Goal: Transaction & Acquisition: Purchase product/service

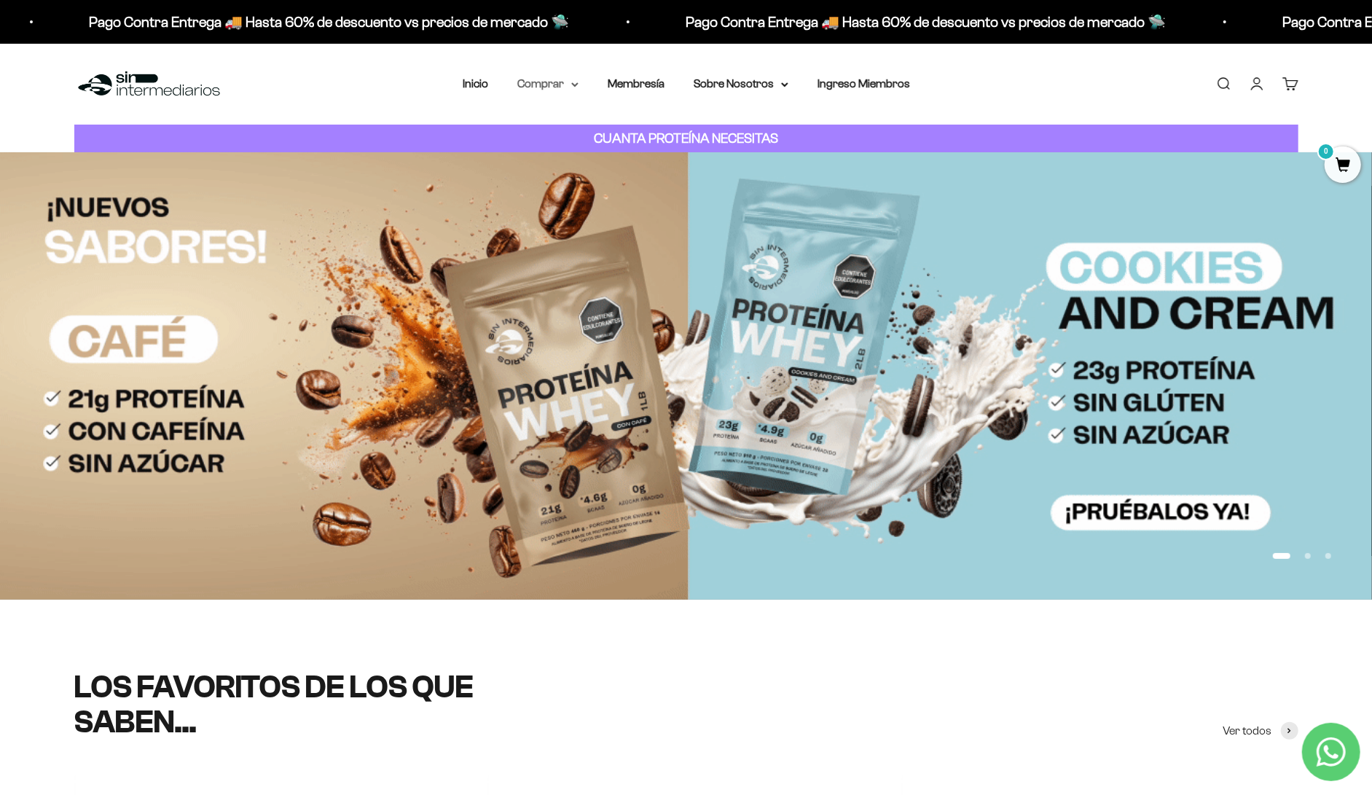
click at [569, 74] on summary "Comprar" at bounding box center [547, 83] width 61 height 19
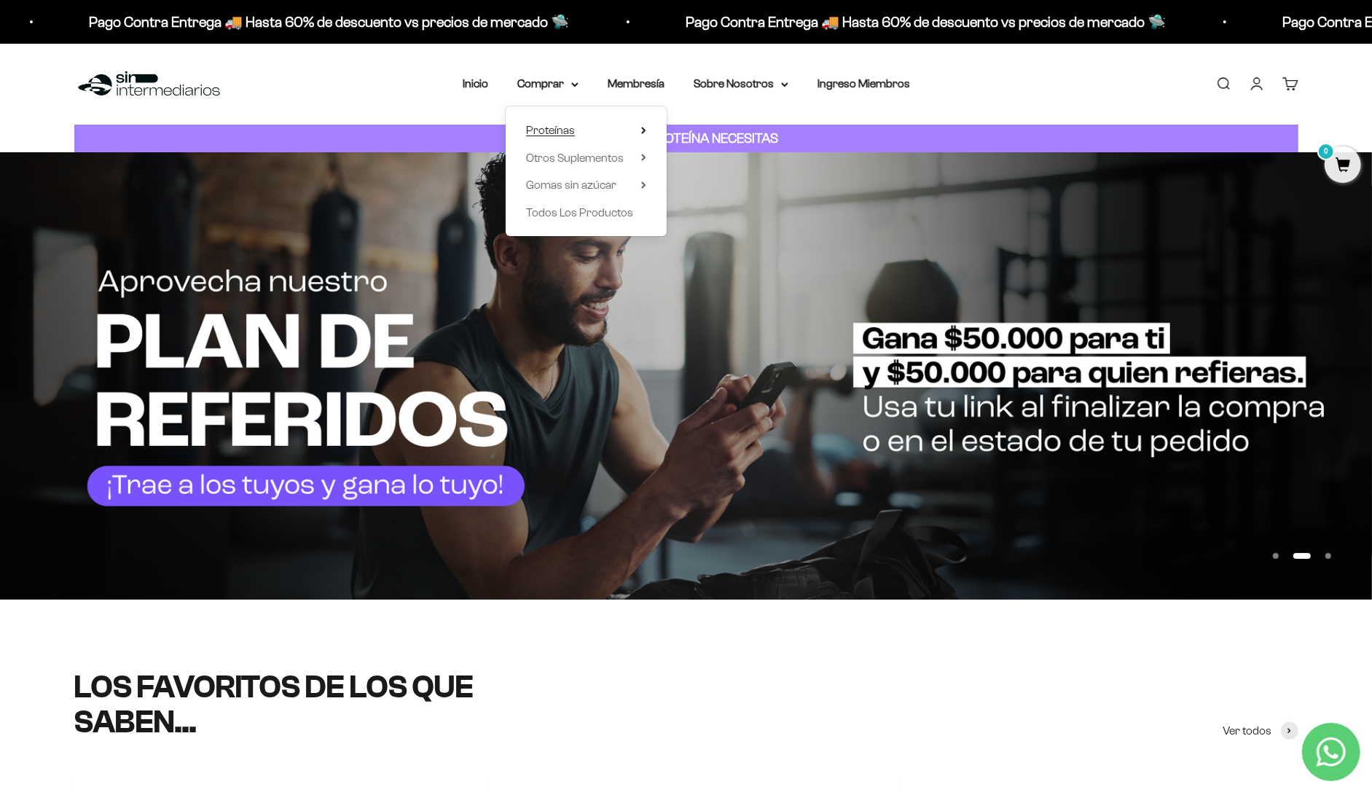
click at [575, 124] on span "Proteínas" at bounding box center [550, 130] width 49 height 12
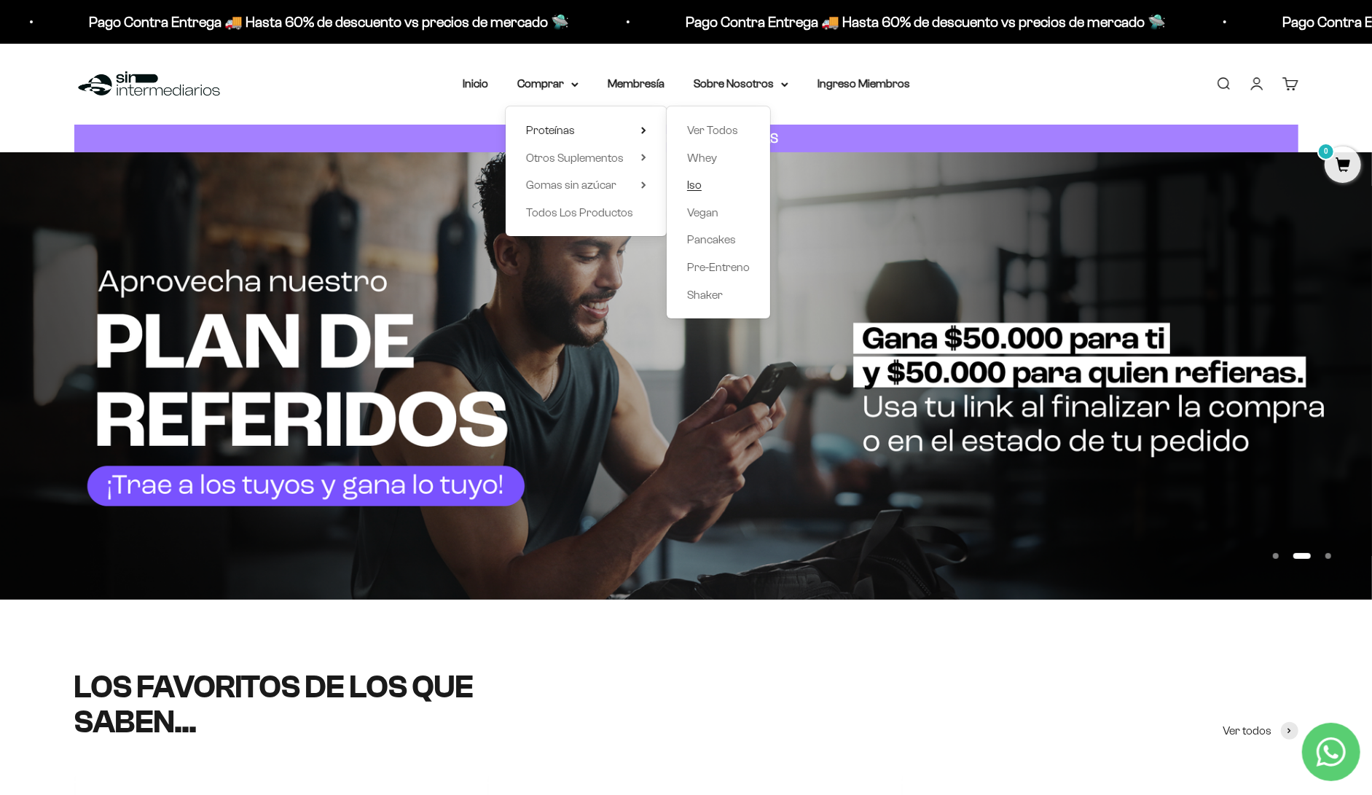
click at [697, 176] on link "Iso" at bounding box center [718, 185] width 63 height 19
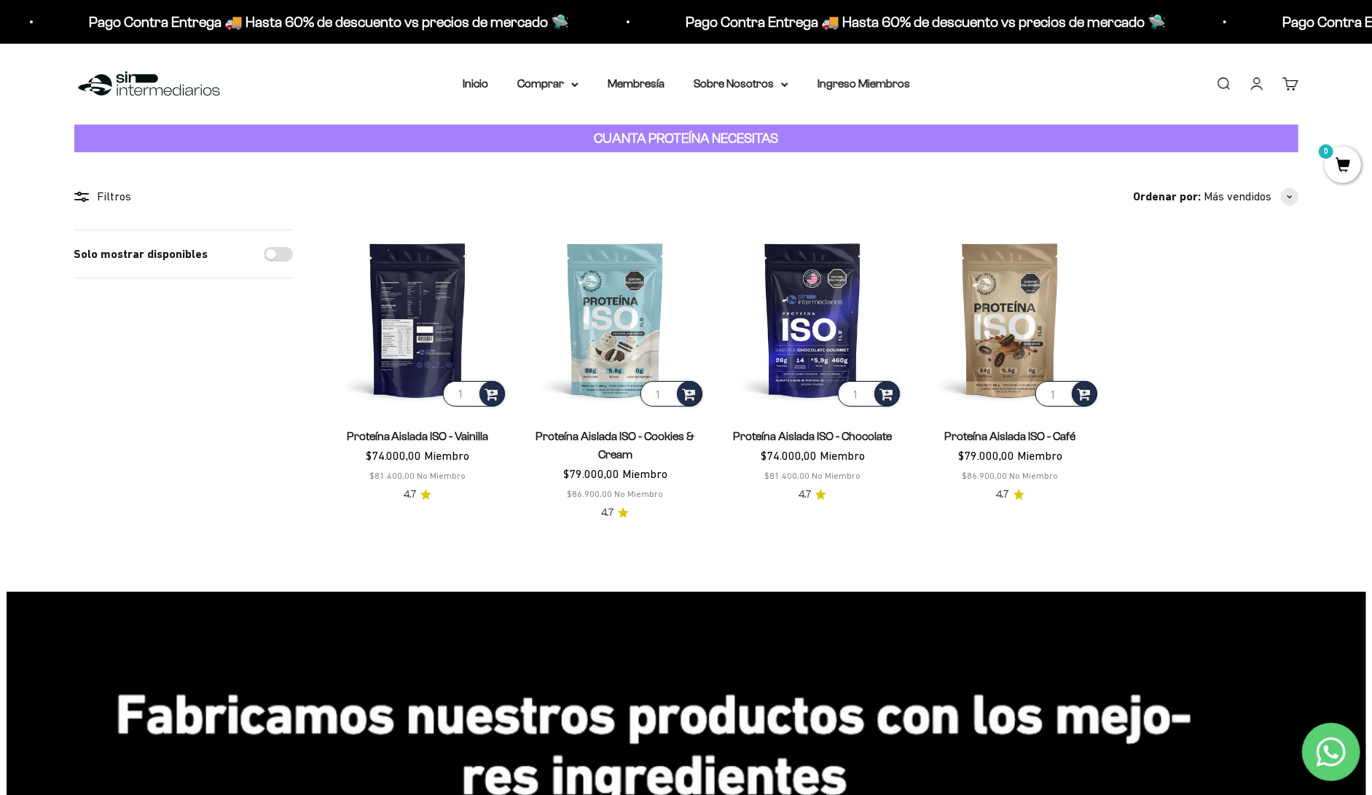
click at [422, 267] on img at bounding box center [418, 320] width 180 height 180
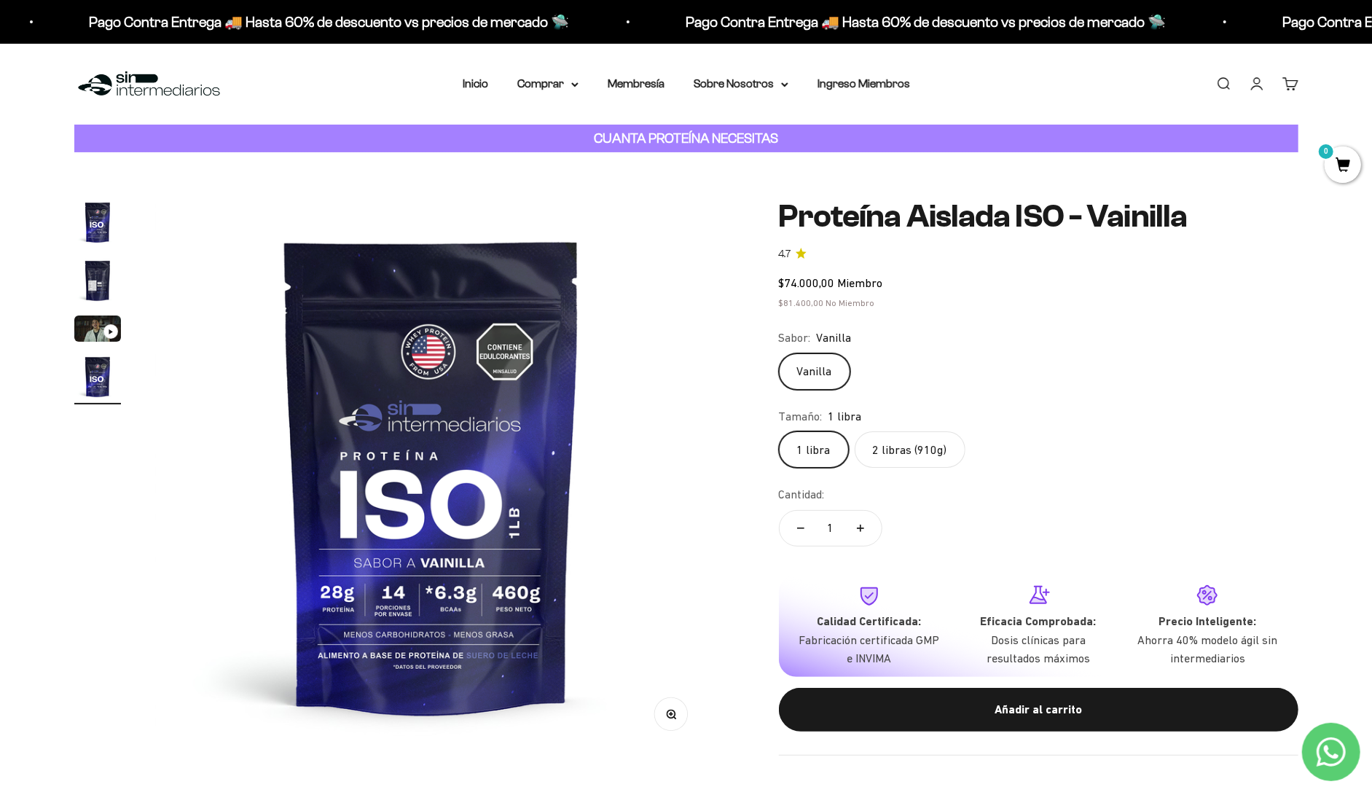
click at [855, 431] on label "2 libras (910g)" at bounding box center [910, 449] width 111 height 36
click at [779, 431] on input "2 libras (910g)" at bounding box center [778, 431] width 1 height 1
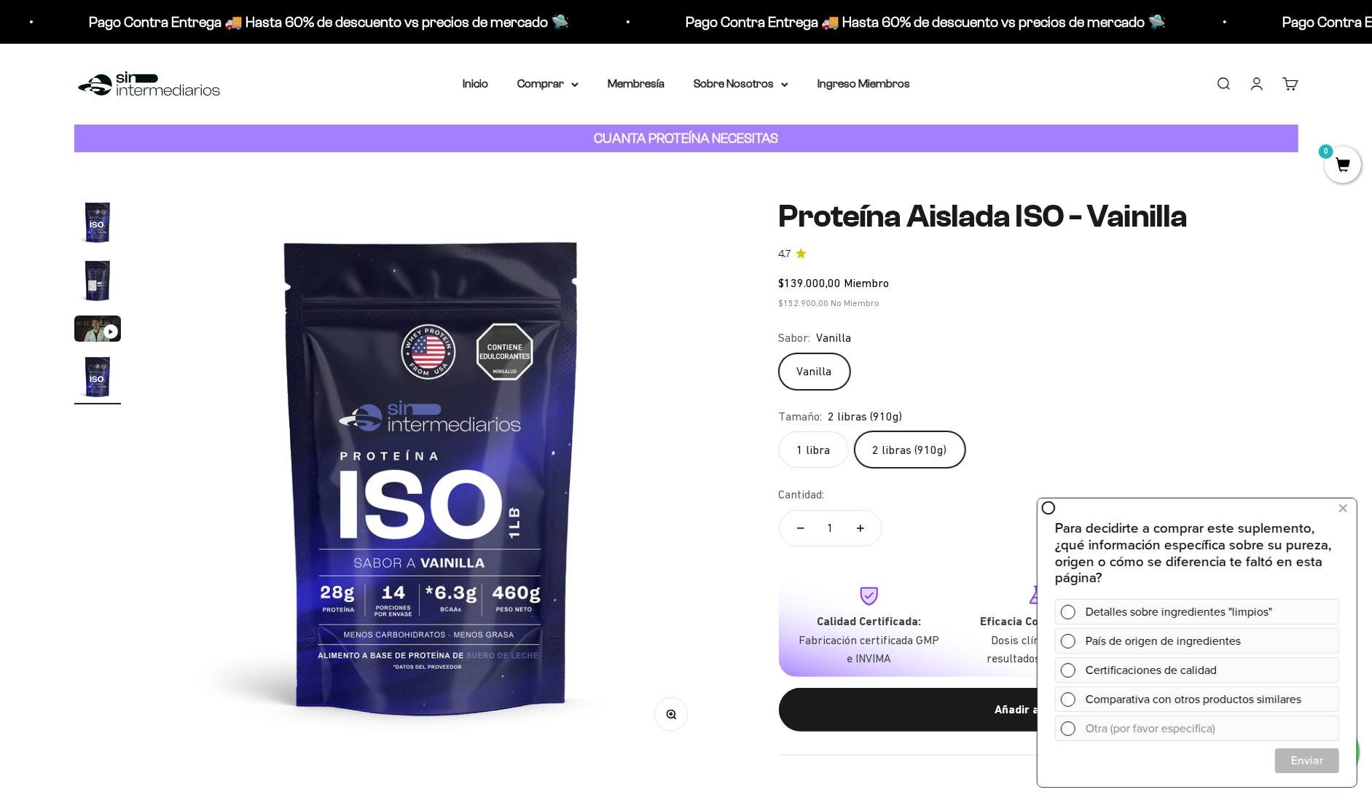
click at [410, 443] on img at bounding box center [431, 475] width 553 height 553
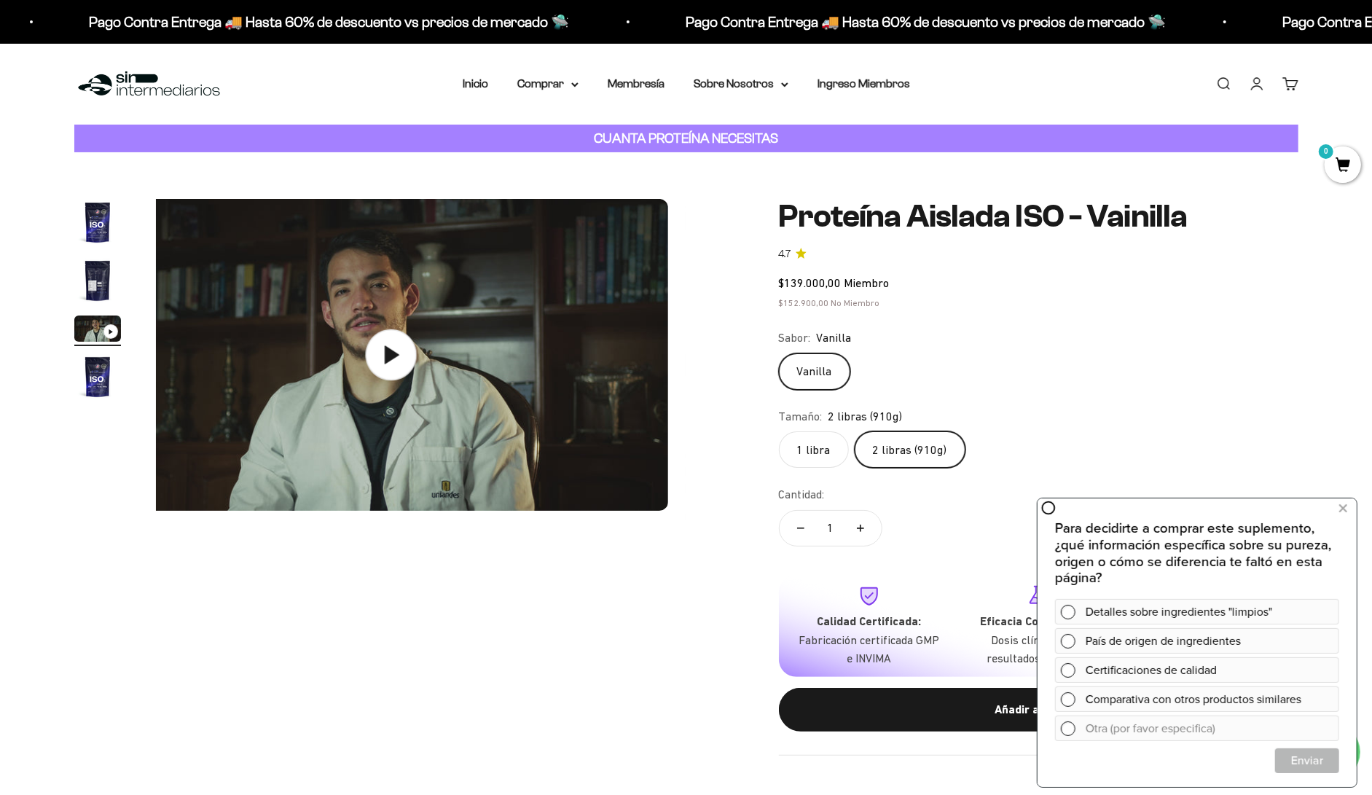
scroll to position [0, 1169]
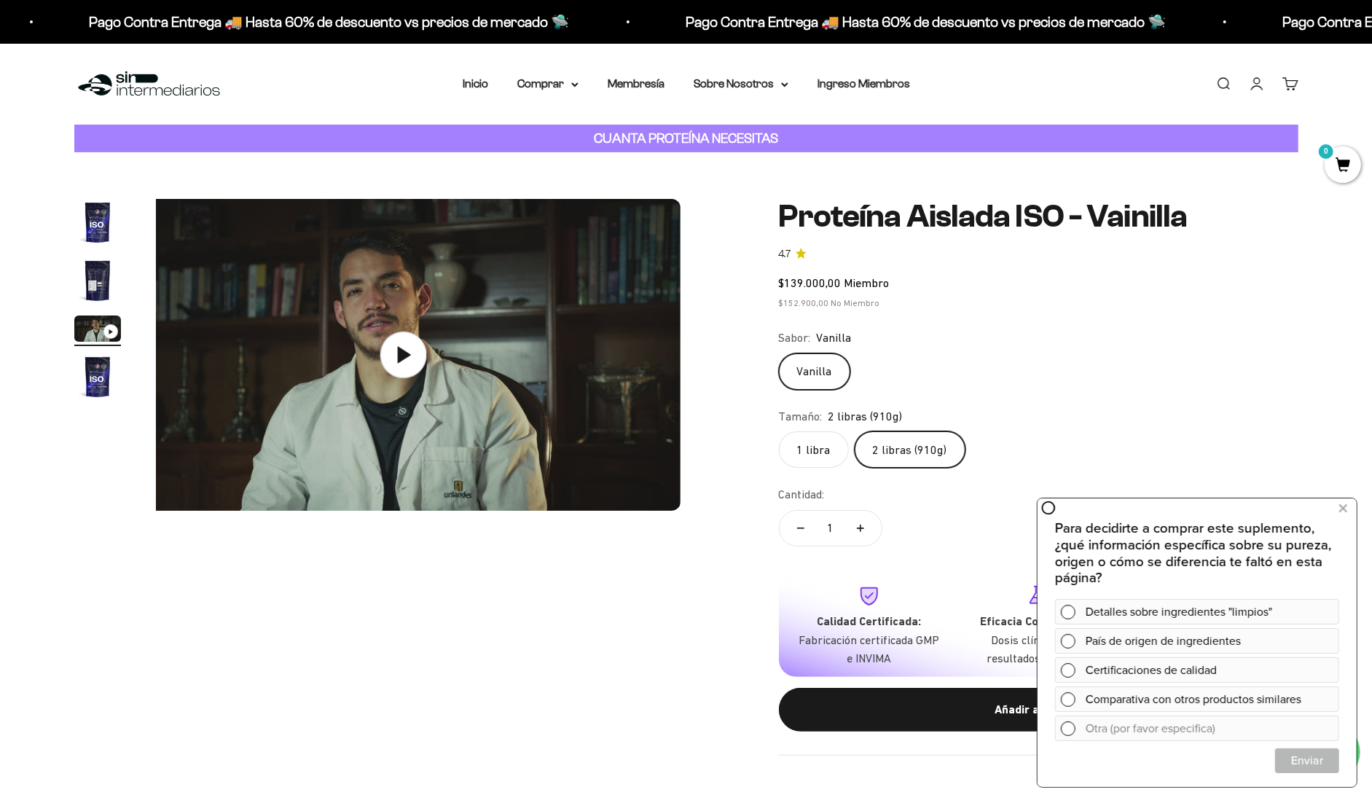
click at [103, 257] on img "Ir al artículo 2" at bounding box center [97, 280] width 47 height 47
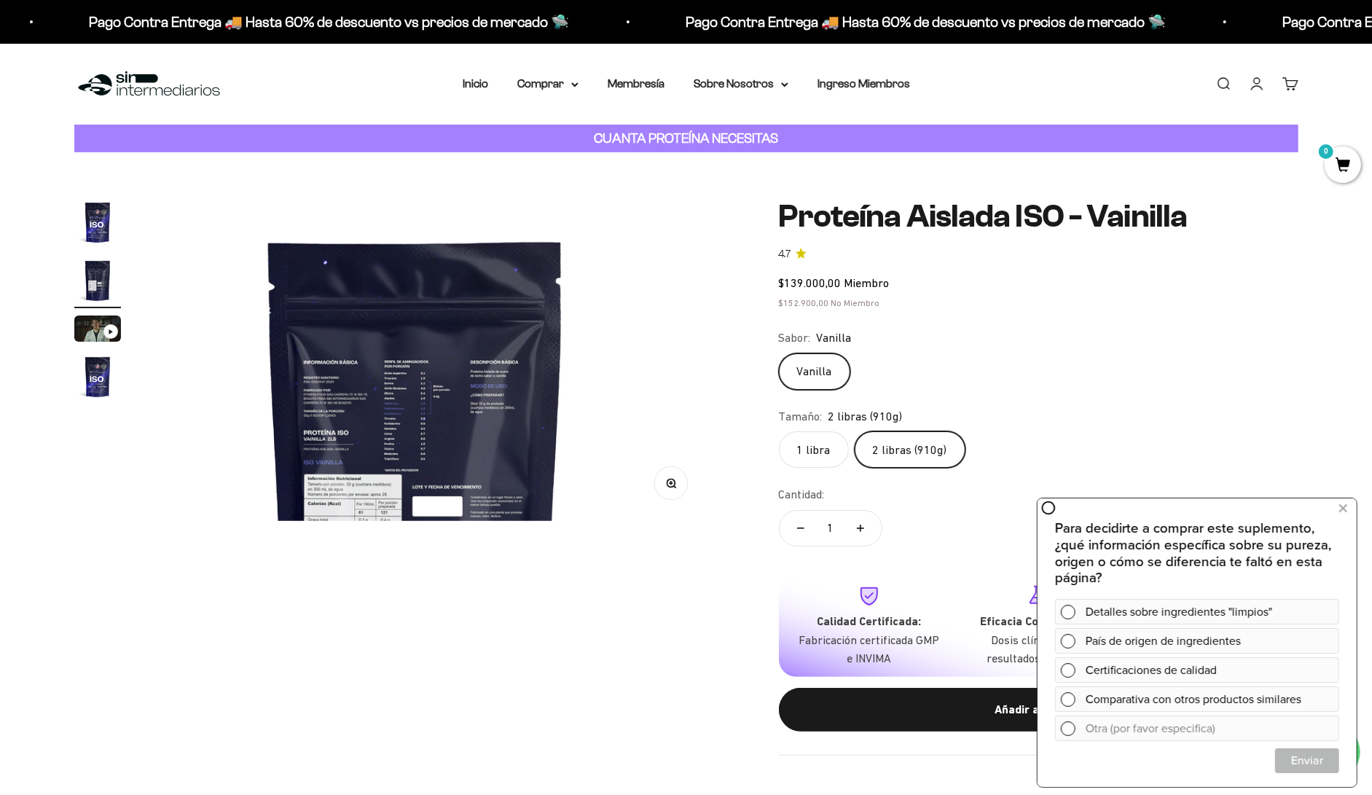
scroll to position [0, 584]
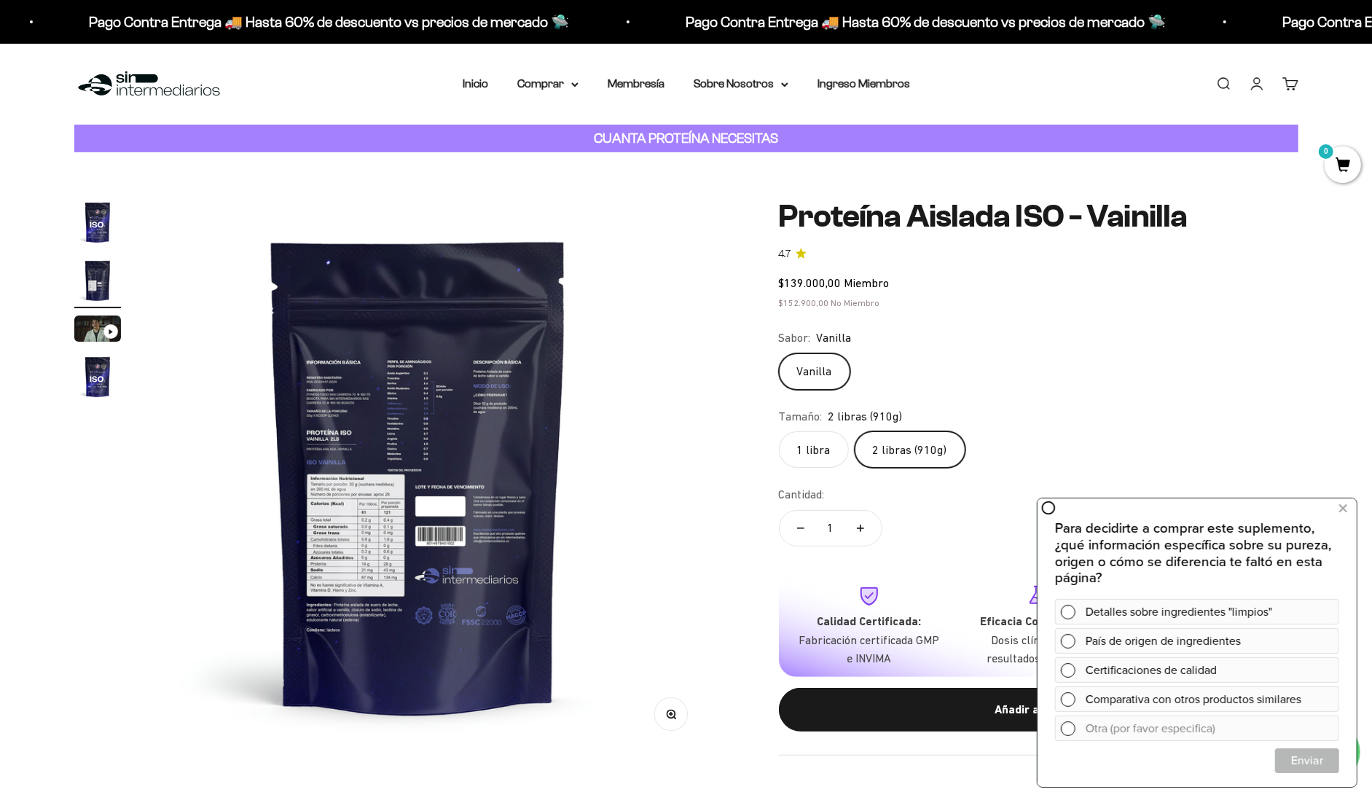
click at [106, 357] on img "Ir al artículo 4" at bounding box center [97, 376] width 47 height 47
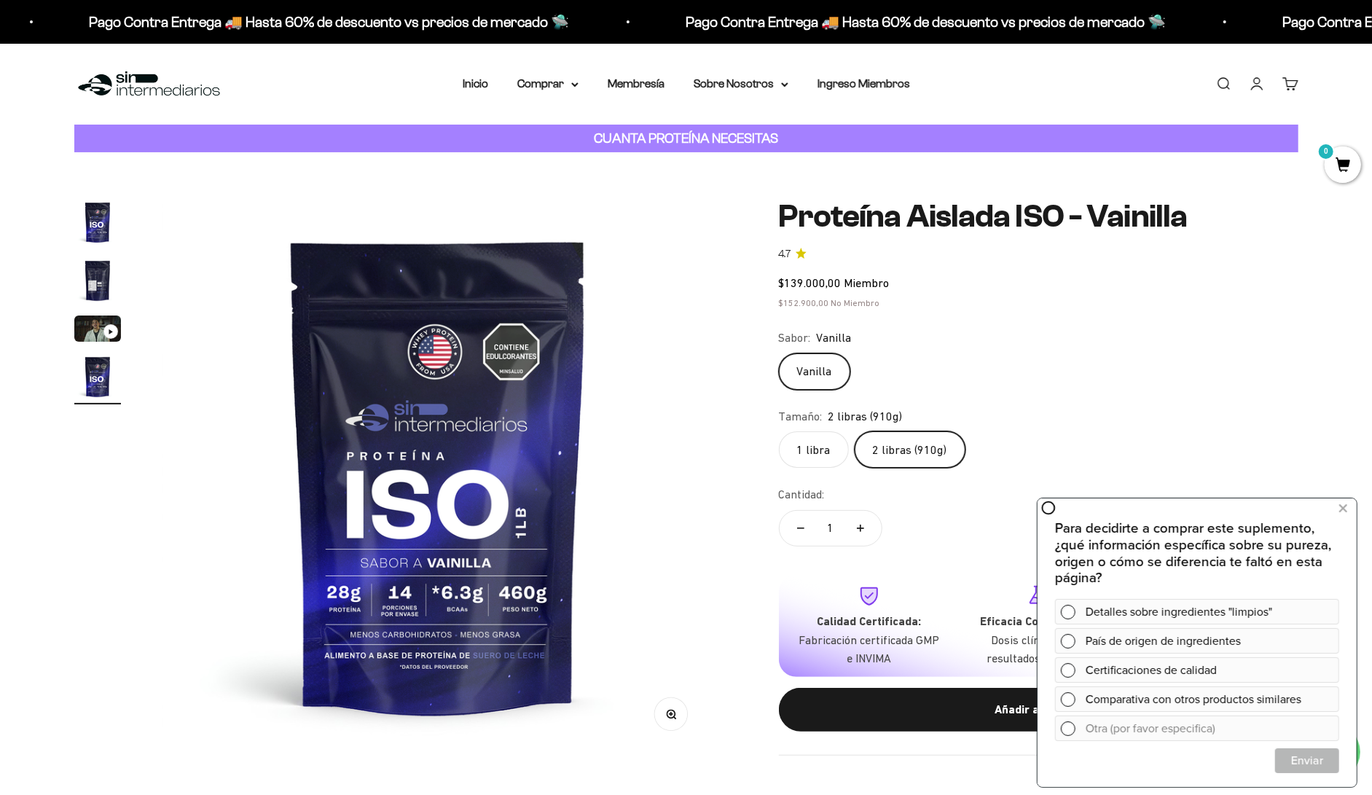
scroll to position [0, 1754]
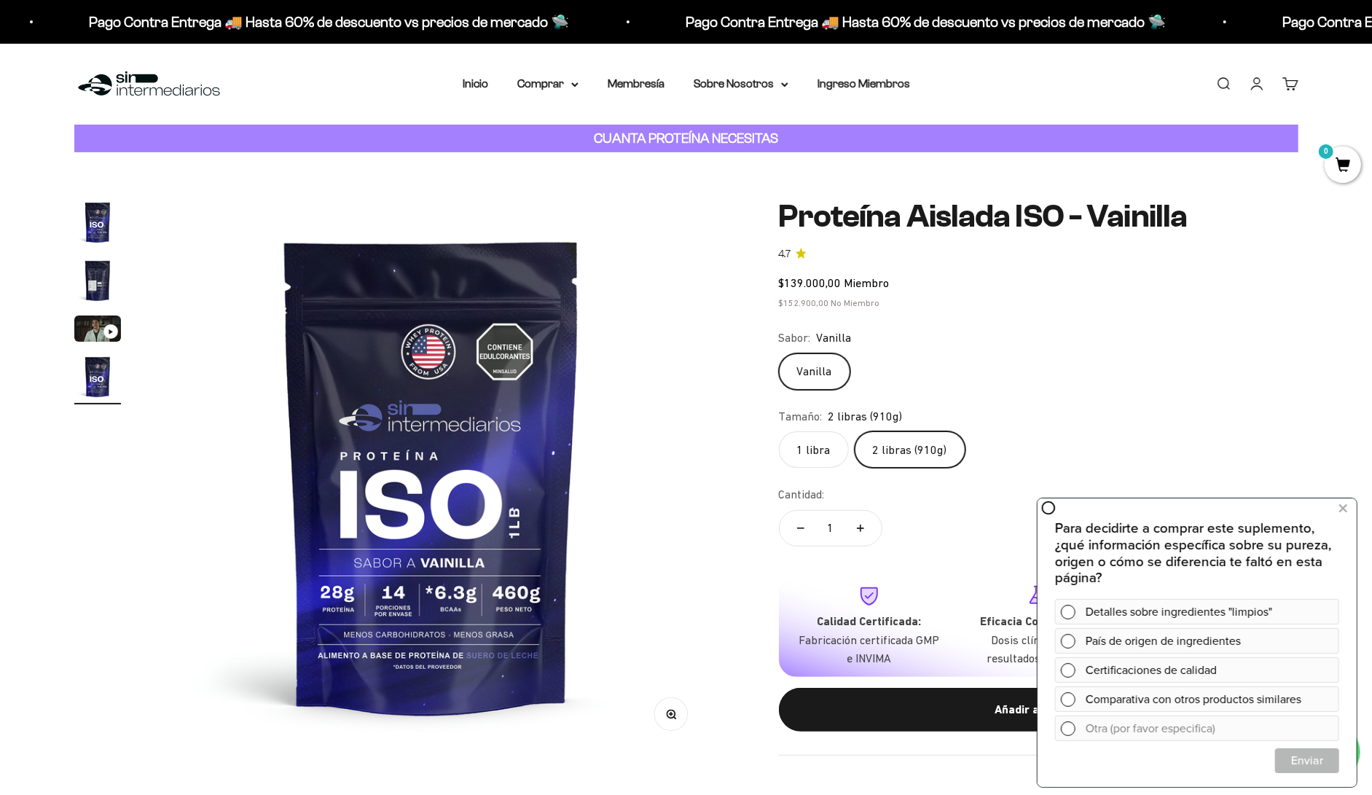
click at [530, 508] on img at bounding box center [431, 475] width 553 height 553
click at [73, 249] on div "Zoom Ir al artículo 1 Ir al artículo 2 Ir al artículo 3 Ir al artículo 4 Proteí…" at bounding box center [686, 477] width 1372 height 650
click at [82, 257] on img "Ir al artículo 2" at bounding box center [97, 280] width 47 height 47
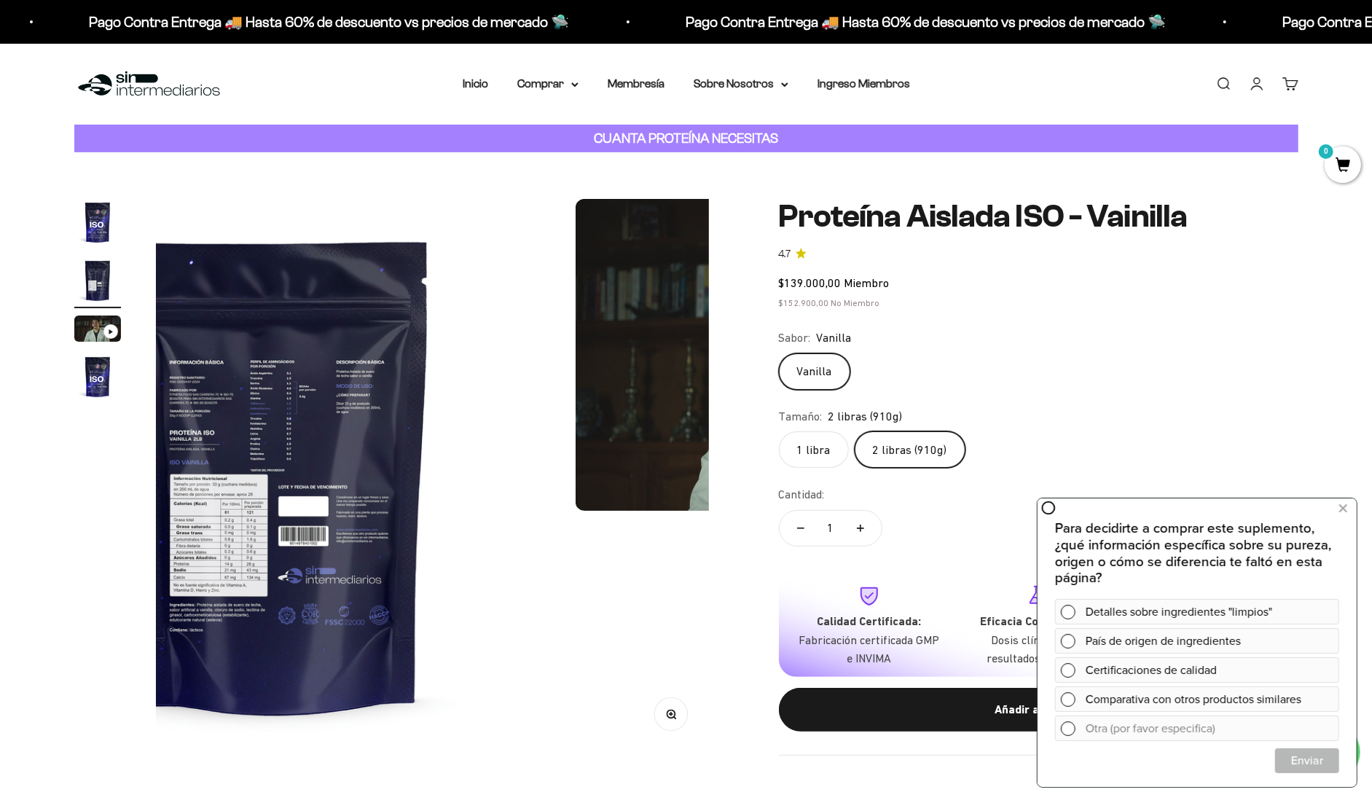
scroll to position [0, 584]
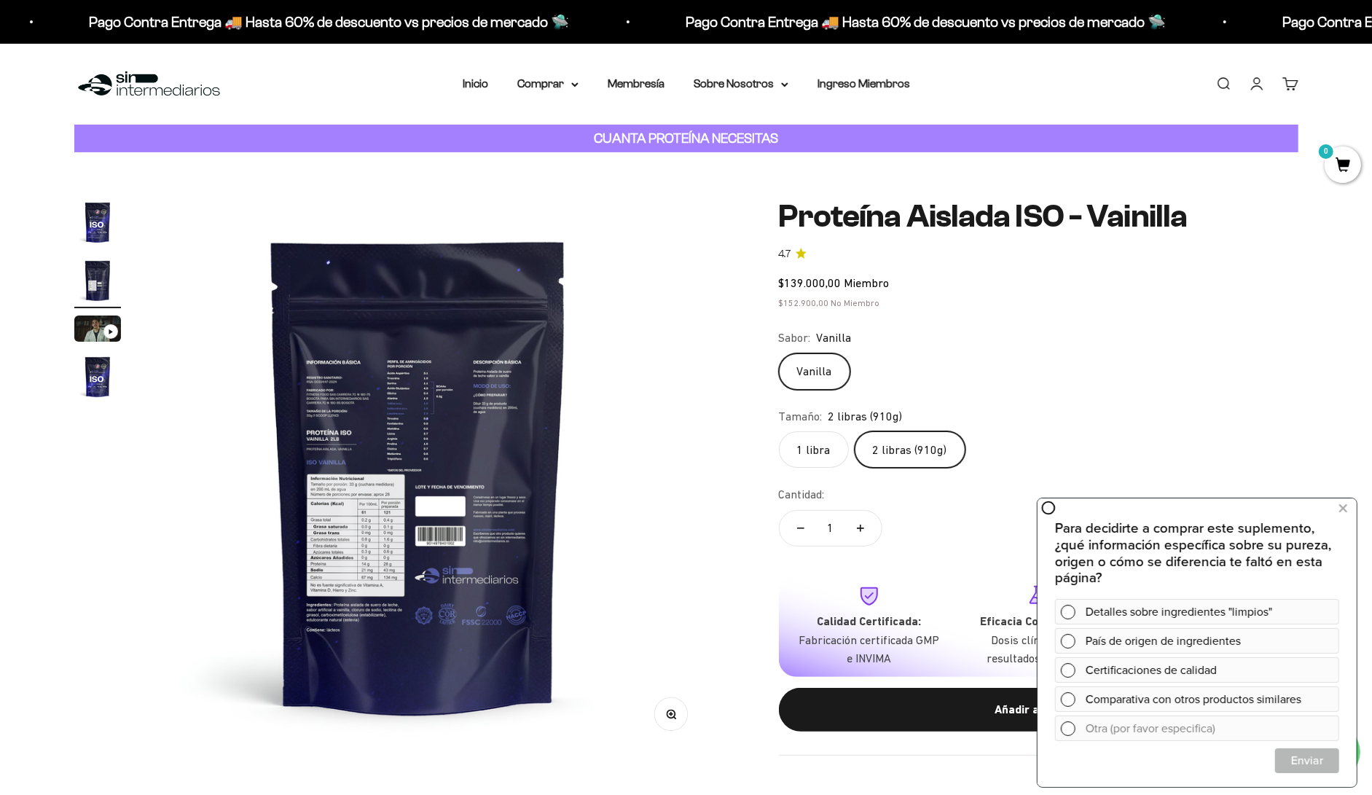
click at [807, 431] on label "1 libra" at bounding box center [814, 449] width 70 height 36
click at [779, 431] on input "1 libra" at bounding box center [778, 431] width 1 height 1
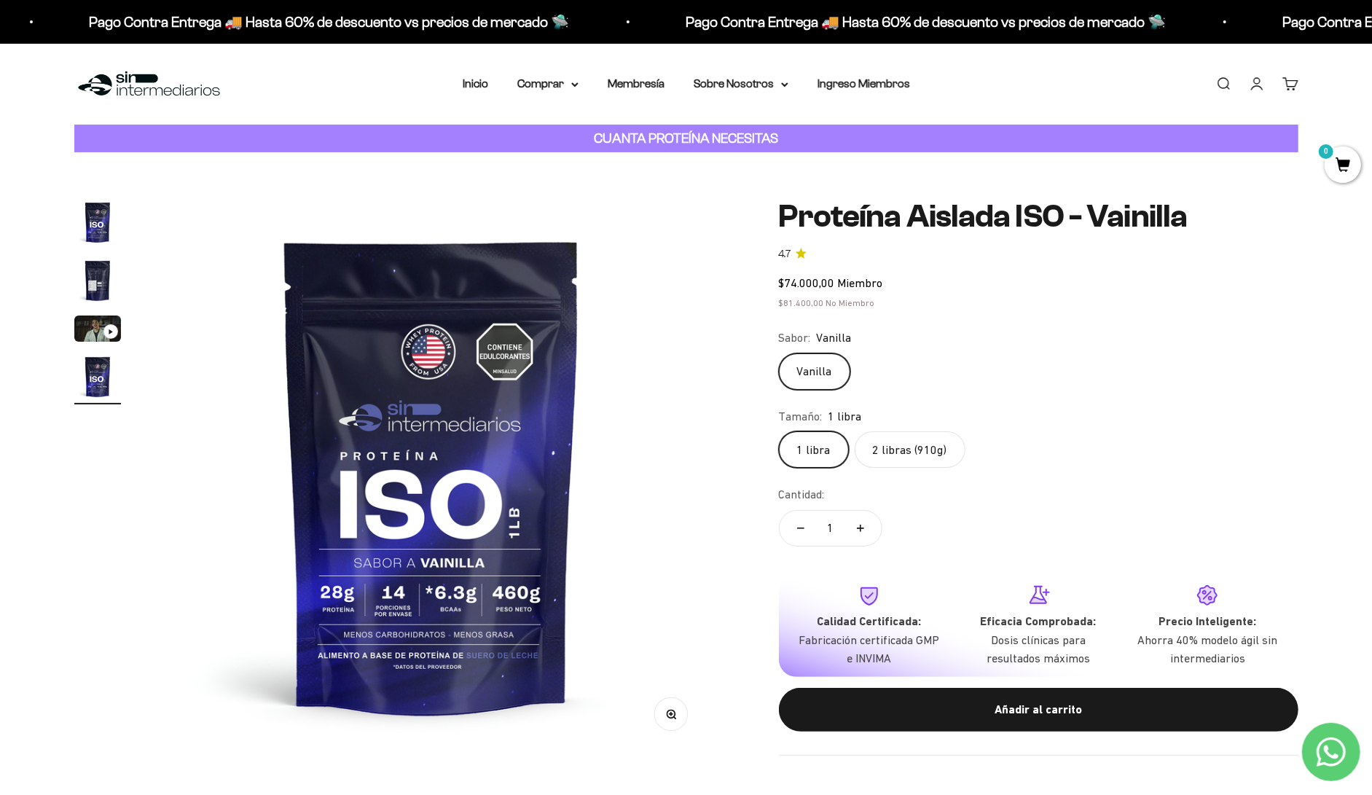
click at [92, 366] on img "Ir al artículo 4" at bounding box center [97, 376] width 47 height 47
click at [99, 270] on img "Ir al artículo 2" at bounding box center [97, 280] width 47 height 47
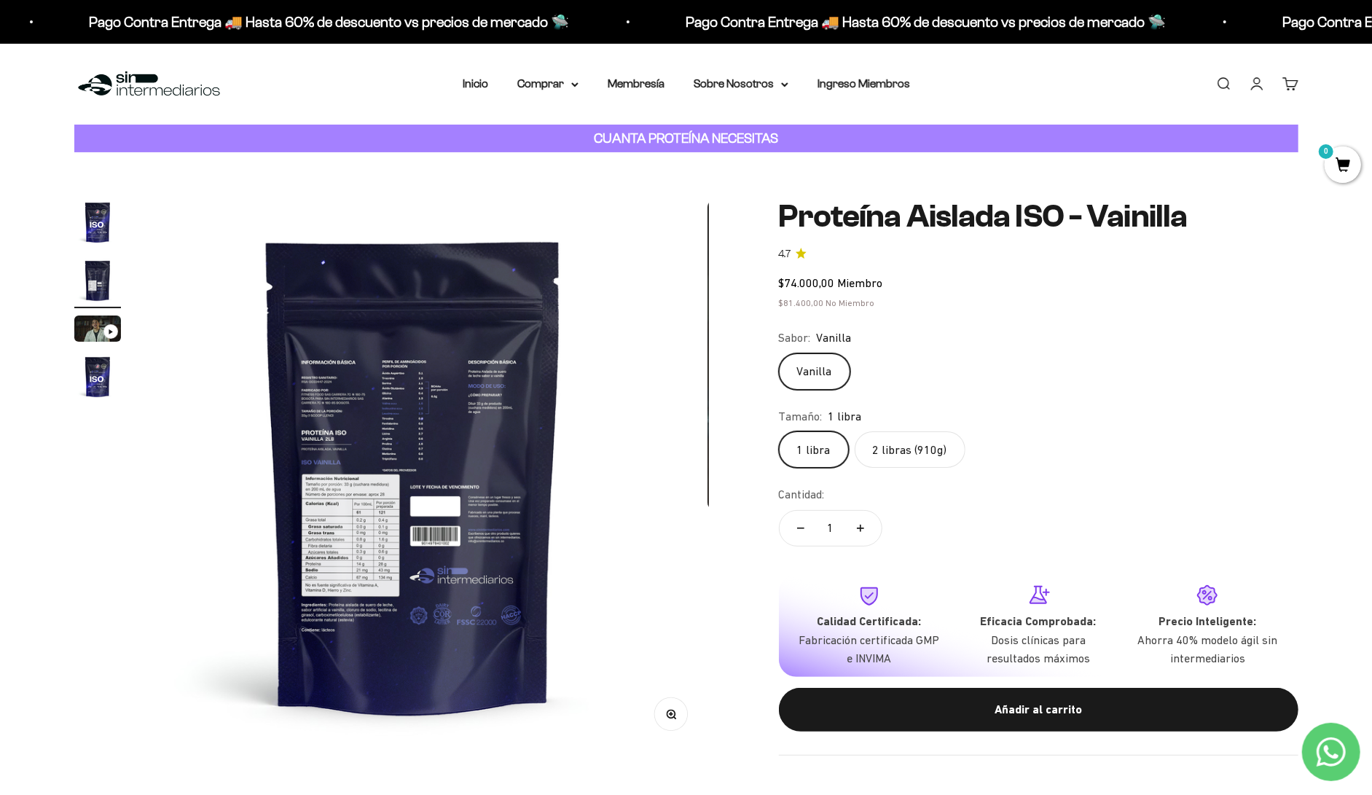
scroll to position [0, 584]
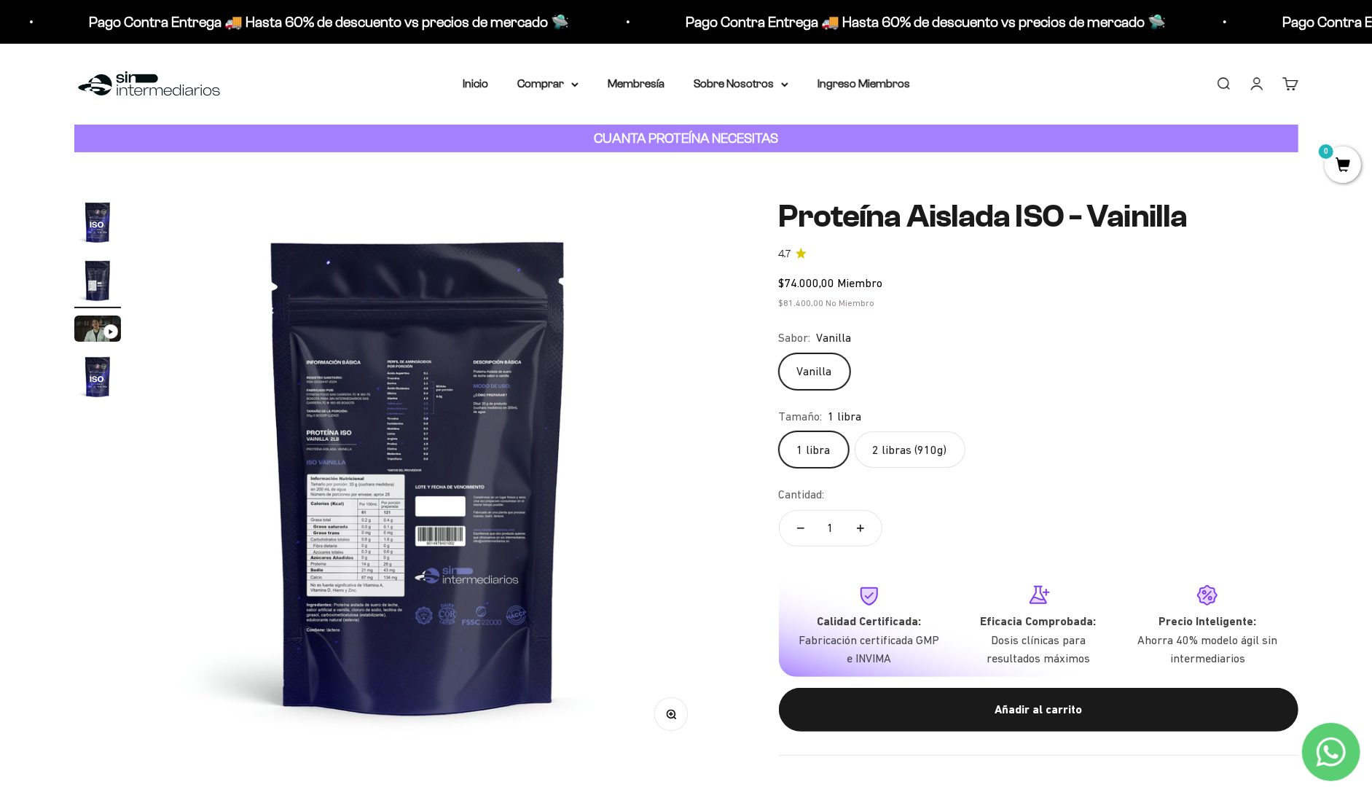
click at [855, 431] on label "2 libras (910g)" at bounding box center [910, 449] width 111 height 36
click at [779, 431] on input "2 libras (910g)" at bounding box center [778, 431] width 1 height 1
click at [87, 353] on img "Ir al artículo 4" at bounding box center [97, 376] width 47 height 47
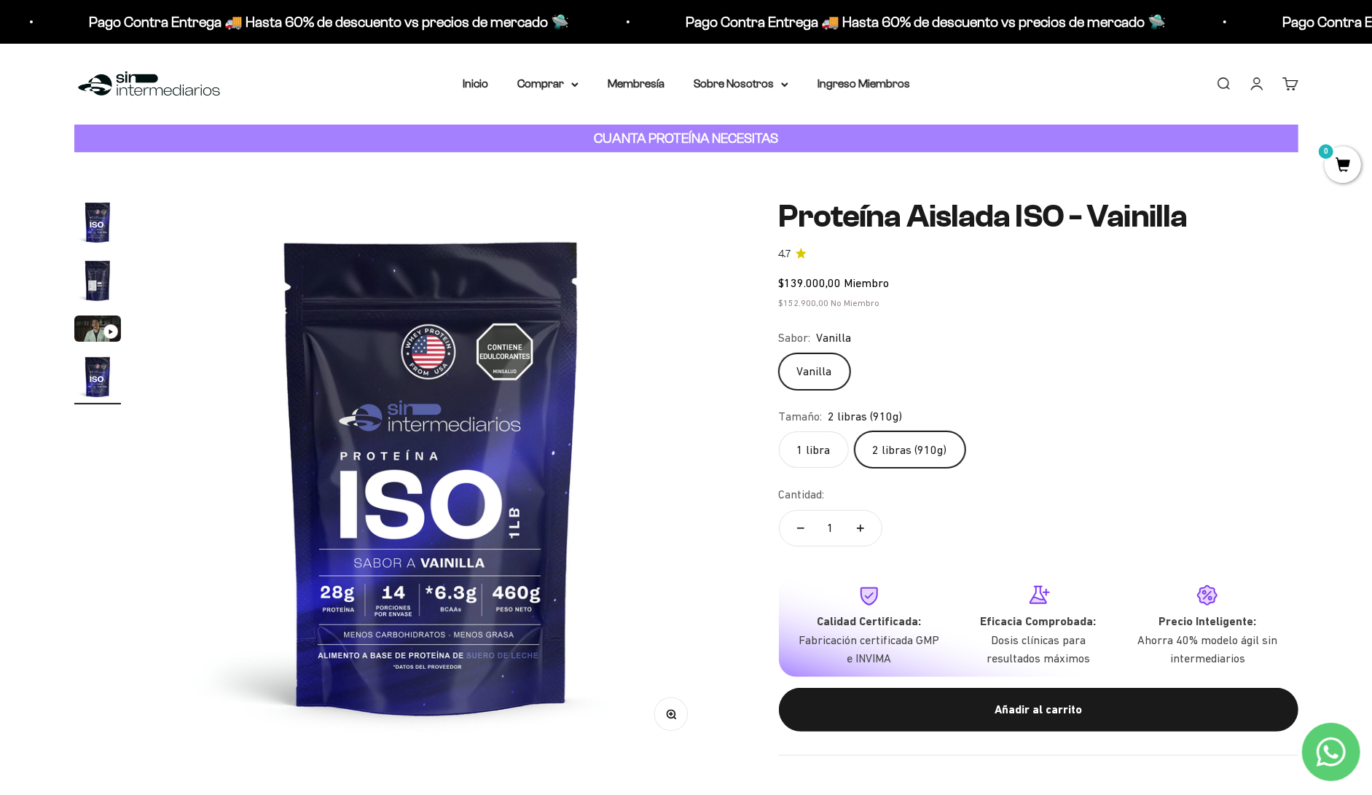
click at [110, 257] on img "Ir al artículo 2" at bounding box center [97, 280] width 47 height 47
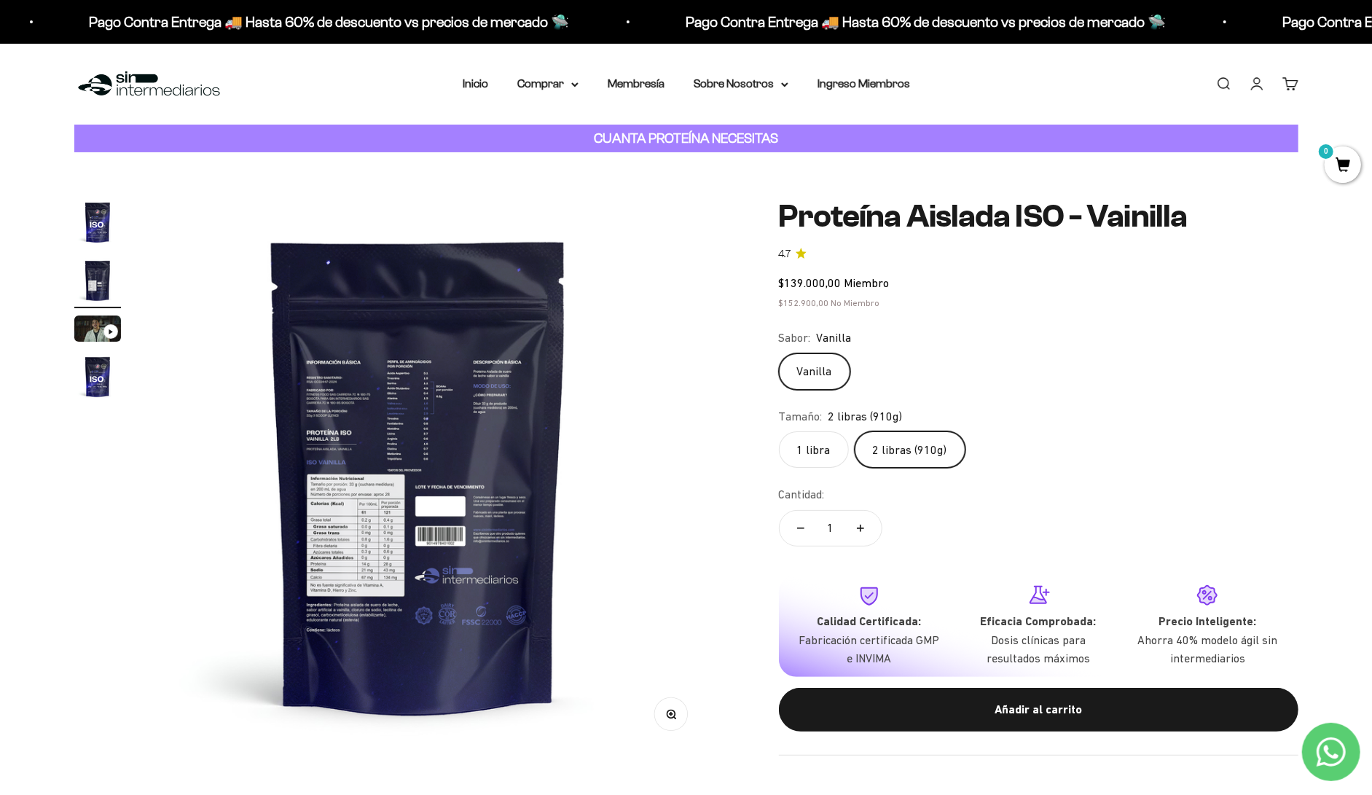
click at [99, 208] on img "Ir al artículo 1" at bounding box center [97, 222] width 47 height 47
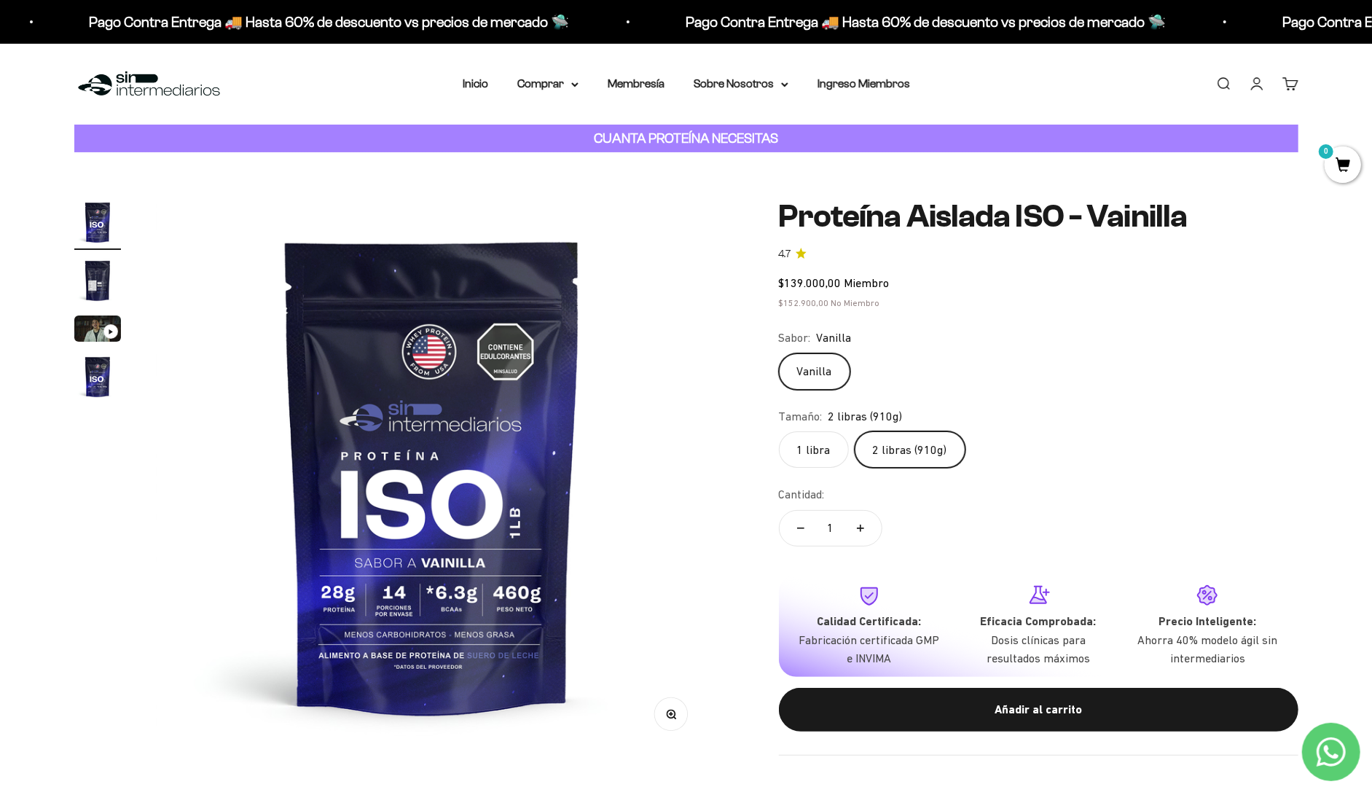
click at [86, 358] on img "Ir al artículo 4" at bounding box center [97, 376] width 47 height 47
click at [106, 228] on page-dots at bounding box center [97, 301] width 47 height 205
click at [101, 257] on img "Ir al artículo 2" at bounding box center [97, 280] width 47 height 47
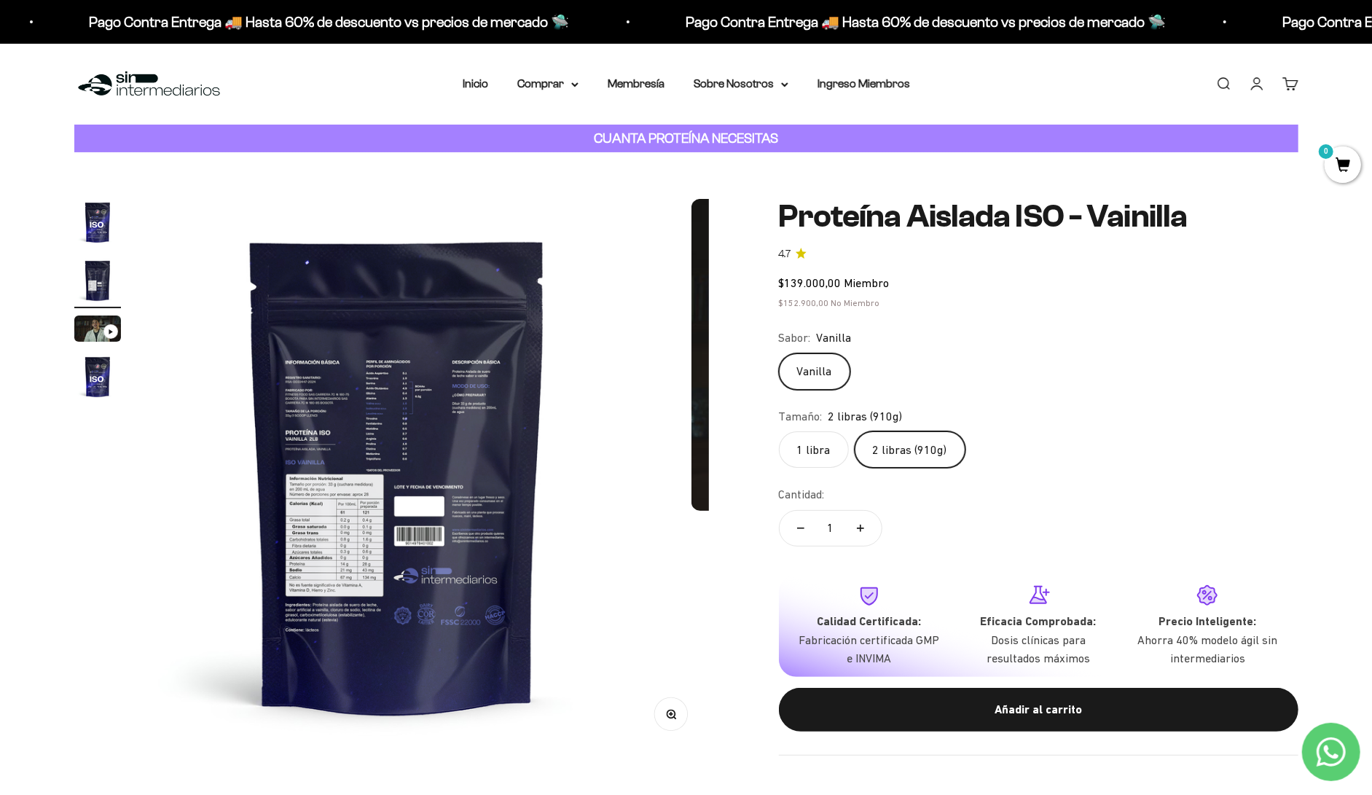
click at [95, 200] on img "Ir al artículo 1" at bounding box center [97, 222] width 47 height 47
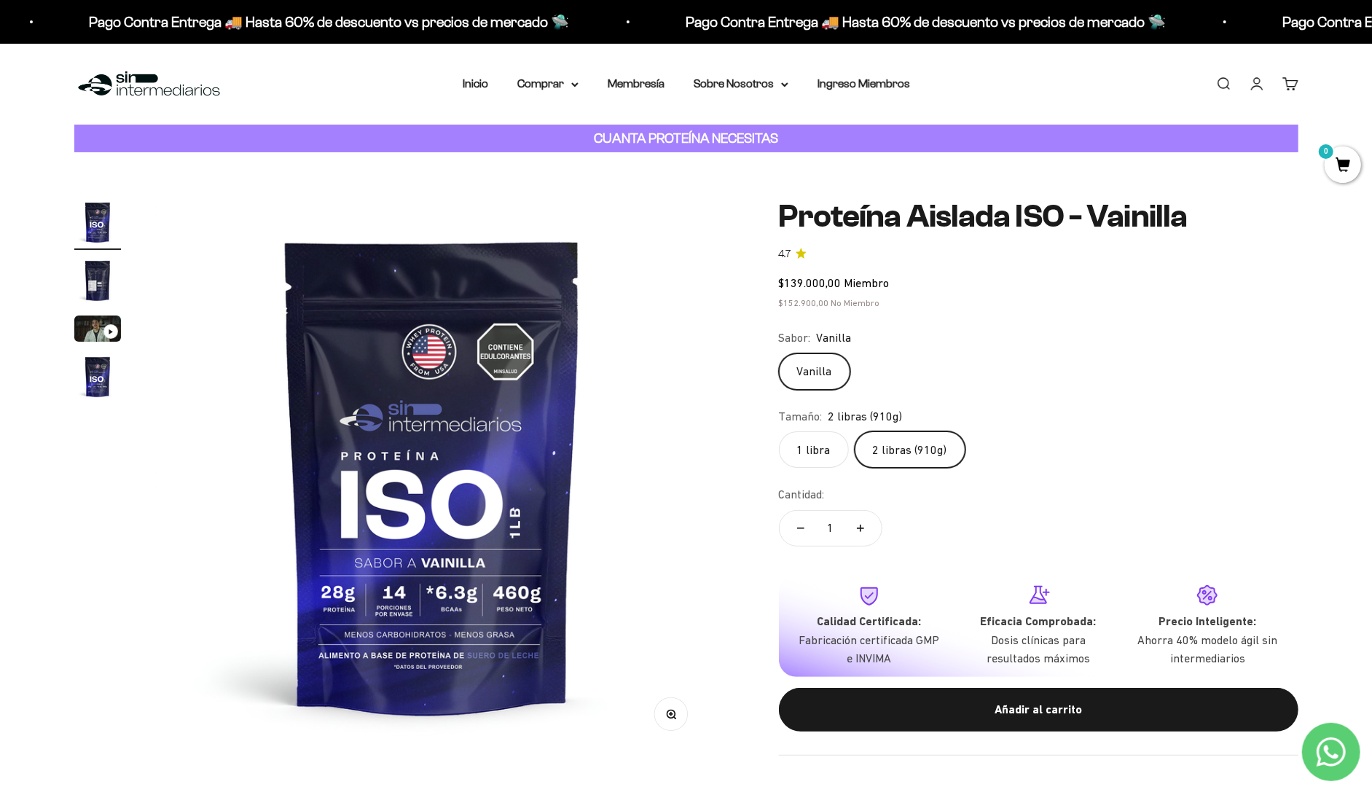
click at [96, 257] on img "Ir al artículo 2" at bounding box center [97, 280] width 47 height 47
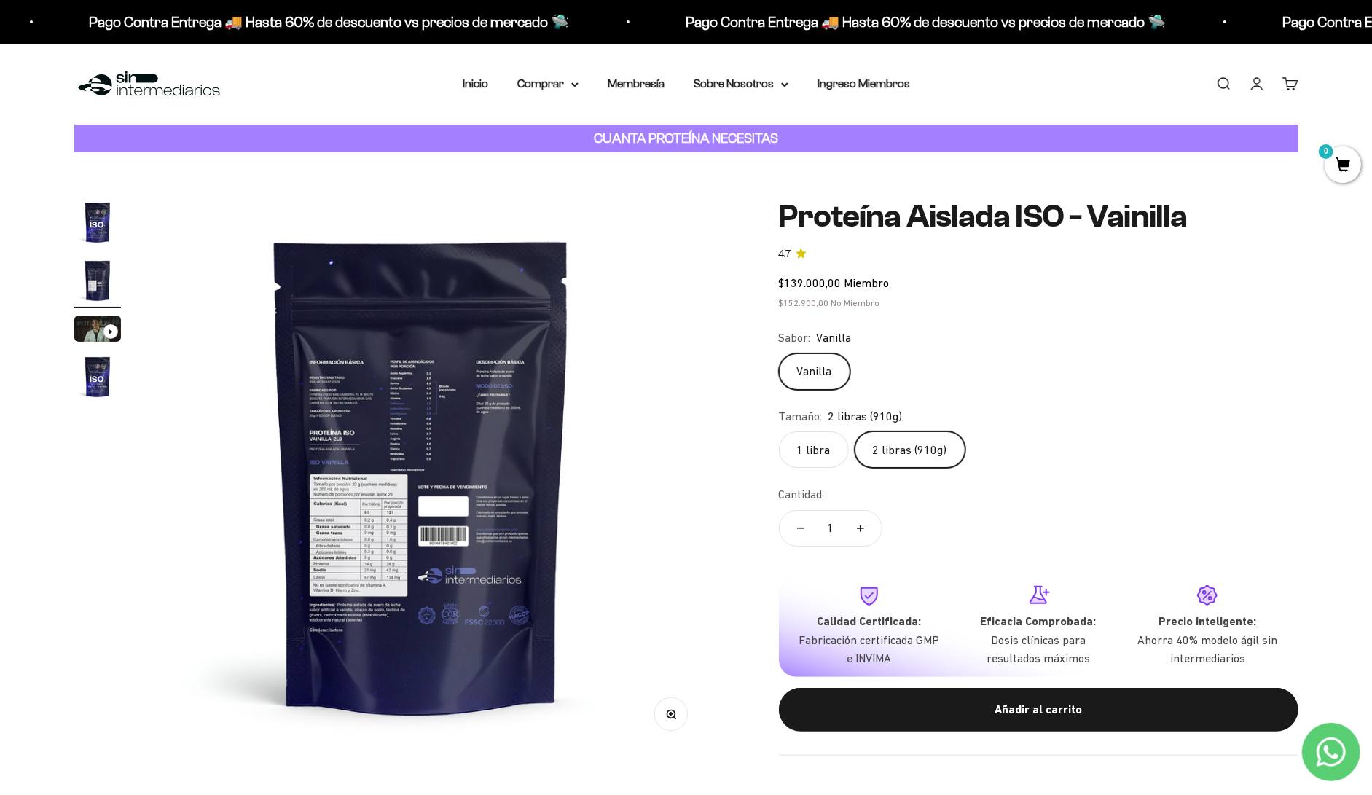
scroll to position [0, 584]
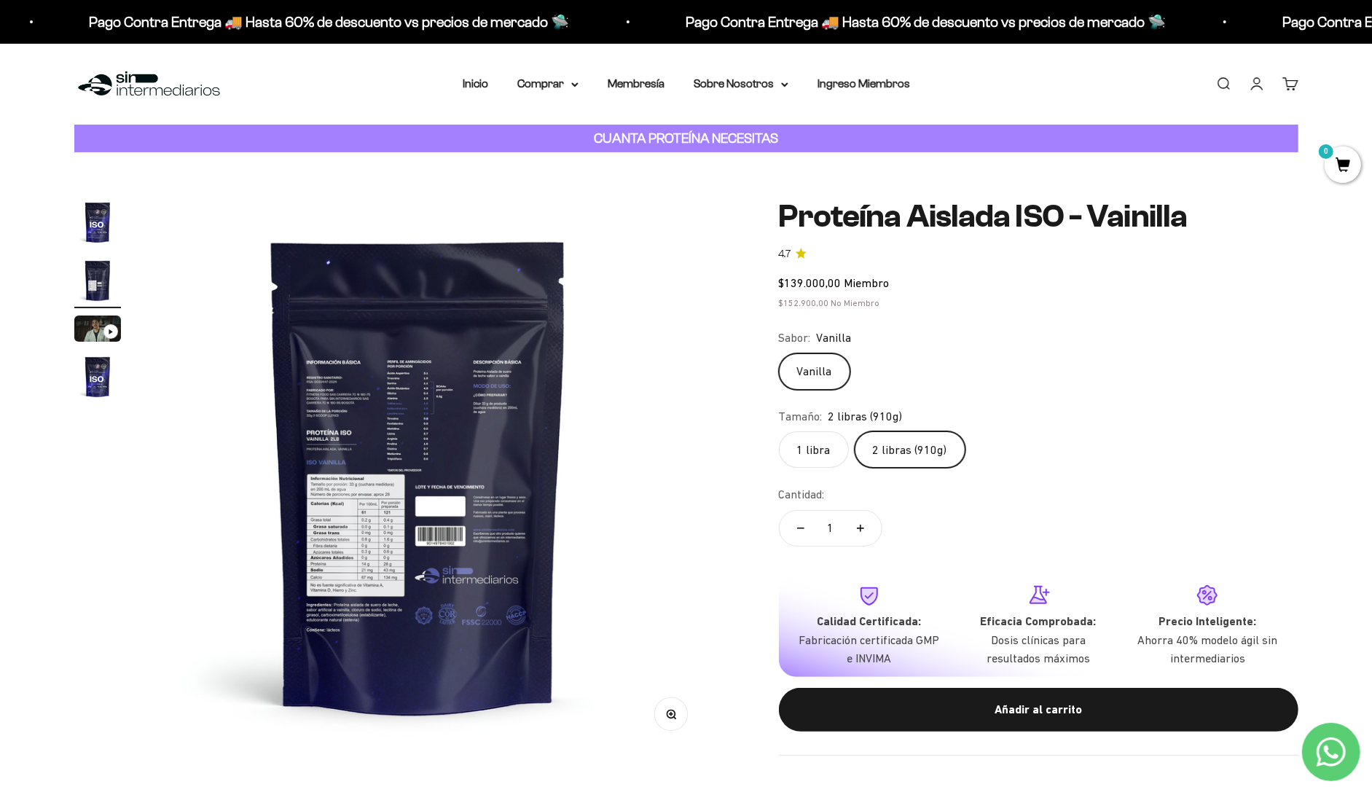
click at [111, 353] on img "Ir al artículo 4" at bounding box center [97, 376] width 47 height 47
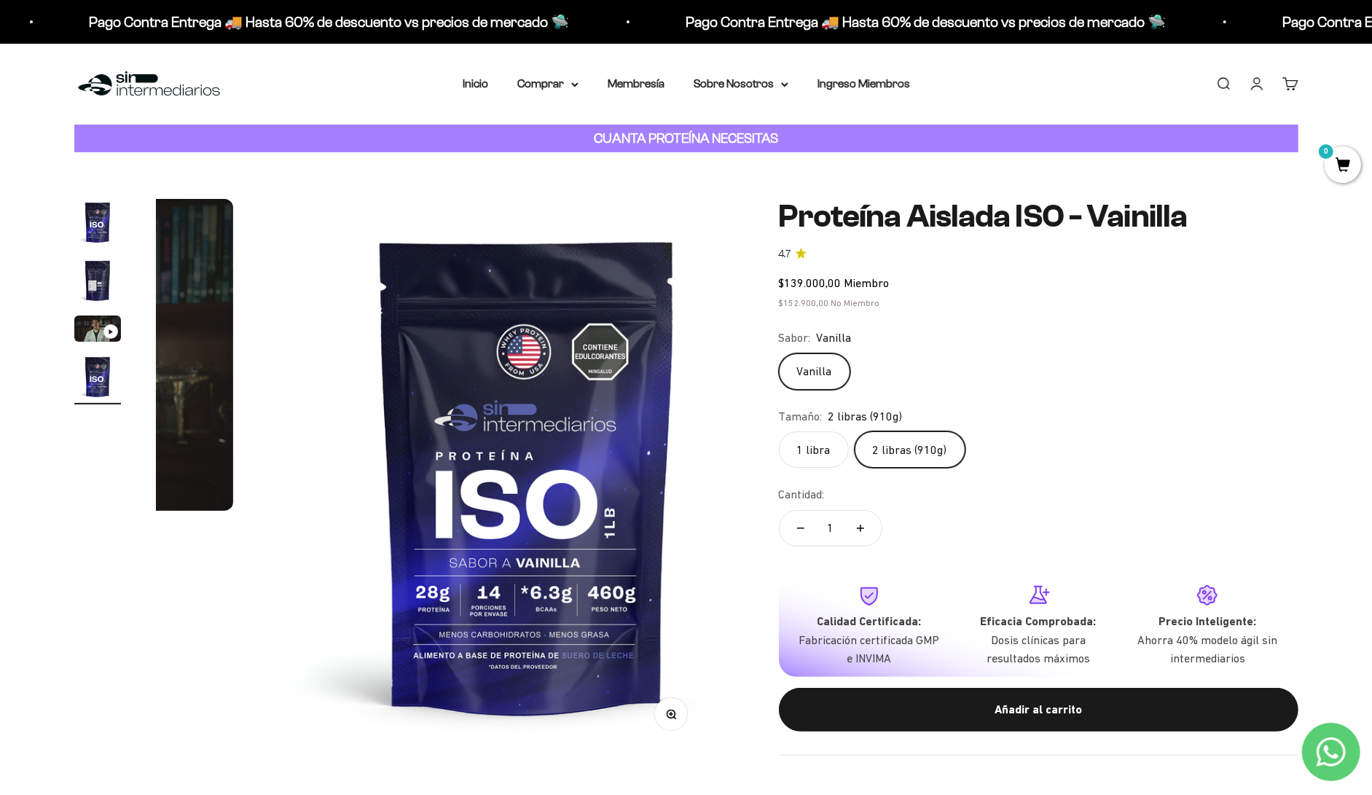
scroll to position [0, 1754]
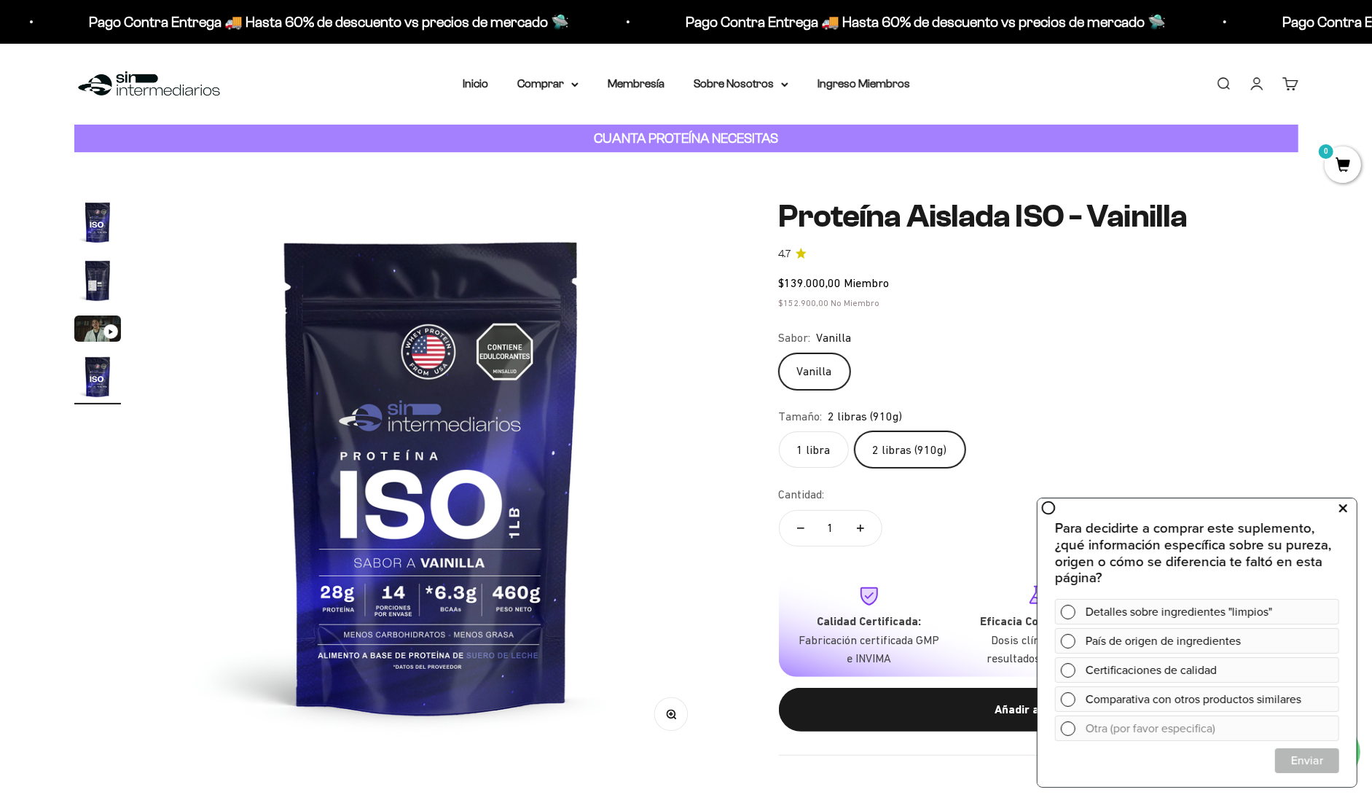
click at [1341, 509] on icon at bounding box center [1343, 507] width 8 height 19
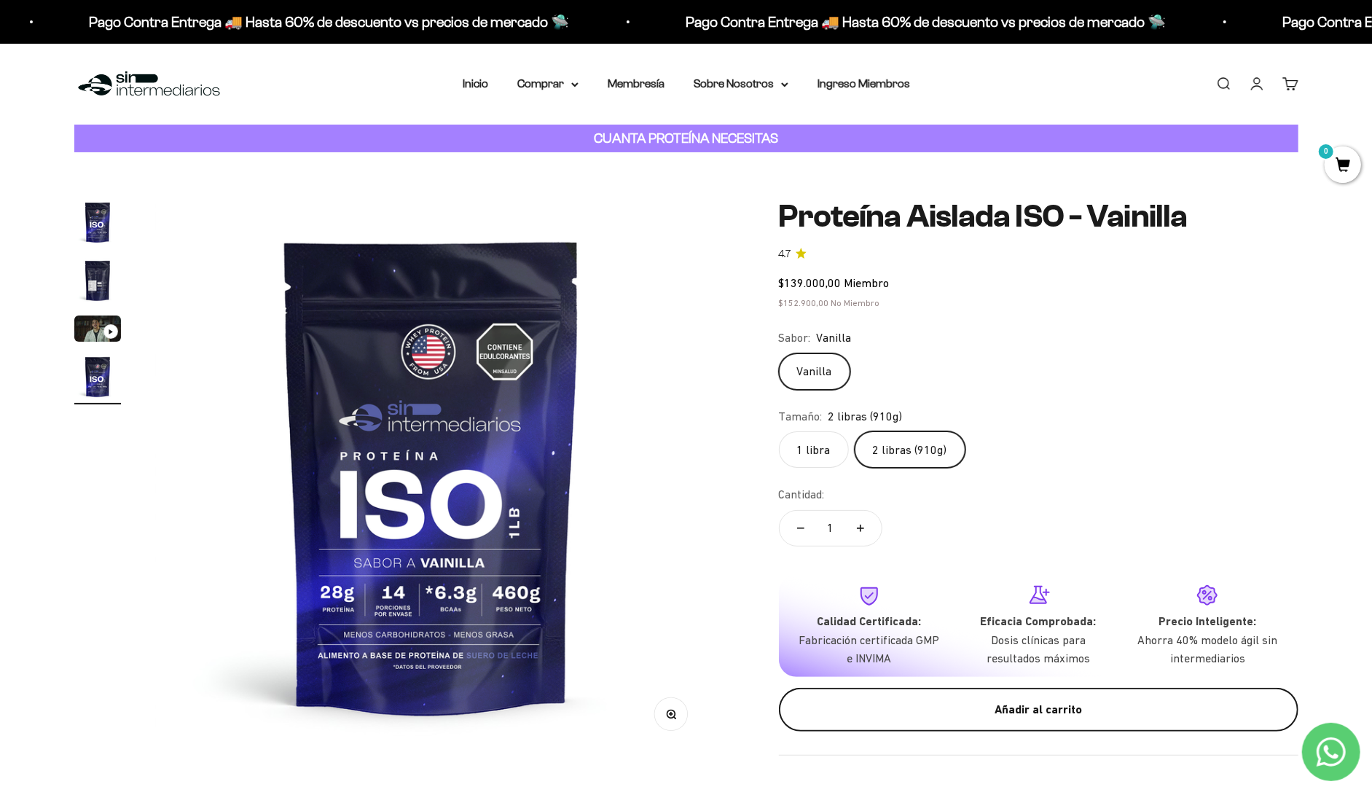
click at [853, 700] on div "Añadir al carrito" at bounding box center [1038, 709] width 461 height 19
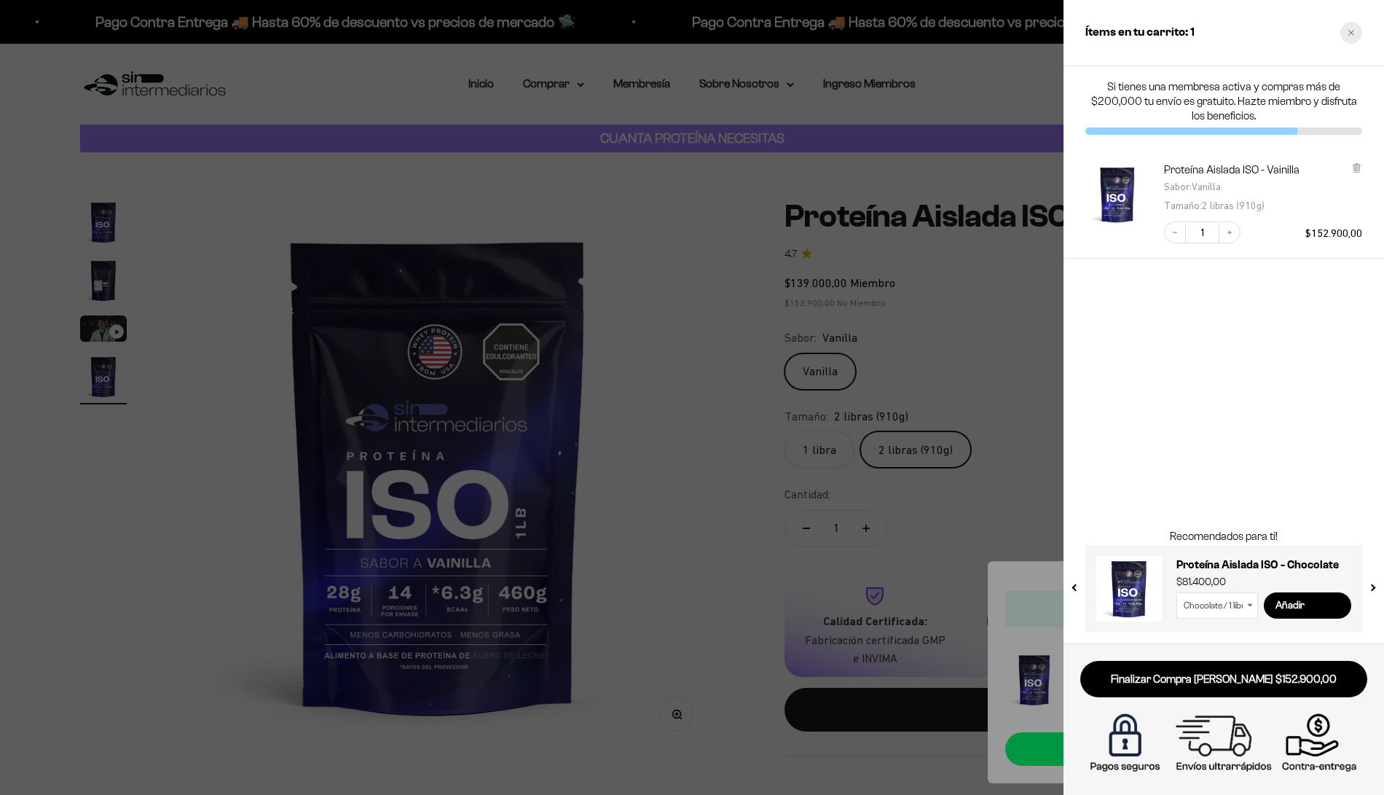
click at [1352, 29] on icon "Close cart" at bounding box center [1351, 32] width 7 height 7
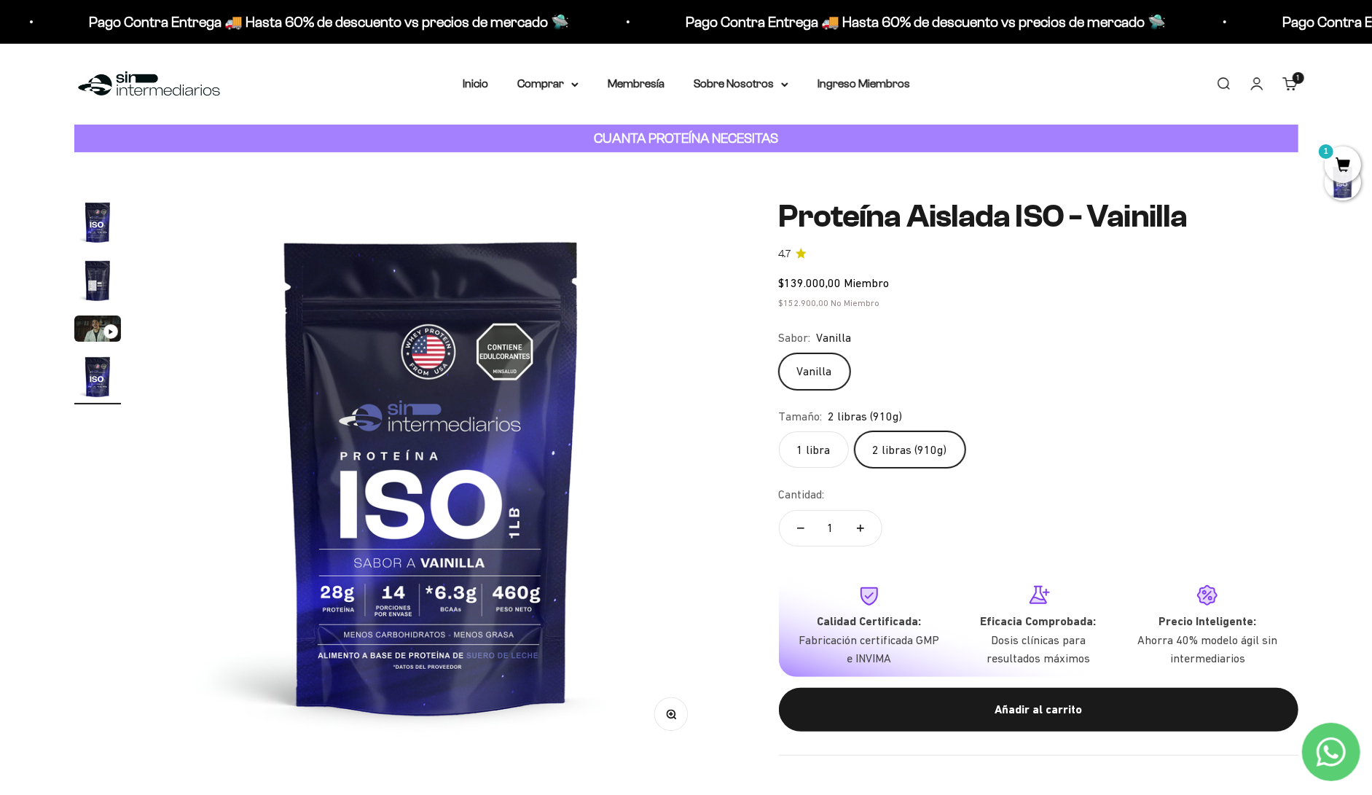
click at [1353, 162] on span "1" at bounding box center [1343, 164] width 36 height 36
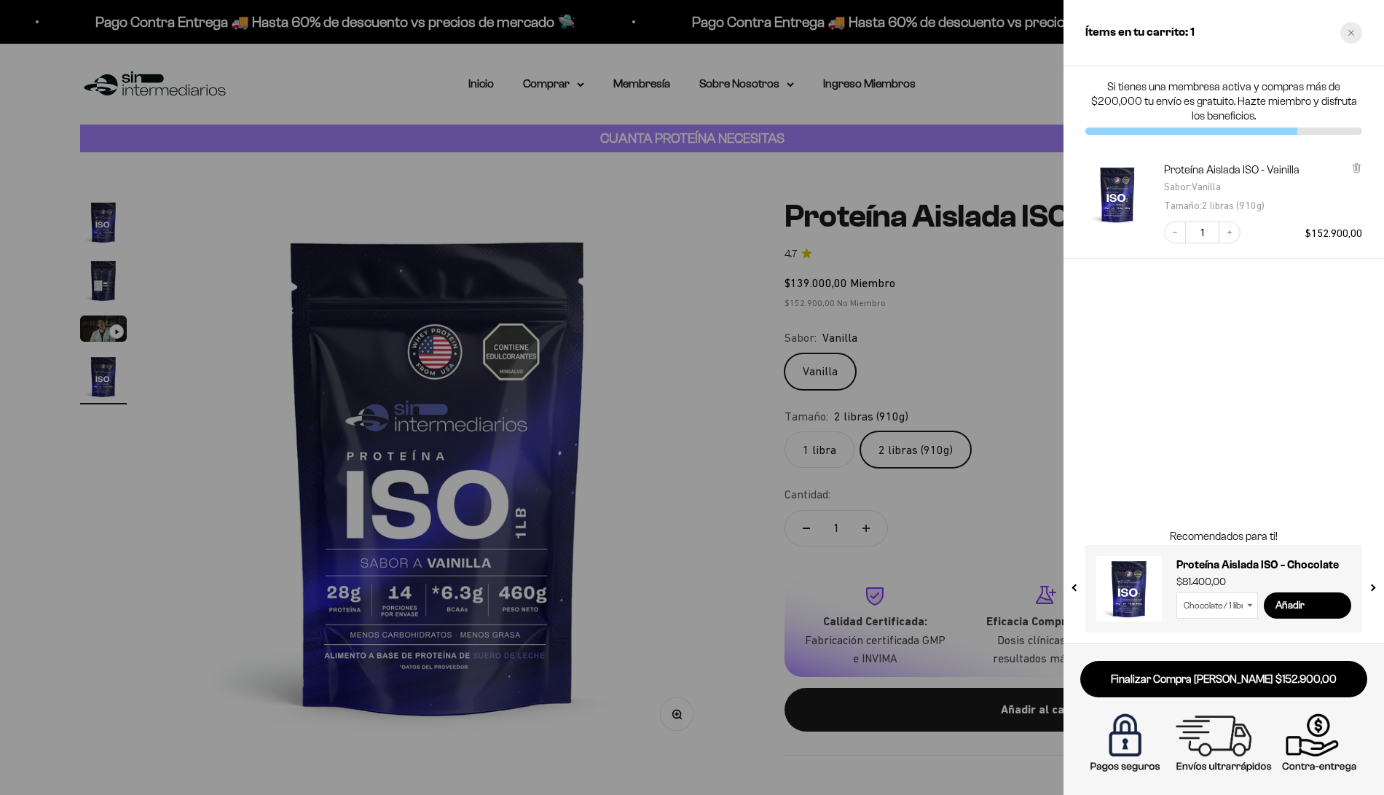
click at [1347, 36] on div "Close cart" at bounding box center [1352, 33] width 22 height 22
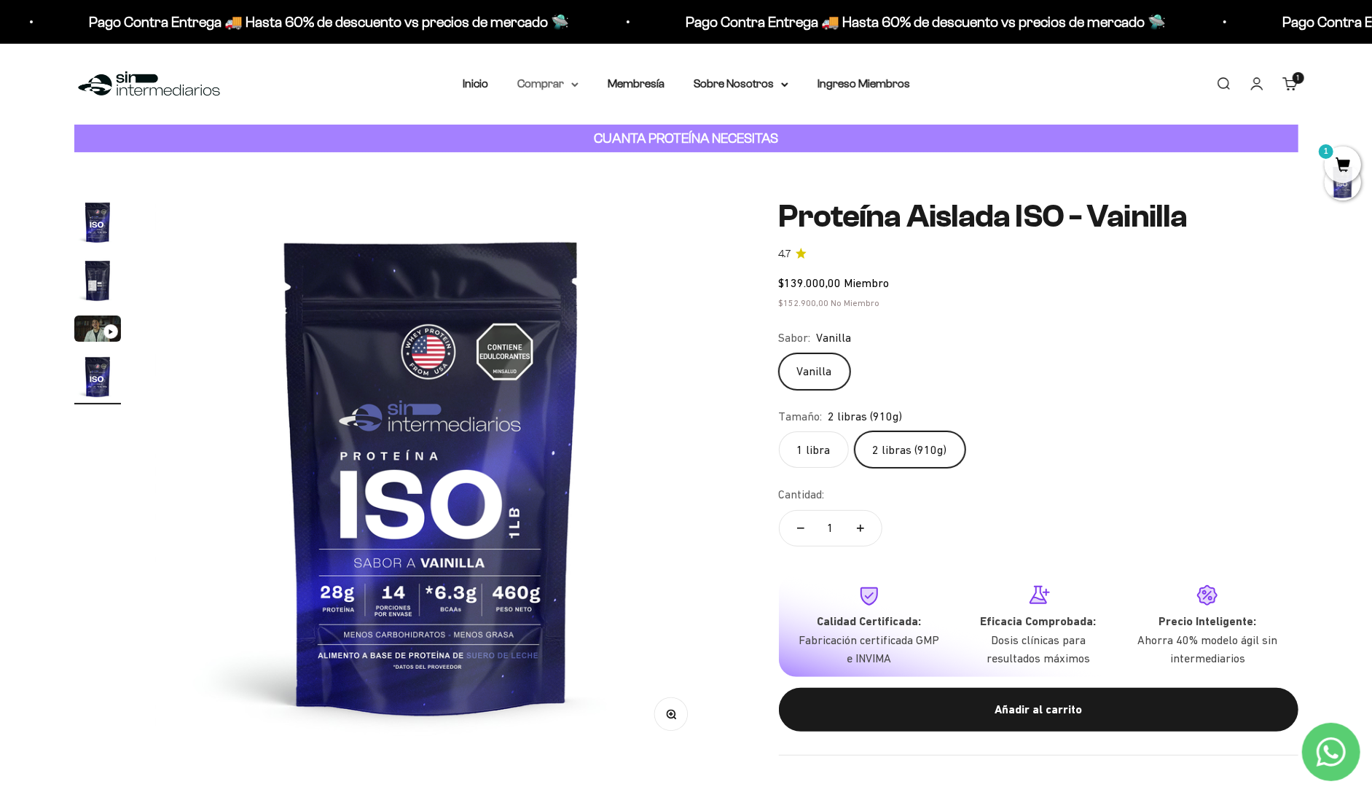
click at [579, 74] on summary "Comprar" at bounding box center [547, 83] width 61 height 19
click at [603, 152] on span "Otros Suplementos" at bounding box center [575, 158] width 98 height 12
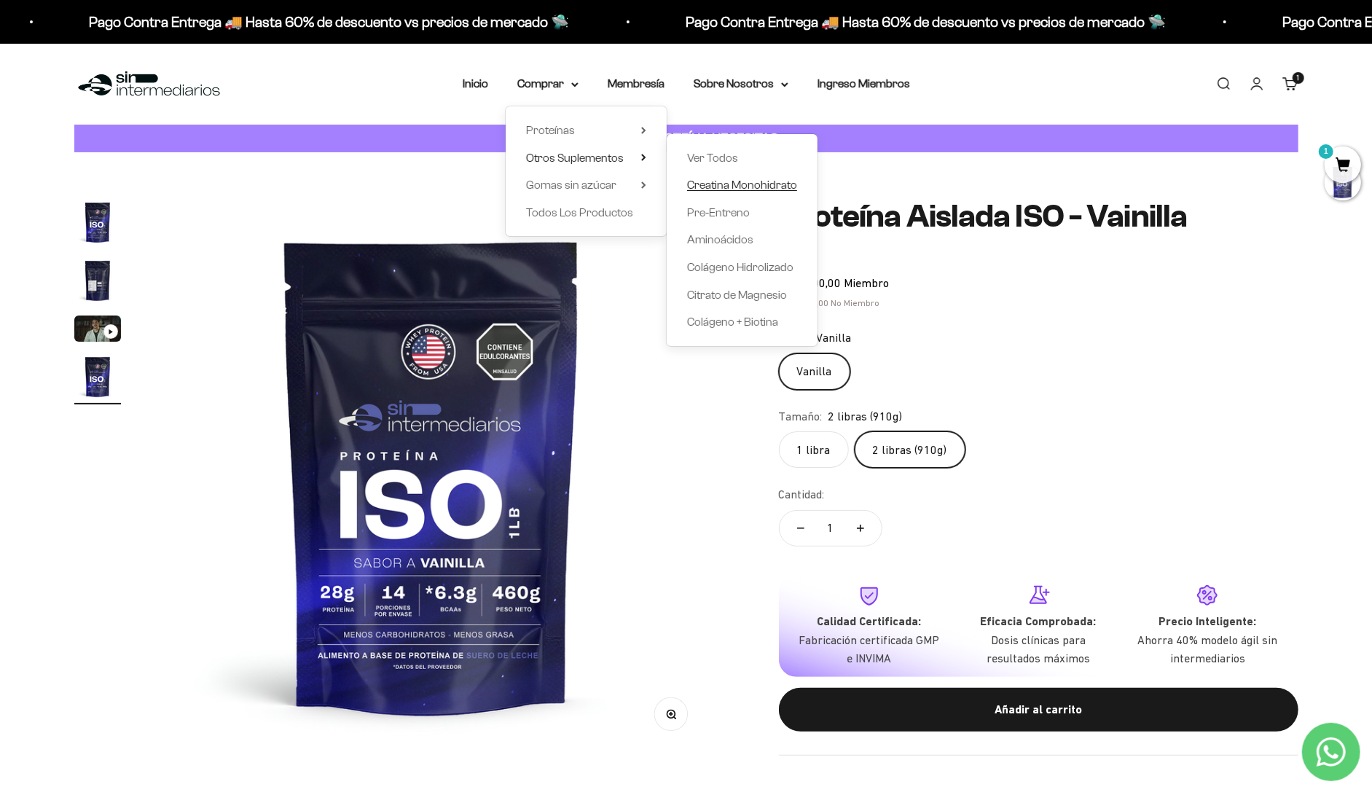
click at [734, 179] on span "Creatina Monohidrato" at bounding box center [742, 185] width 110 height 12
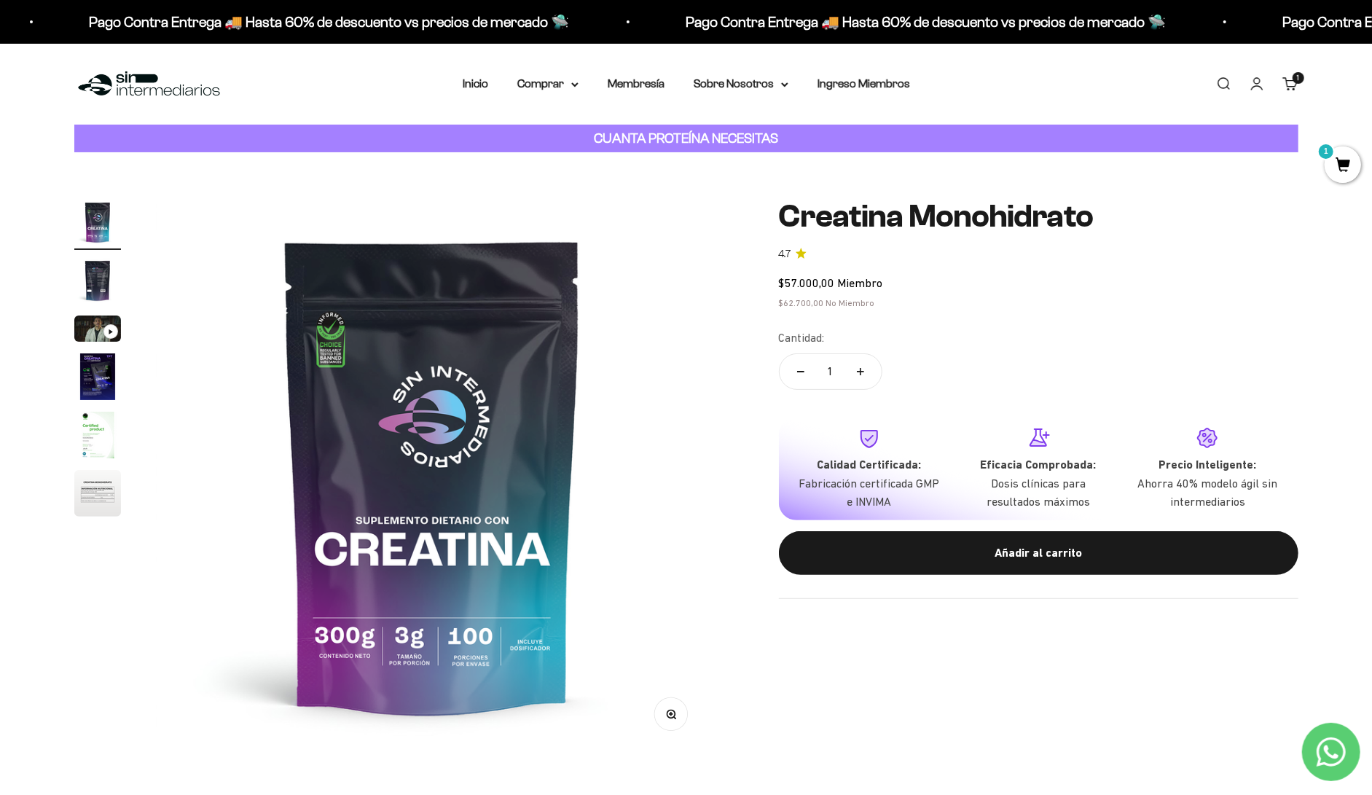
click at [98, 353] on img "Ir al artículo 4" at bounding box center [97, 376] width 47 height 47
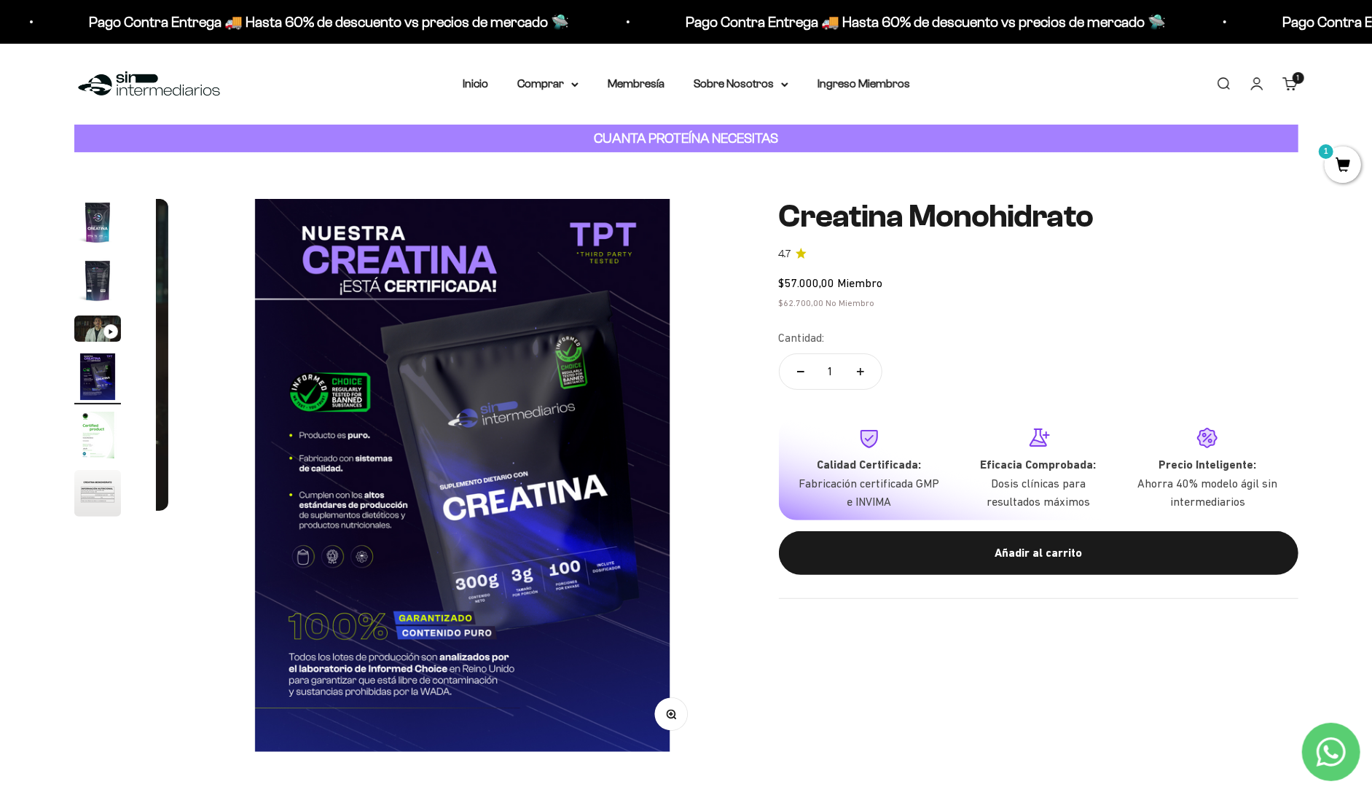
scroll to position [0, 1754]
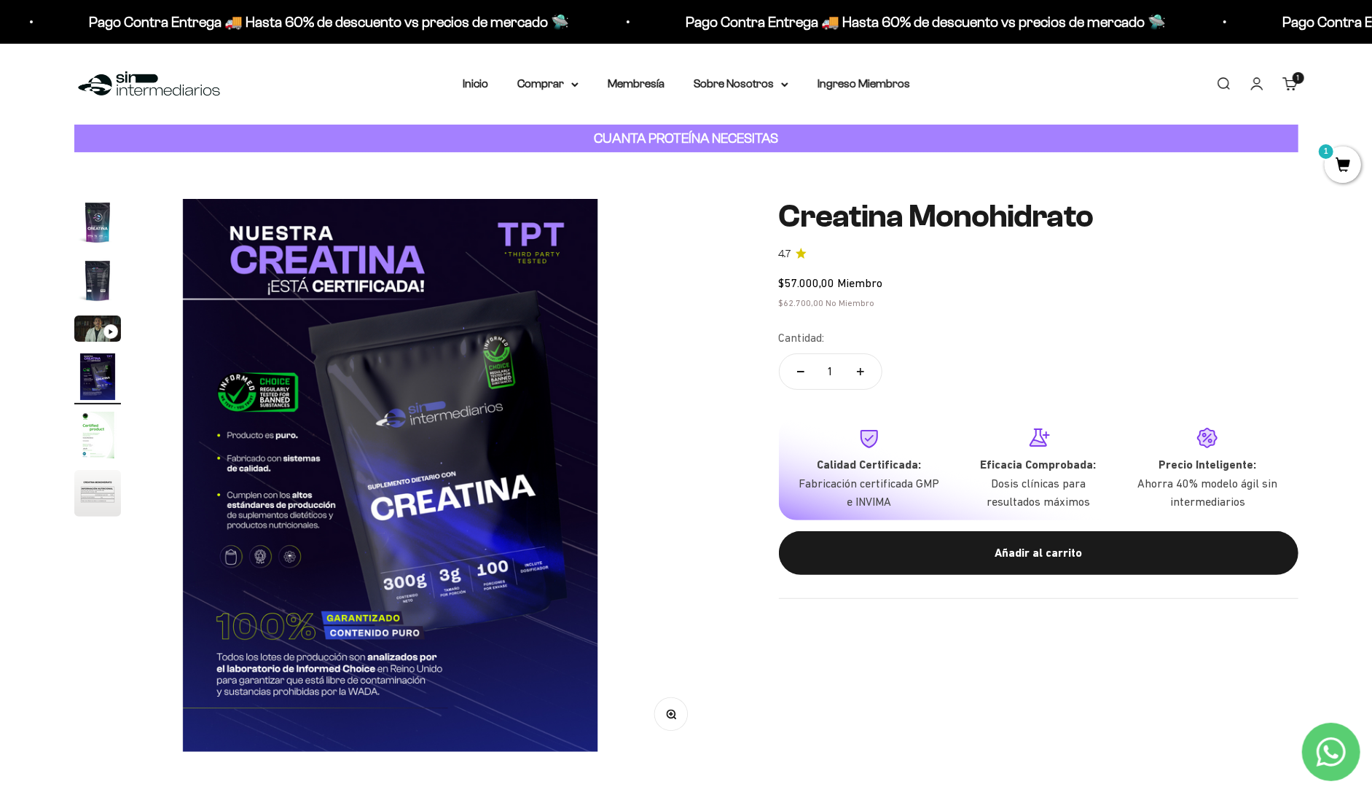
click at [104, 212] on img "Ir al artículo 1" at bounding box center [97, 222] width 47 height 47
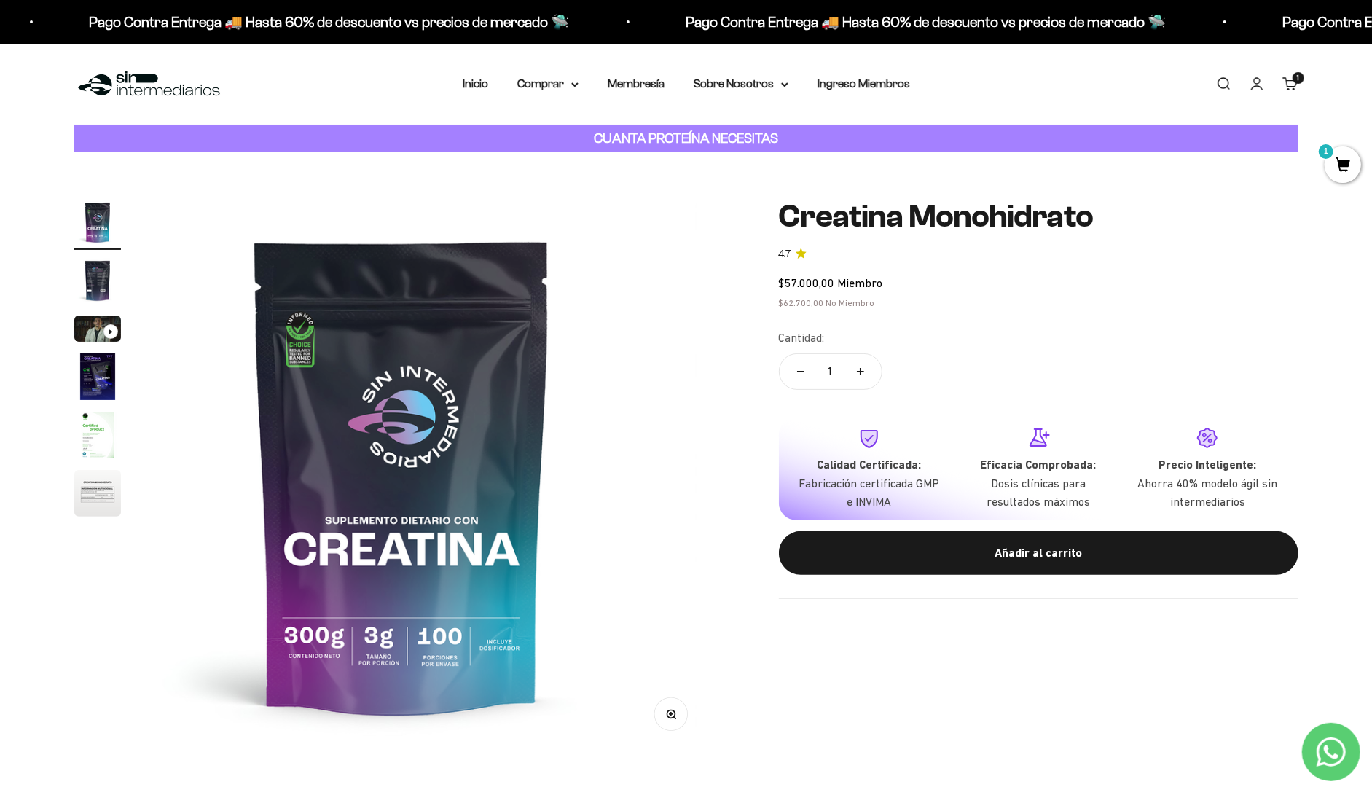
scroll to position [0, 0]
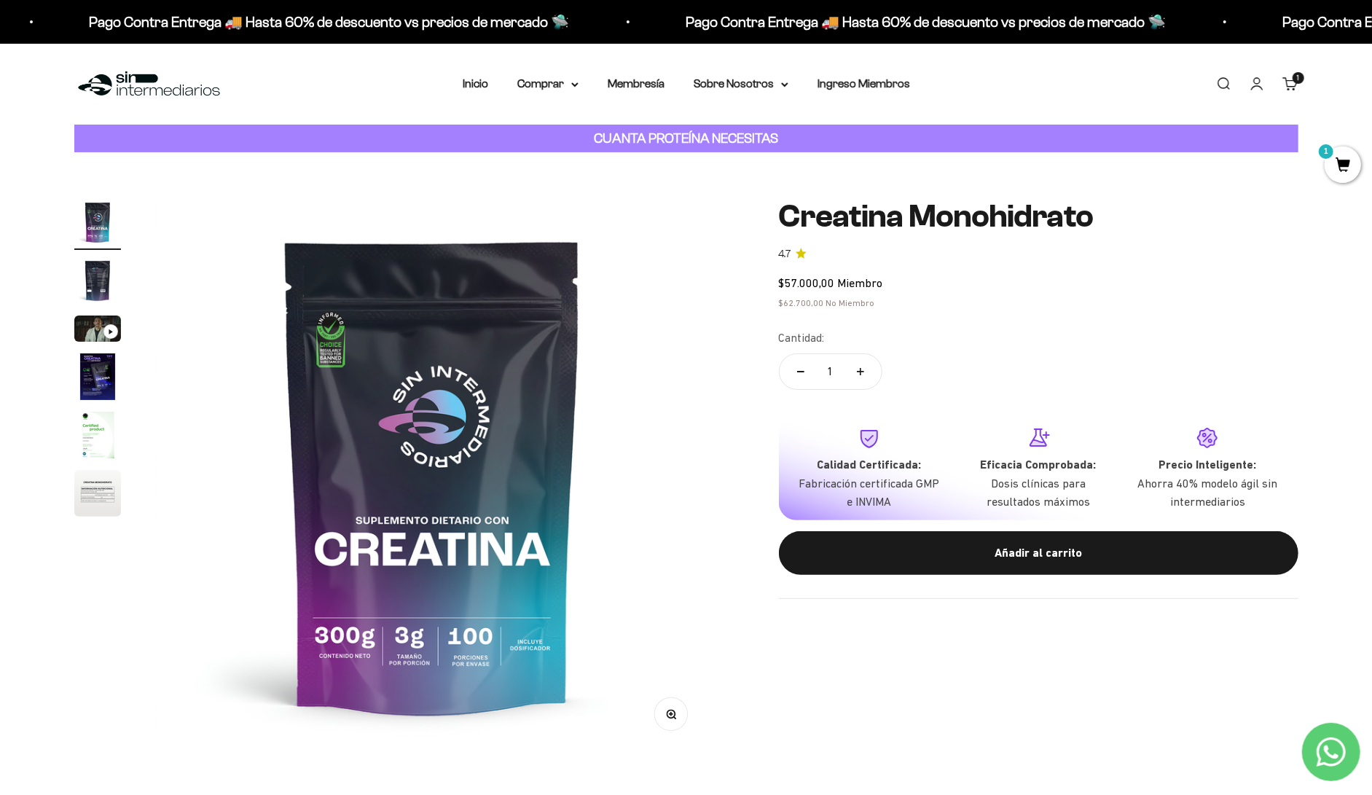
click at [99, 257] on img "Ir al artículo 2" at bounding box center [97, 280] width 47 height 47
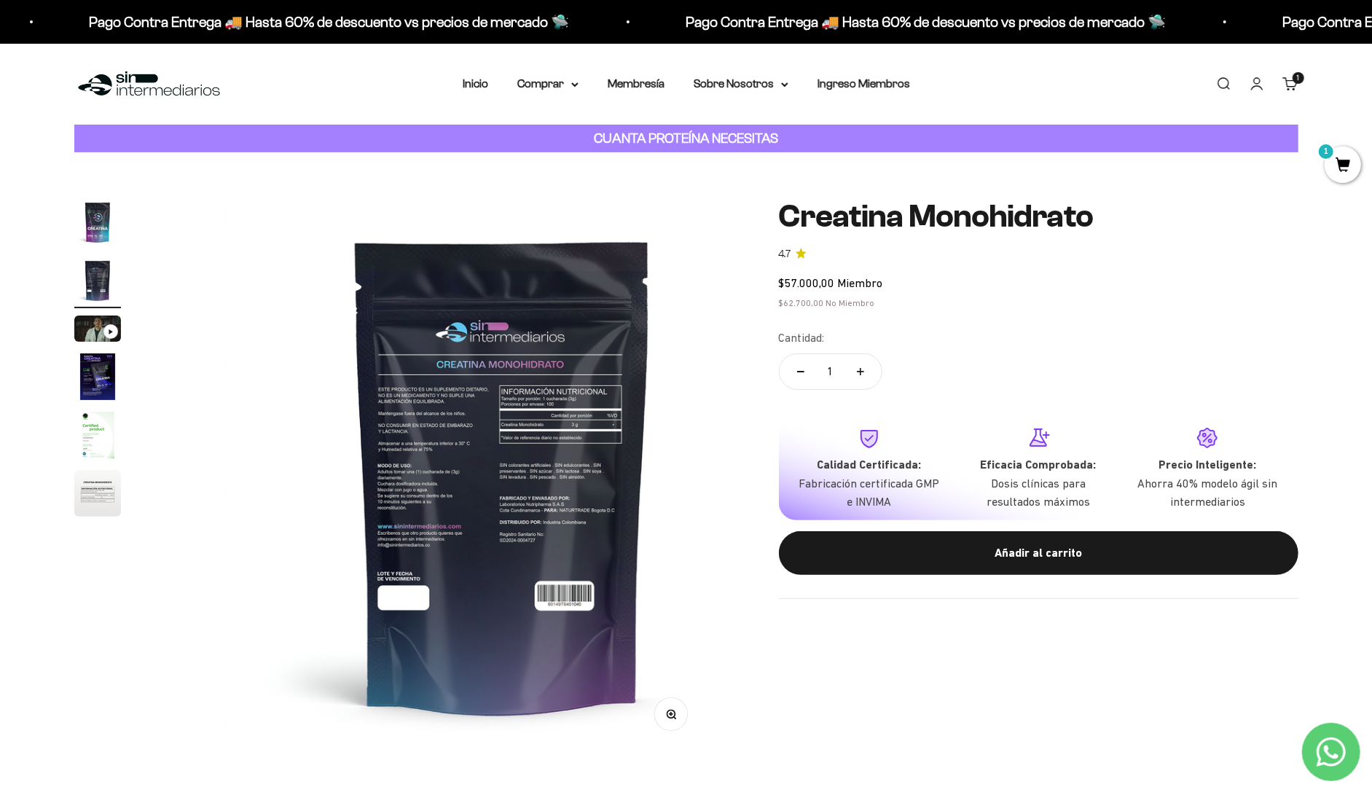
scroll to position [0, 584]
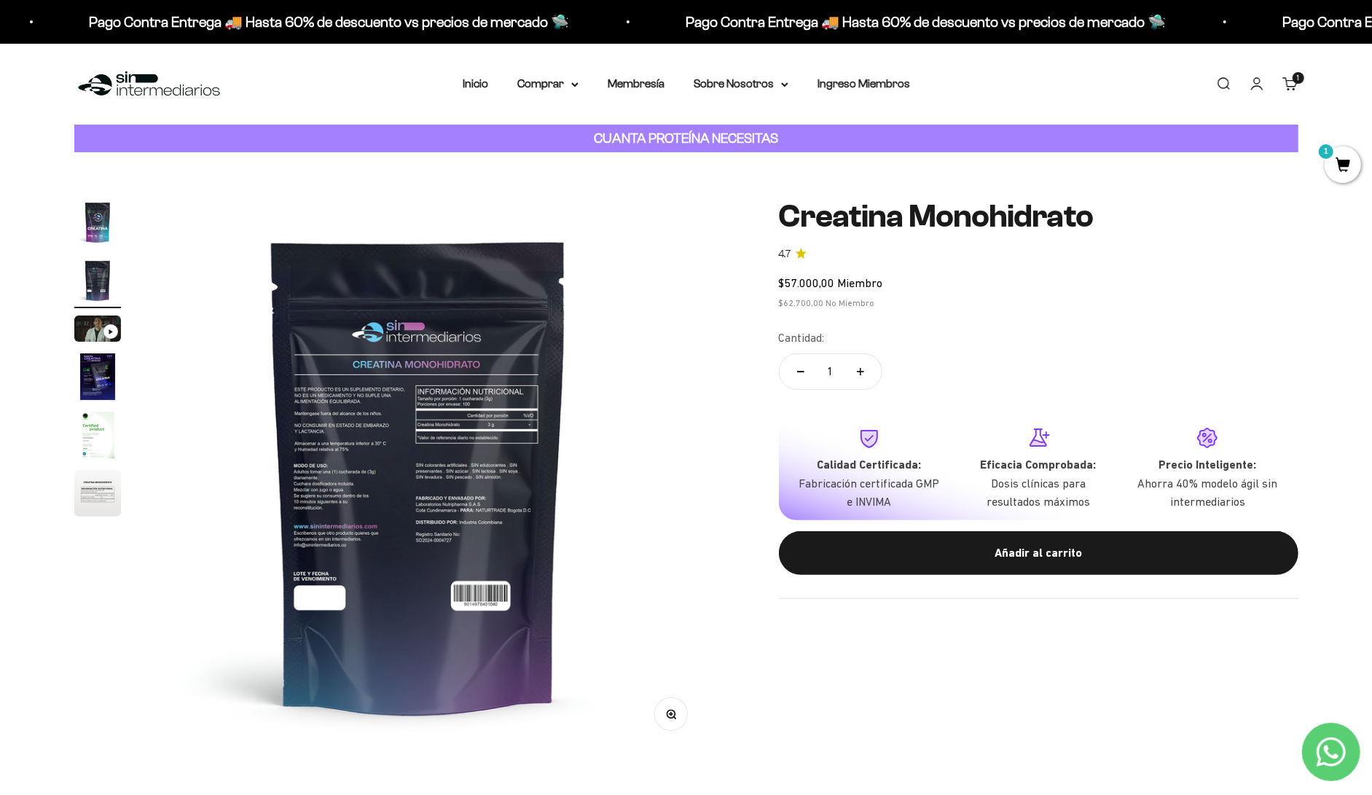
click at [110, 199] on img "Ir al artículo 1" at bounding box center [97, 222] width 47 height 47
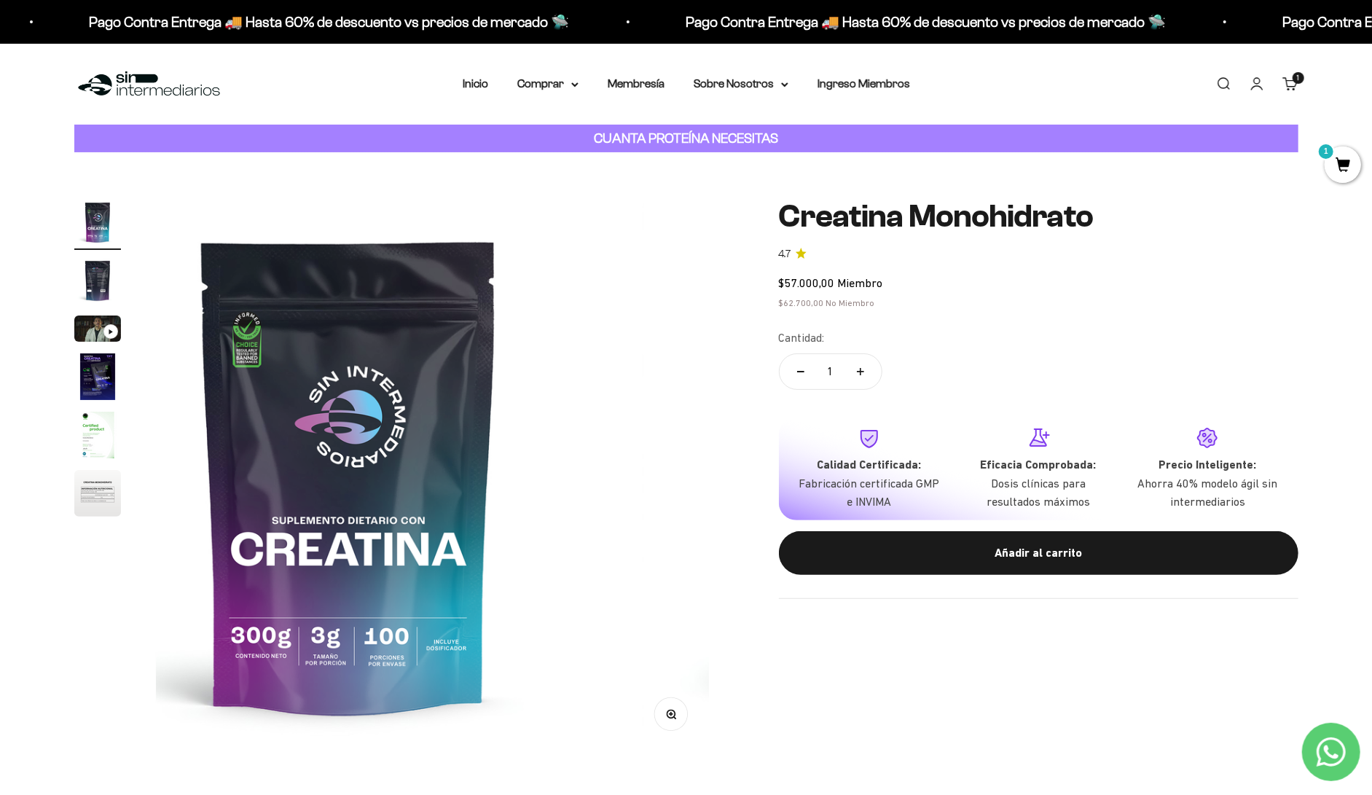
scroll to position [0, 0]
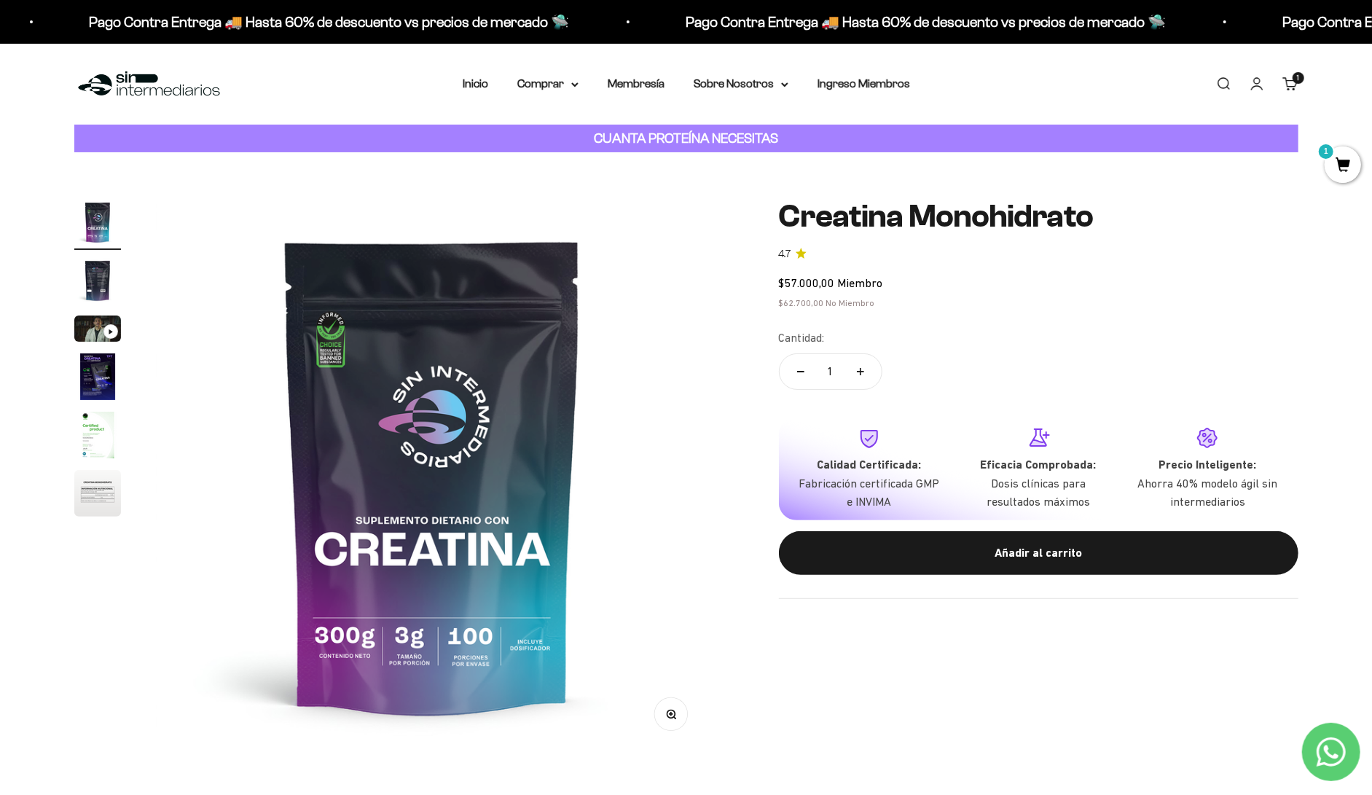
click at [87, 412] on img "Ir al artículo 5" at bounding box center [97, 435] width 47 height 47
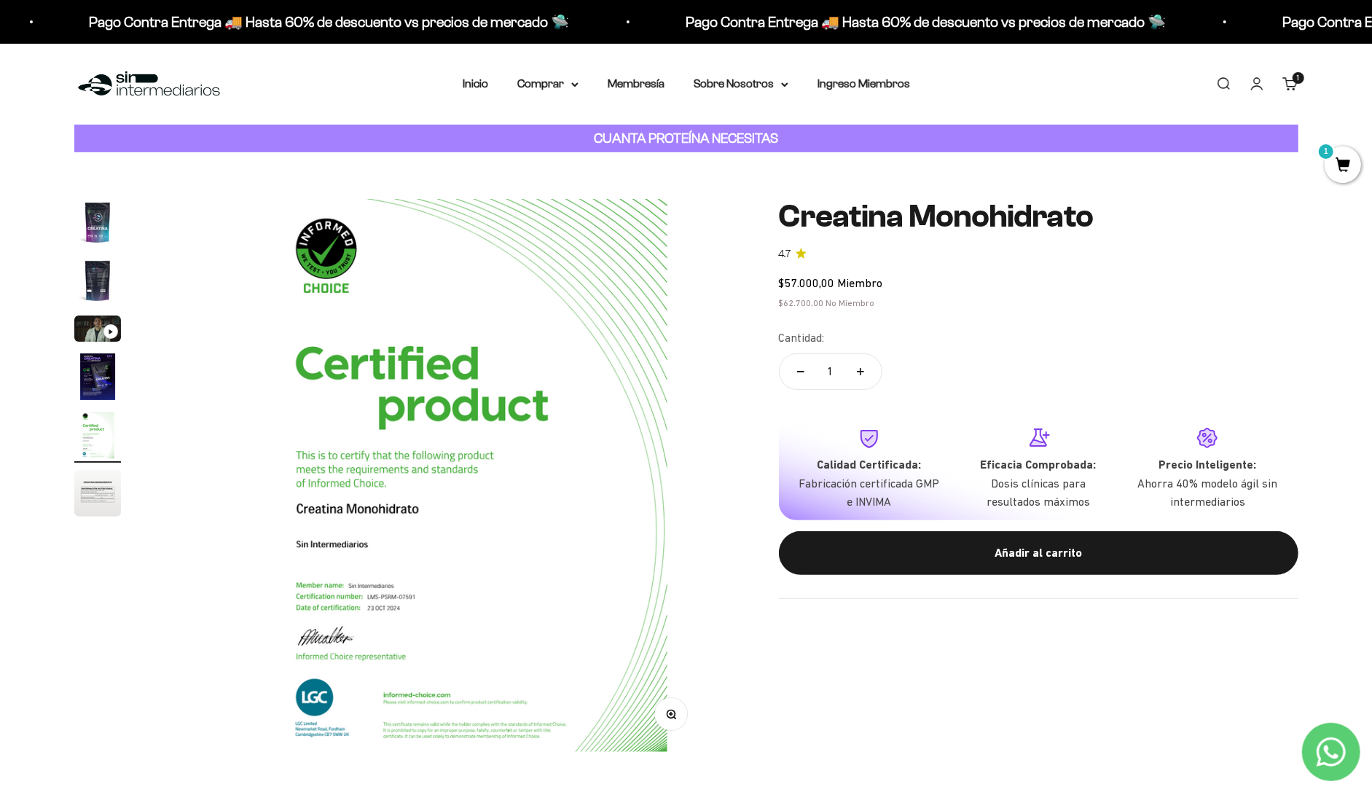
scroll to position [0, 2338]
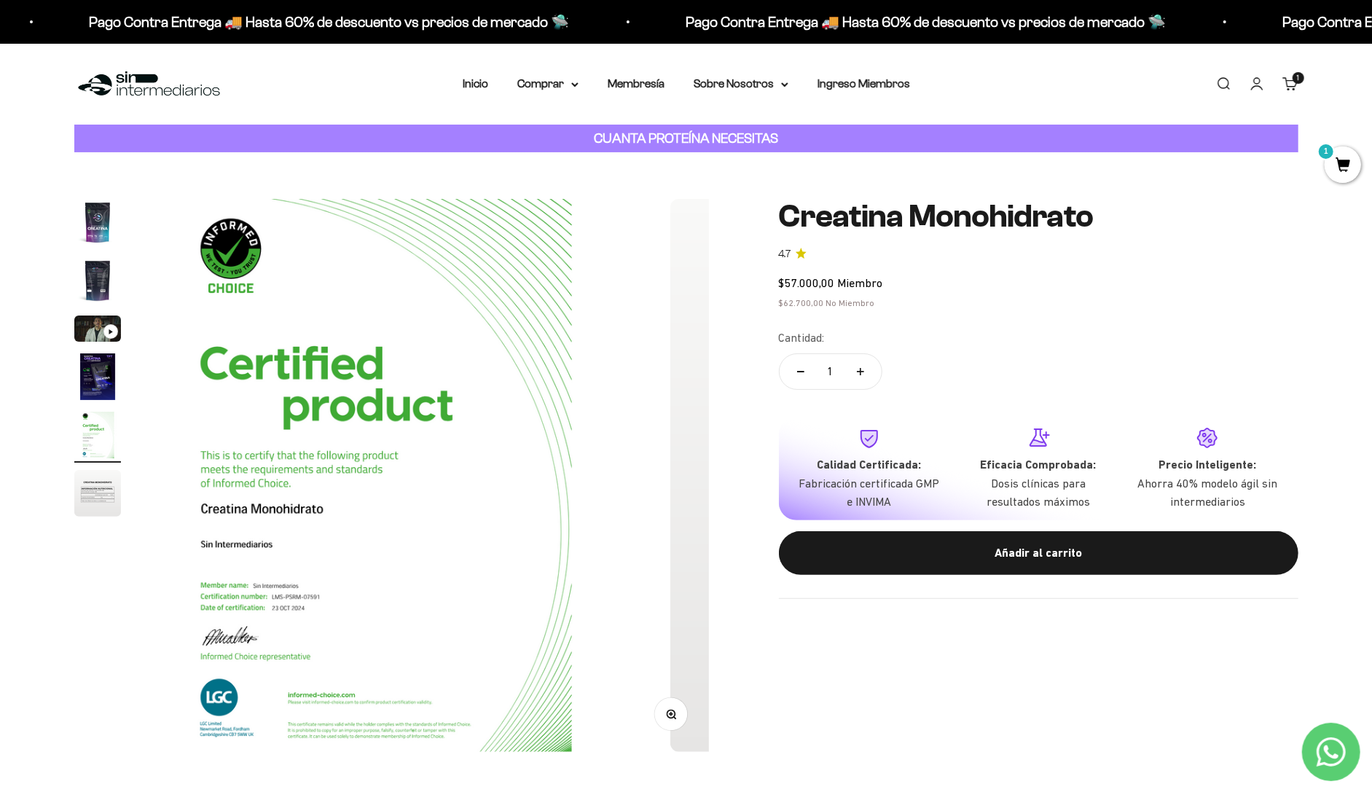
click at [100, 353] on img "Ir al artículo 4" at bounding box center [97, 376] width 47 height 47
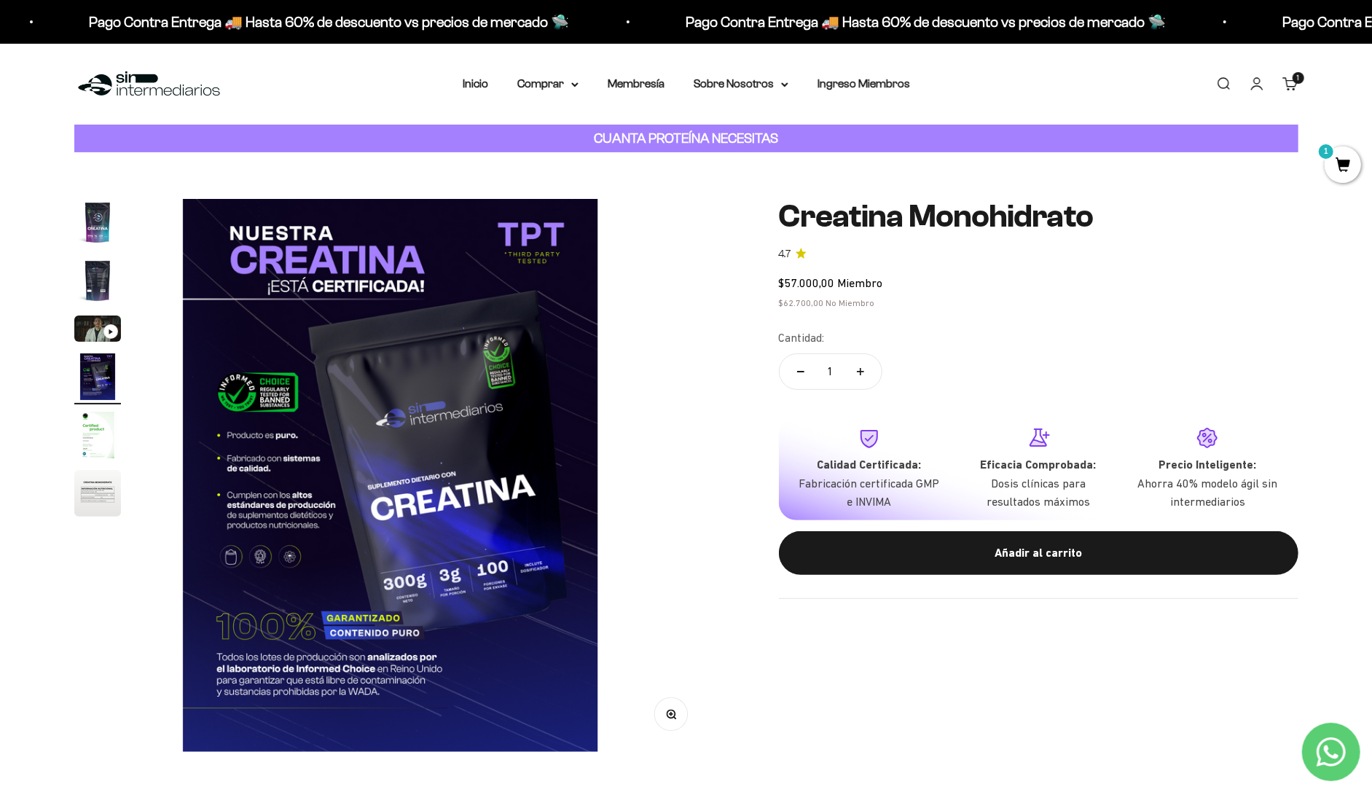
click at [101, 412] on img "Ir al artículo 5" at bounding box center [97, 435] width 47 height 47
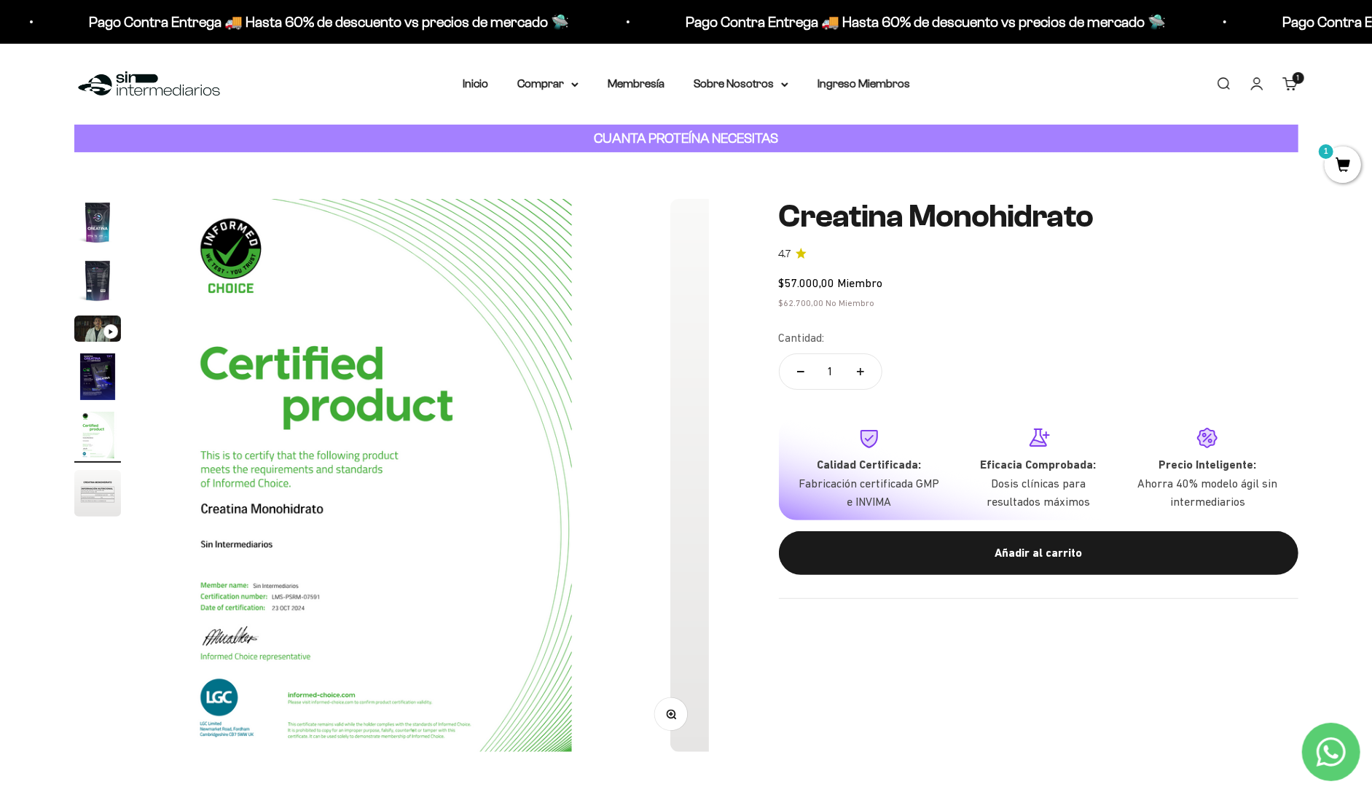
click at [104, 471] on img "Ir al artículo 6" at bounding box center [97, 493] width 47 height 47
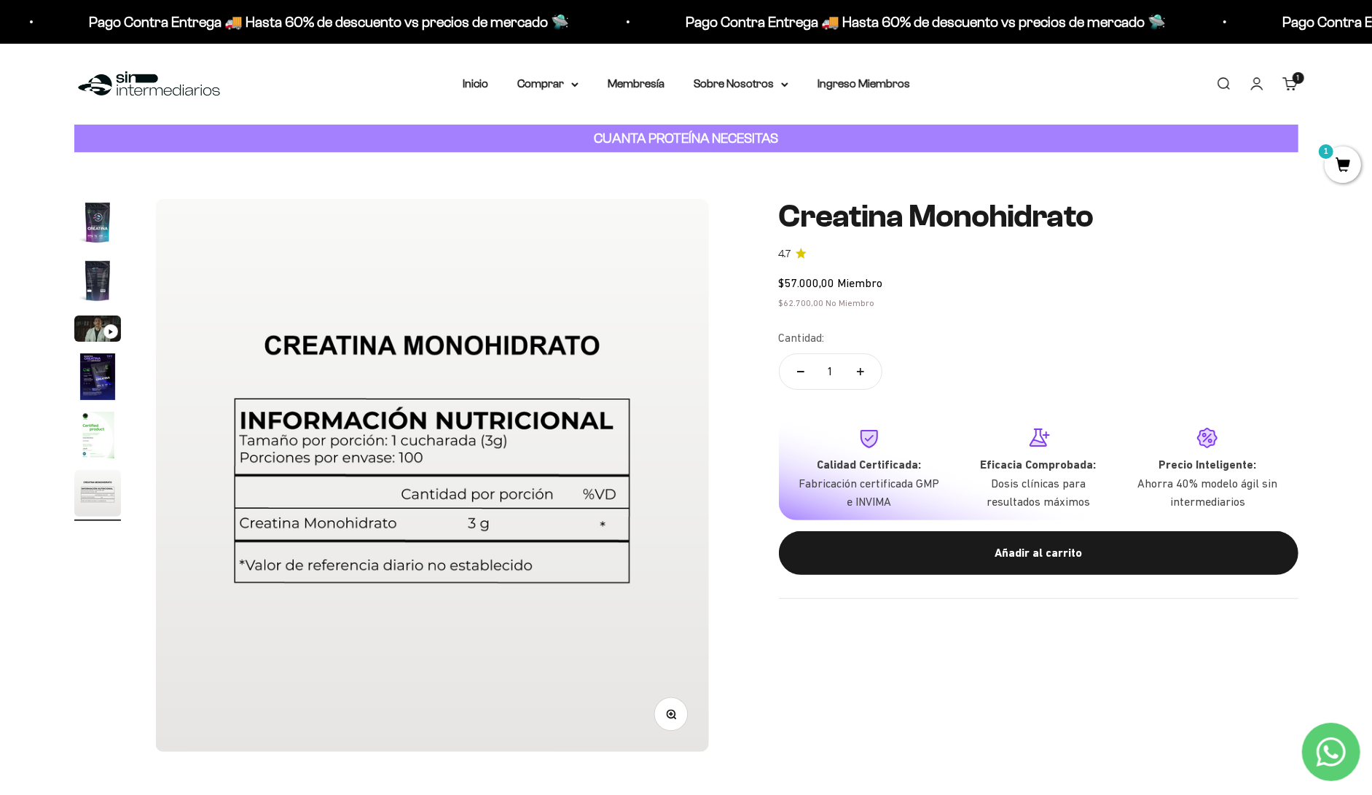
click at [103, 208] on img "Ir al artículo 1" at bounding box center [97, 222] width 47 height 47
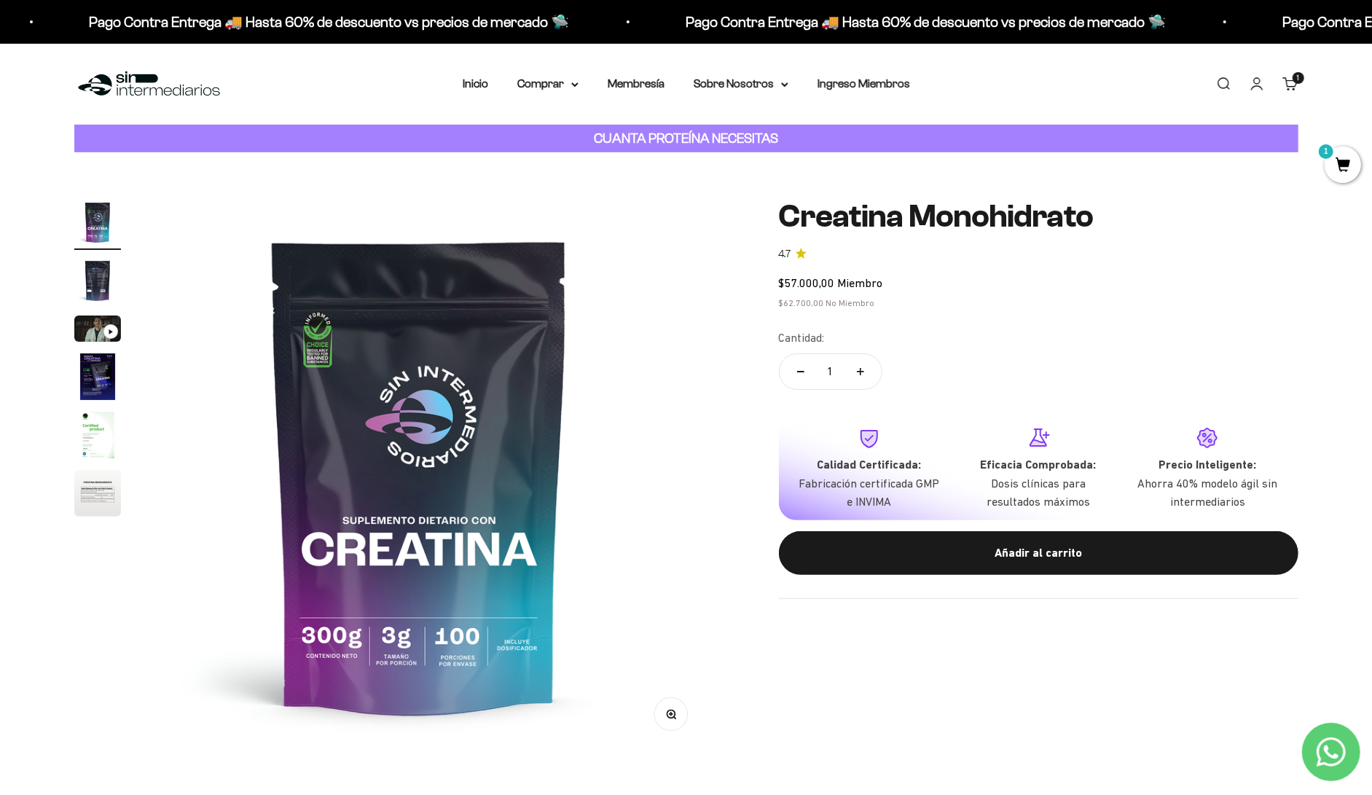
scroll to position [0, 0]
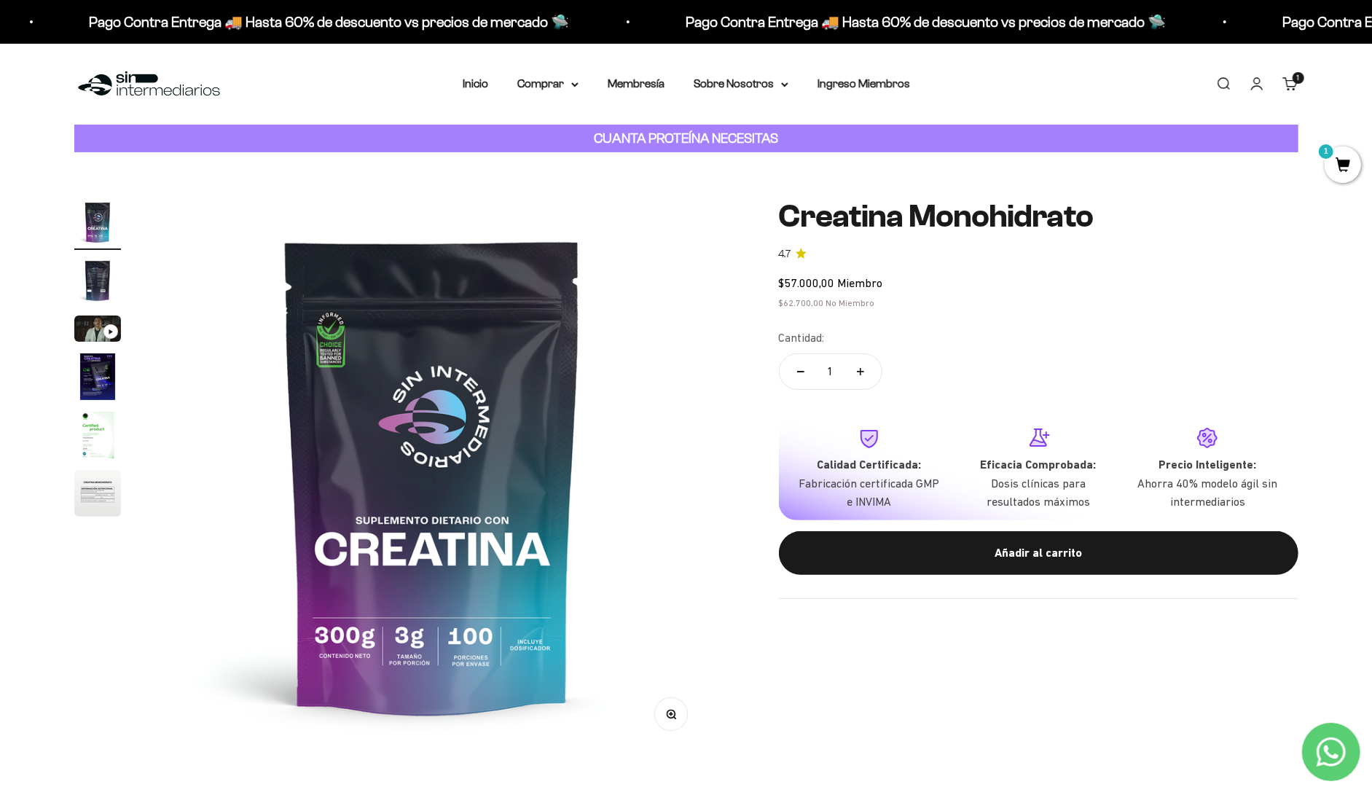
click at [96, 470] on img "Ir al artículo 6" at bounding box center [97, 493] width 47 height 47
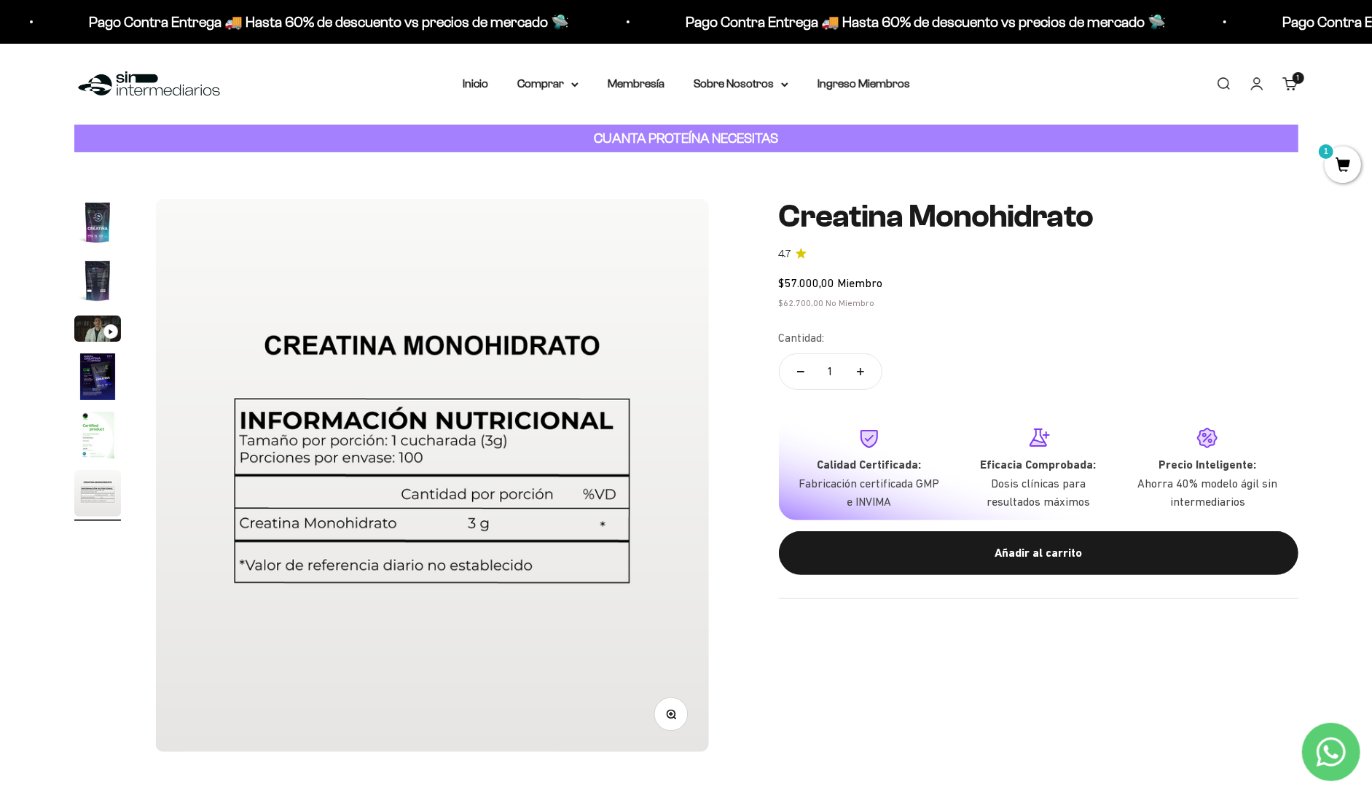
scroll to position [0, 2923]
click at [106, 199] on img "Ir al artículo 1" at bounding box center [97, 222] width 47 height 47
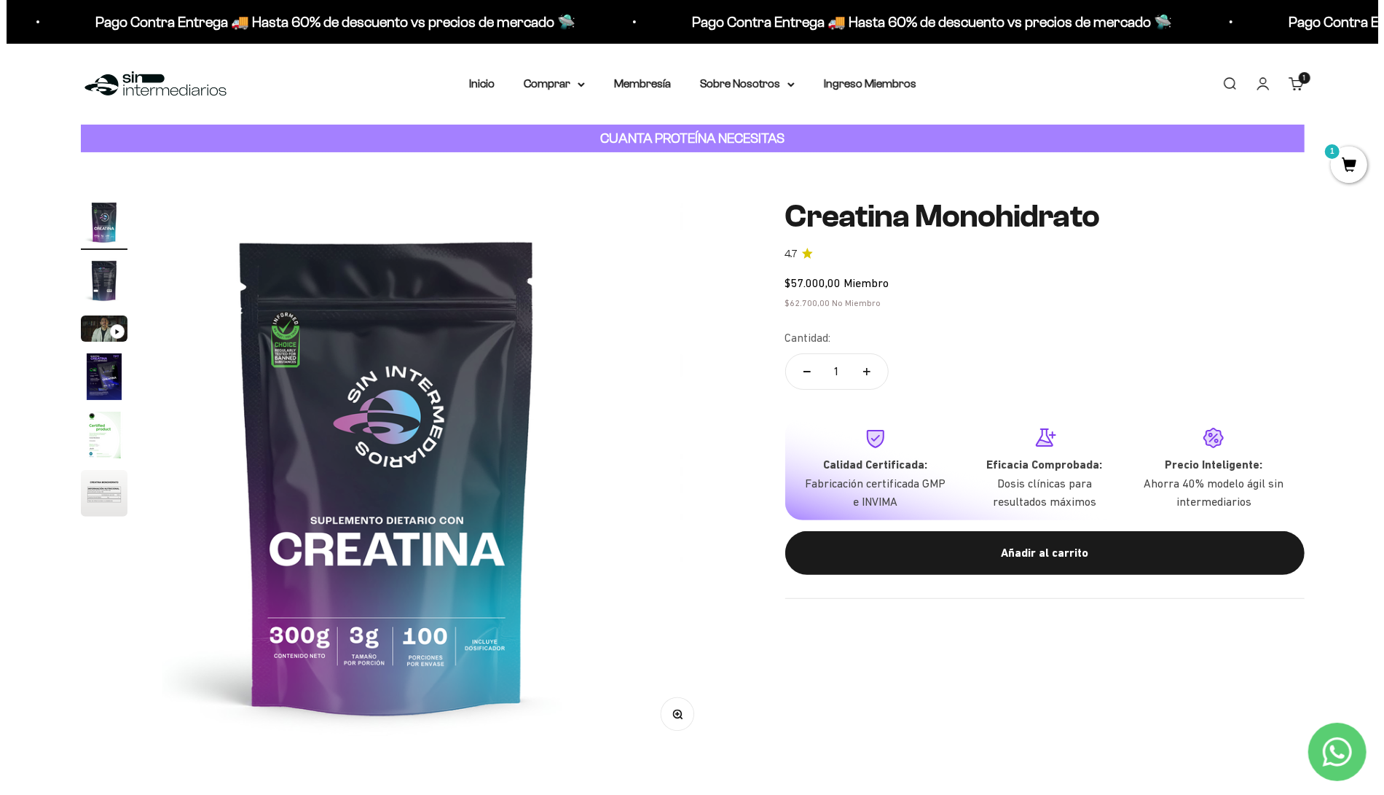
scroll to position [0, 0]
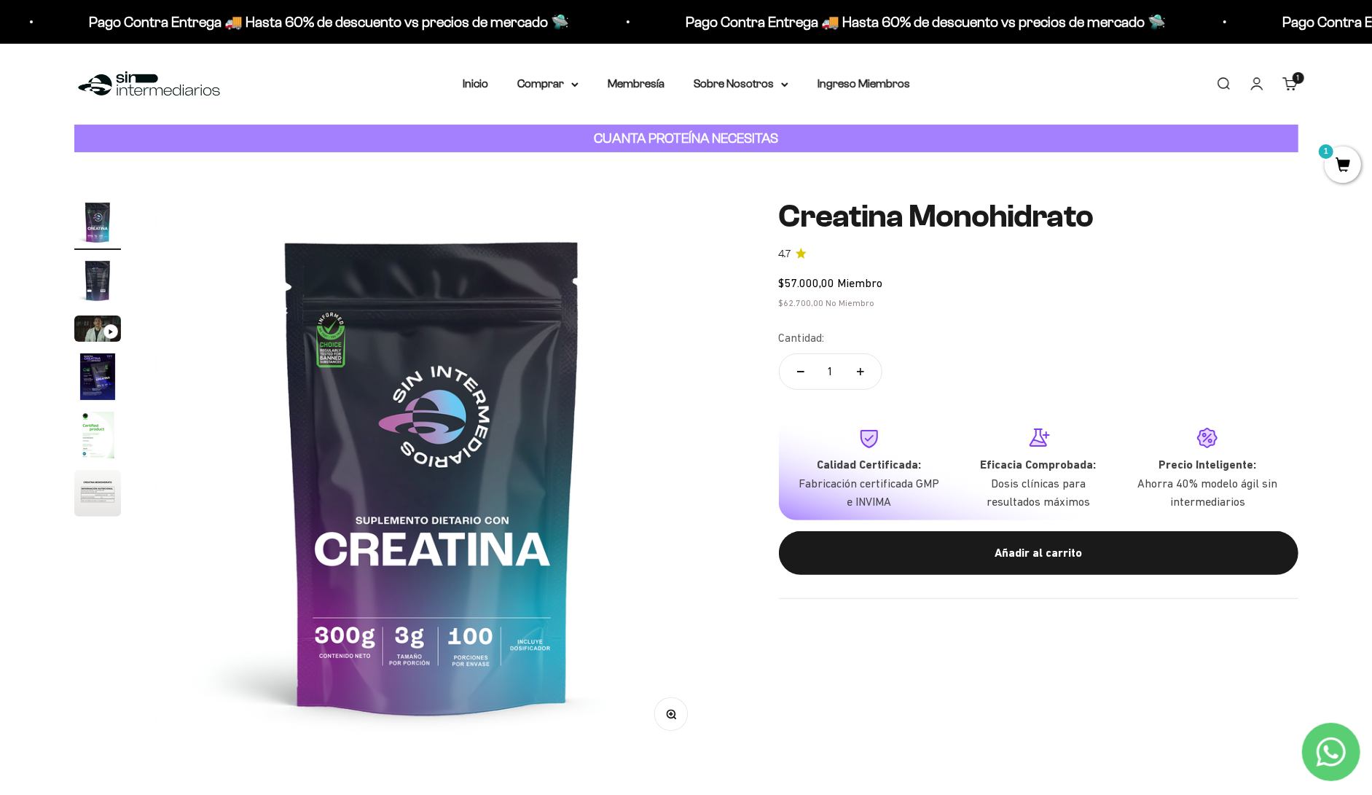
click at [879, 531] on button "Añadir al carrito" at bounding box center [1039, 553] width 520 height 44
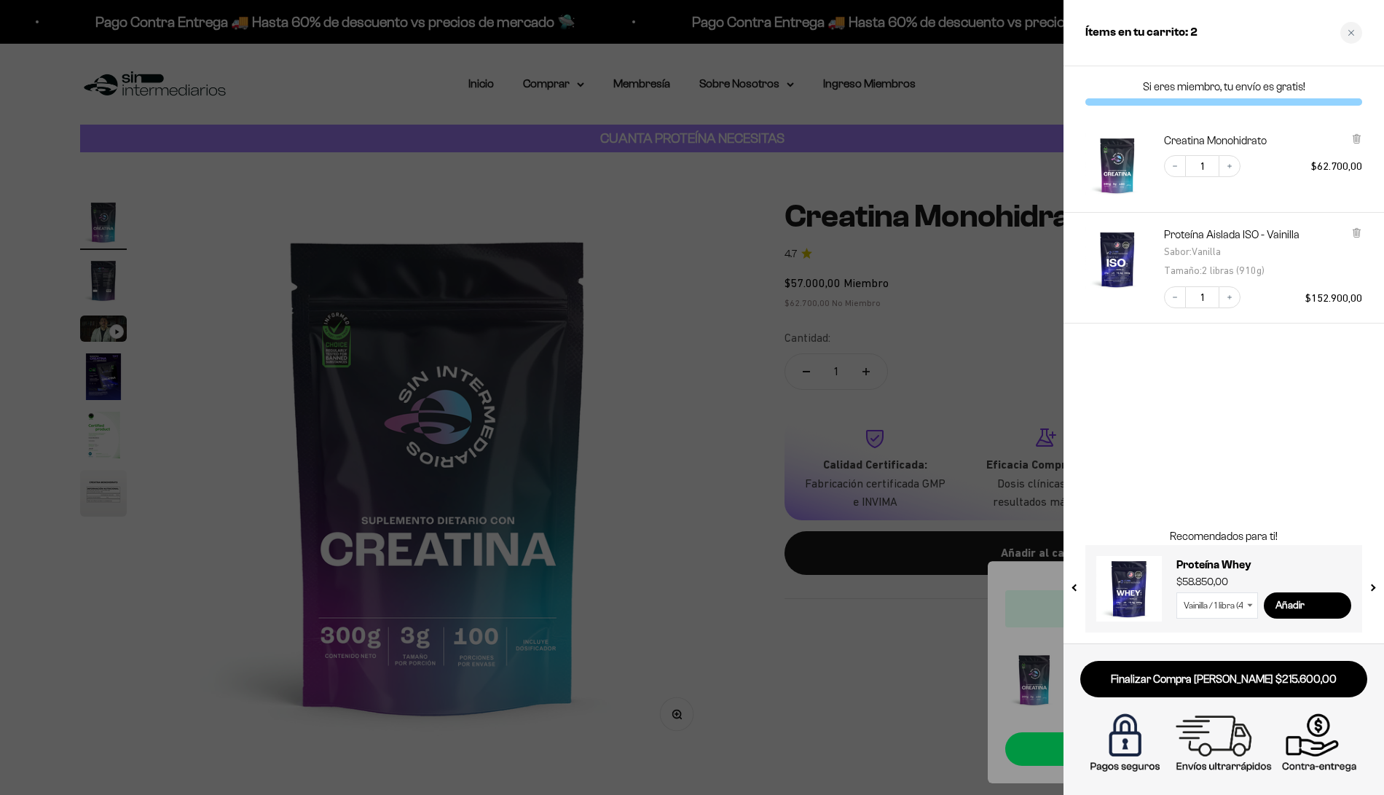
click at [1239, 681] on link "Finalizar Compra Segura $215.600,00" at bounding box center [1224, 679] width 287 height 37
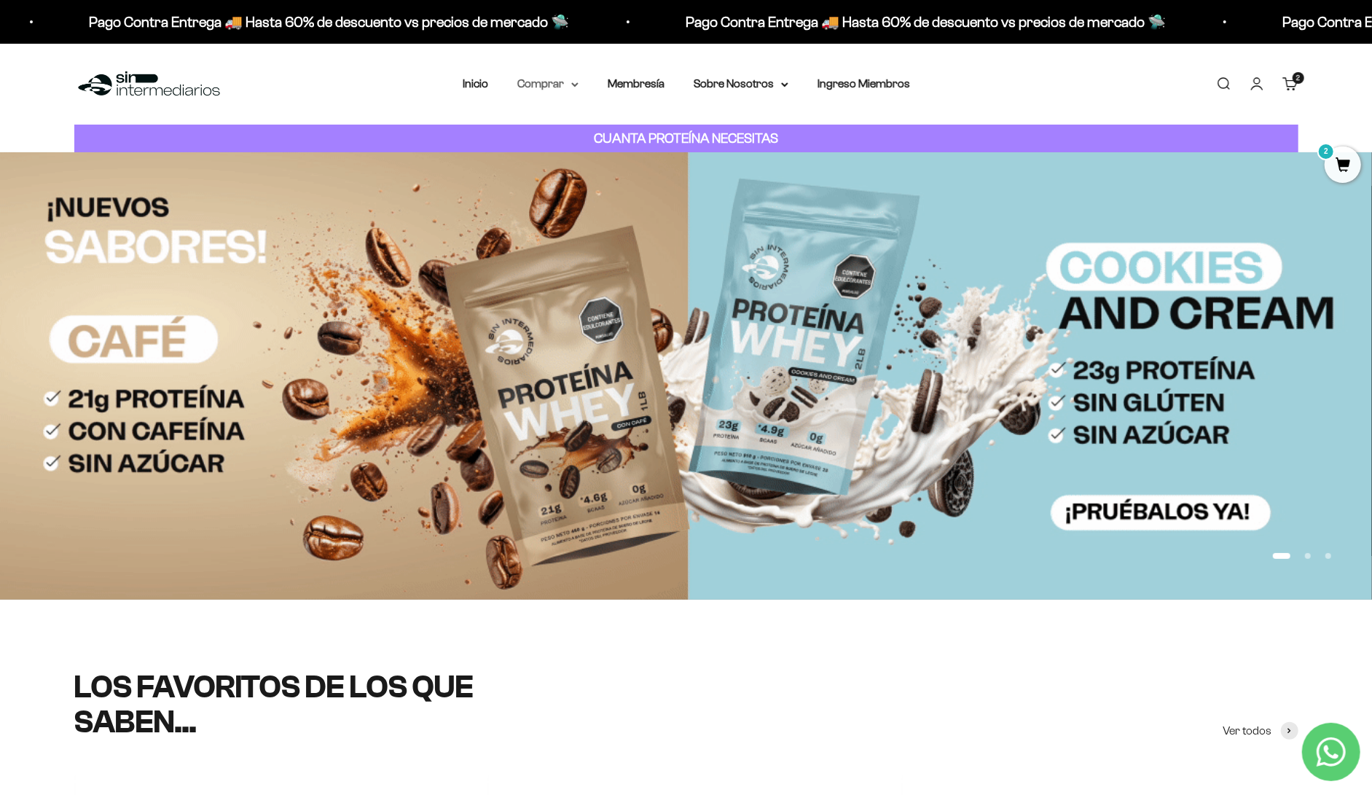
click at [579, 74] on summary "Comprar" at bounding box center [547, 83] width 61 height 19
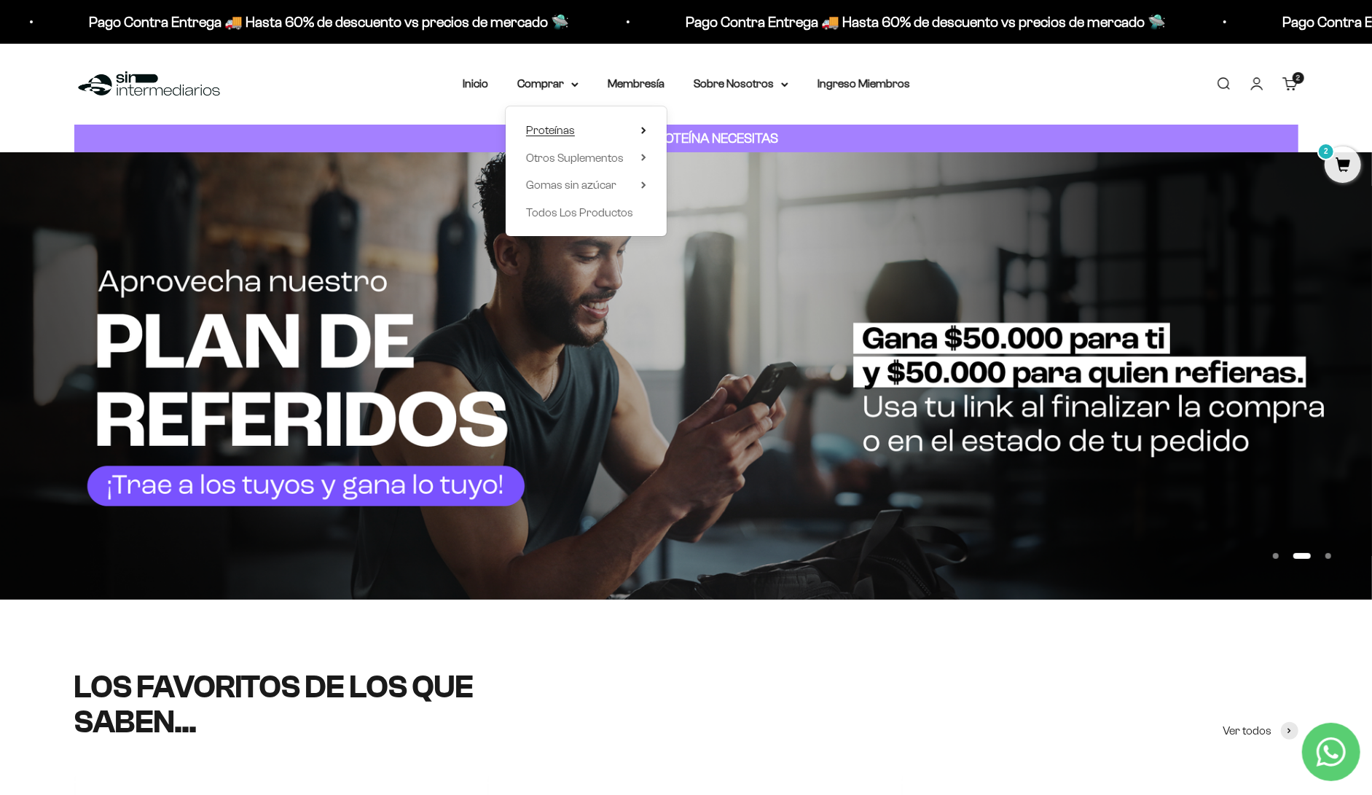
click at [575, 124] on span "Proteínas" at bounding box center [550, 130] width 49 height 12
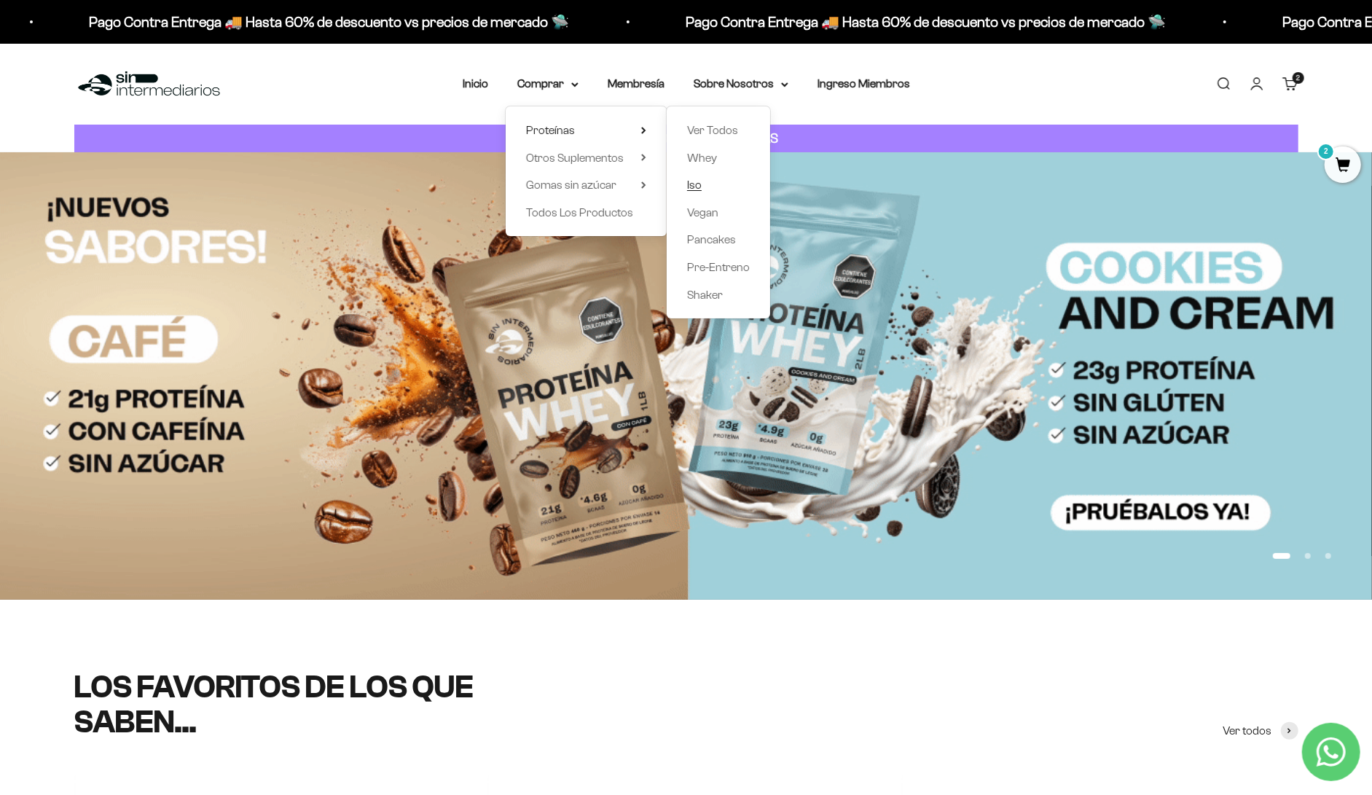
click at [691, 179] on span "Iso" at bounding box center [694, 185] width 15 height 12
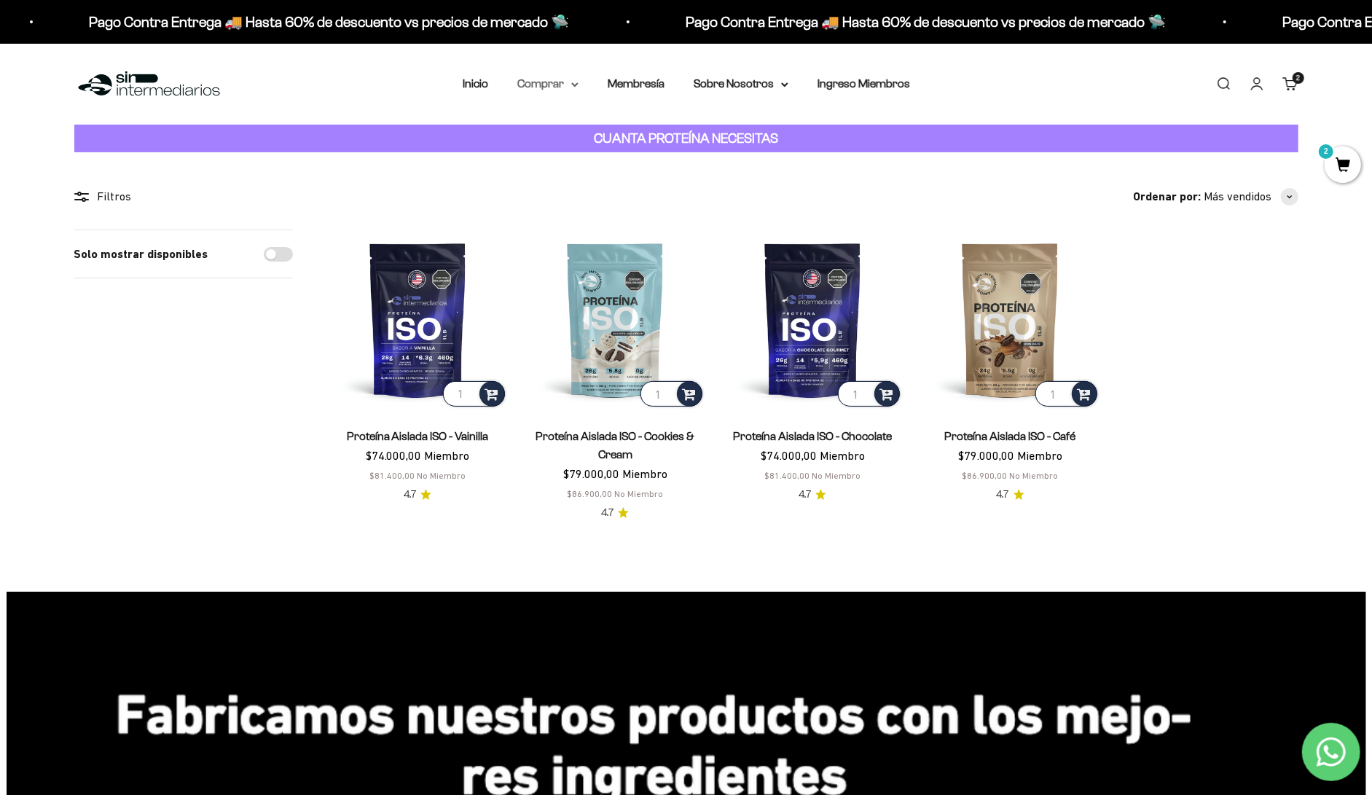
click at [579, 74] on summary "Comprar" at bounding box center [547, 83] width 61 height 19
click at [611, 121] on summary "Proteínas" at bounding box center [586, 130] width 120 height 19
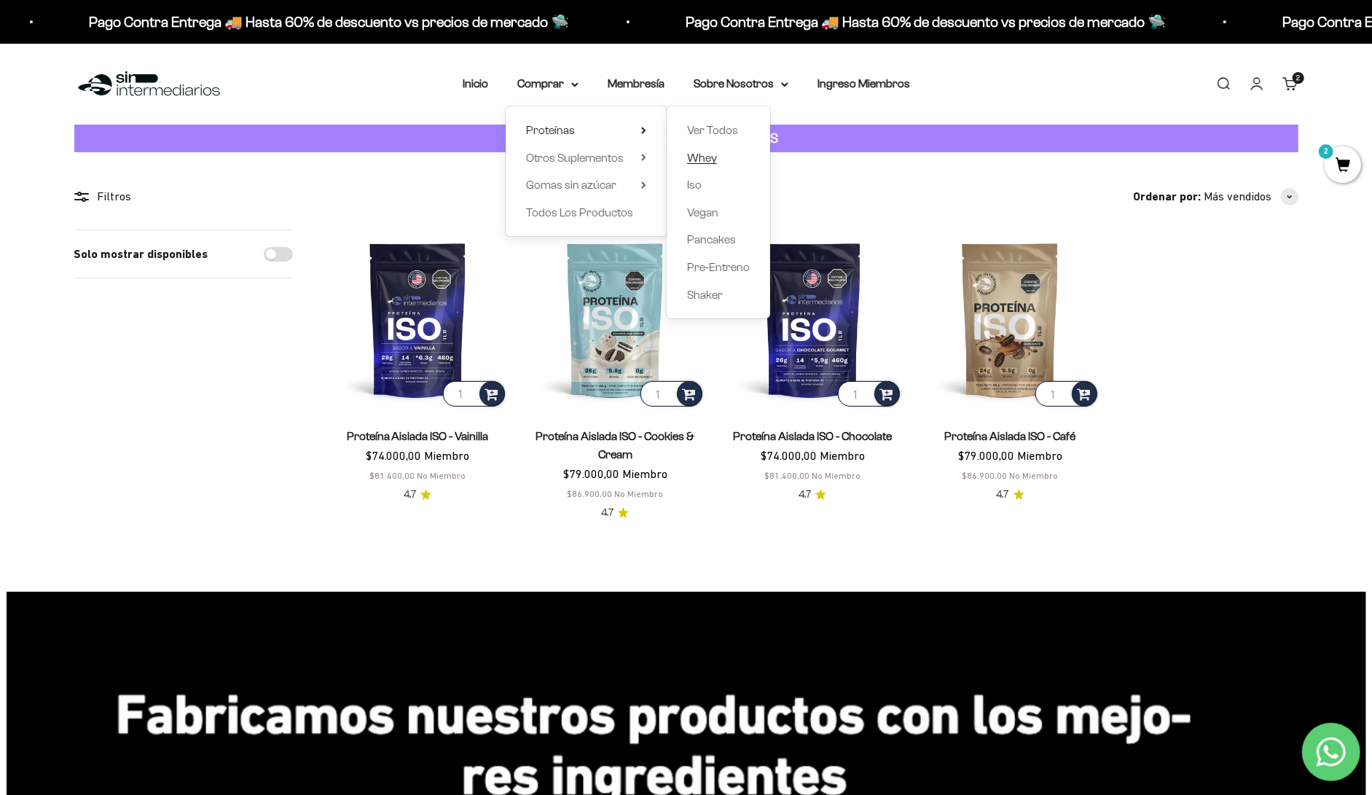
click at [700, 149] on span "Whey" at bounding box center [702, 158] width 30 height 19
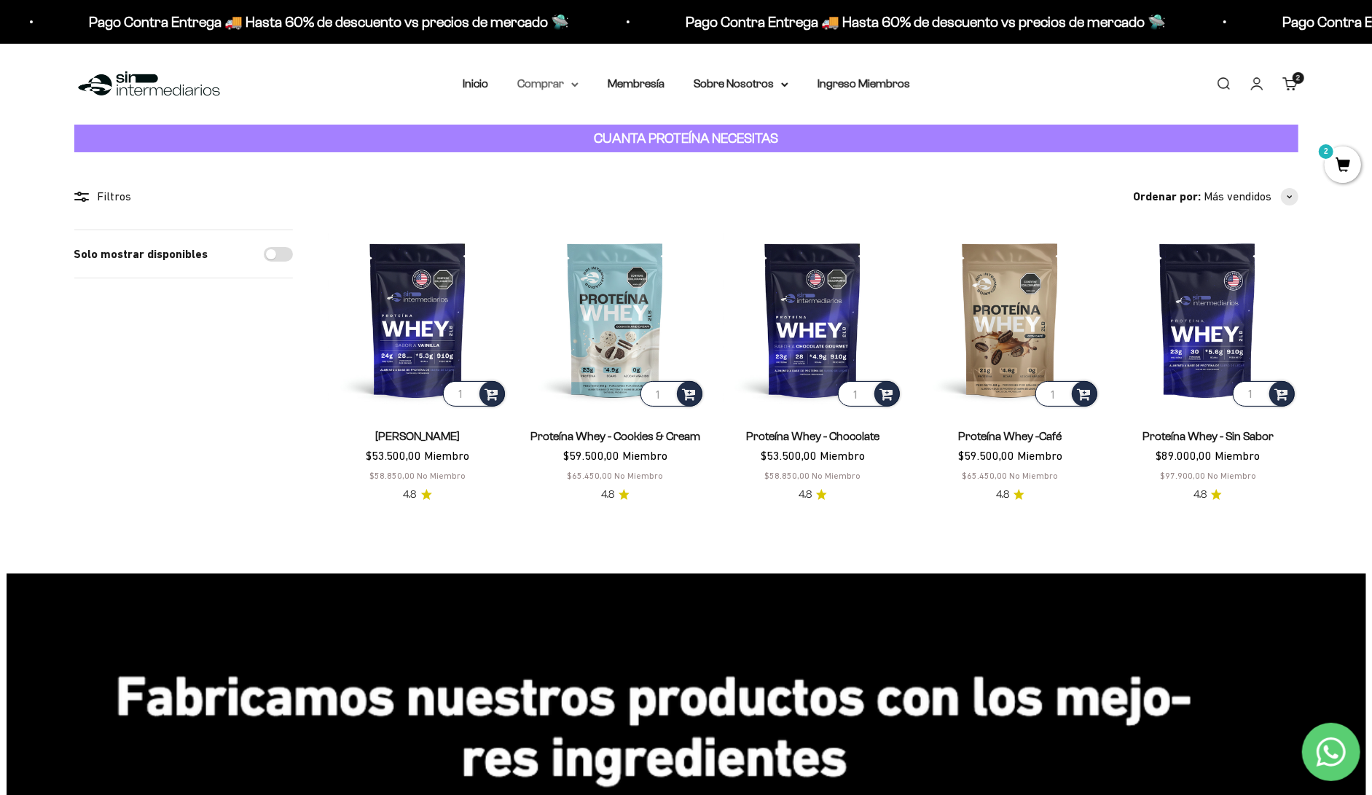
click at [579, 74] on summary "Comprar" at bounding box center [547, 83] width 61 height 19
click at [646, 121] on summary "Proteínas" at bounding box center [586, 130] width 120 height 19
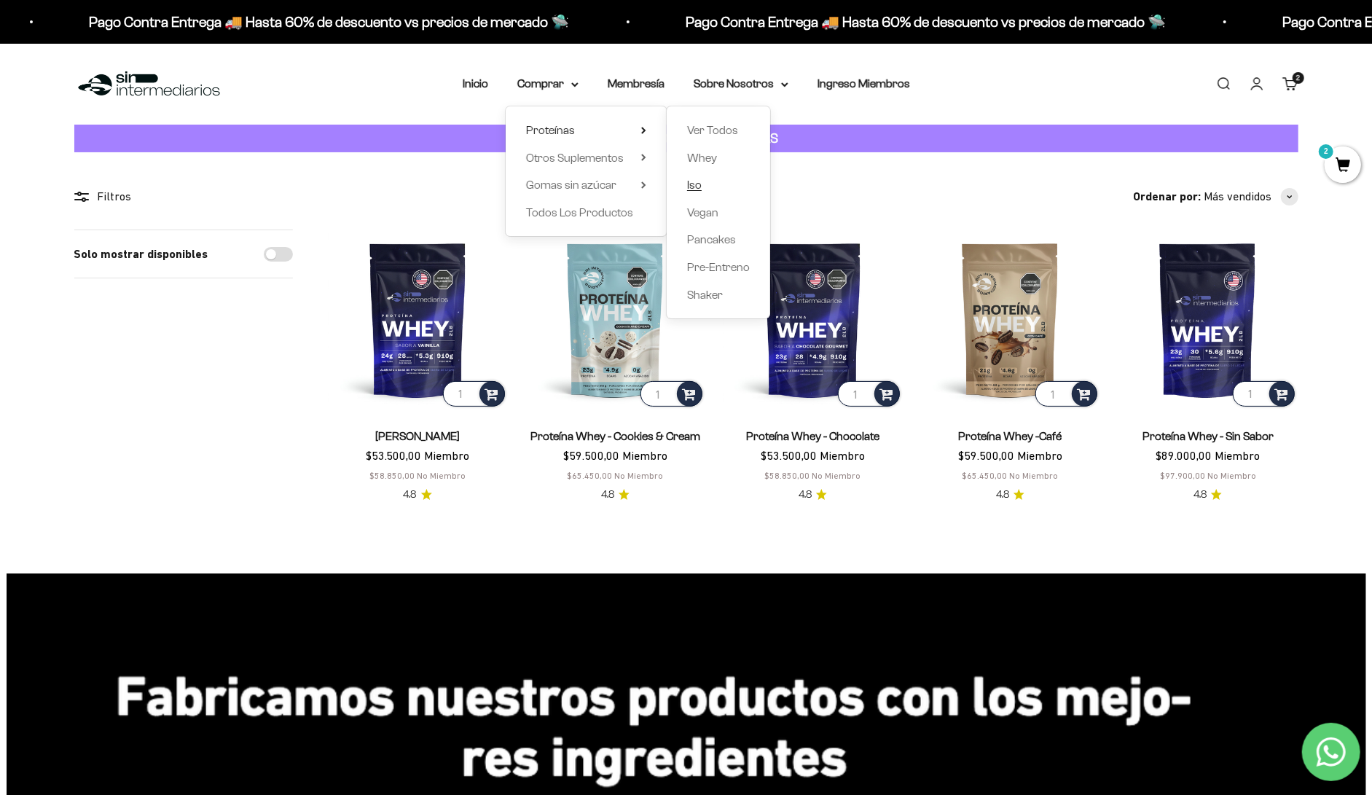
click at [700, 176] on link "Iso" at bounding box center [718, 185] width 63 height 19
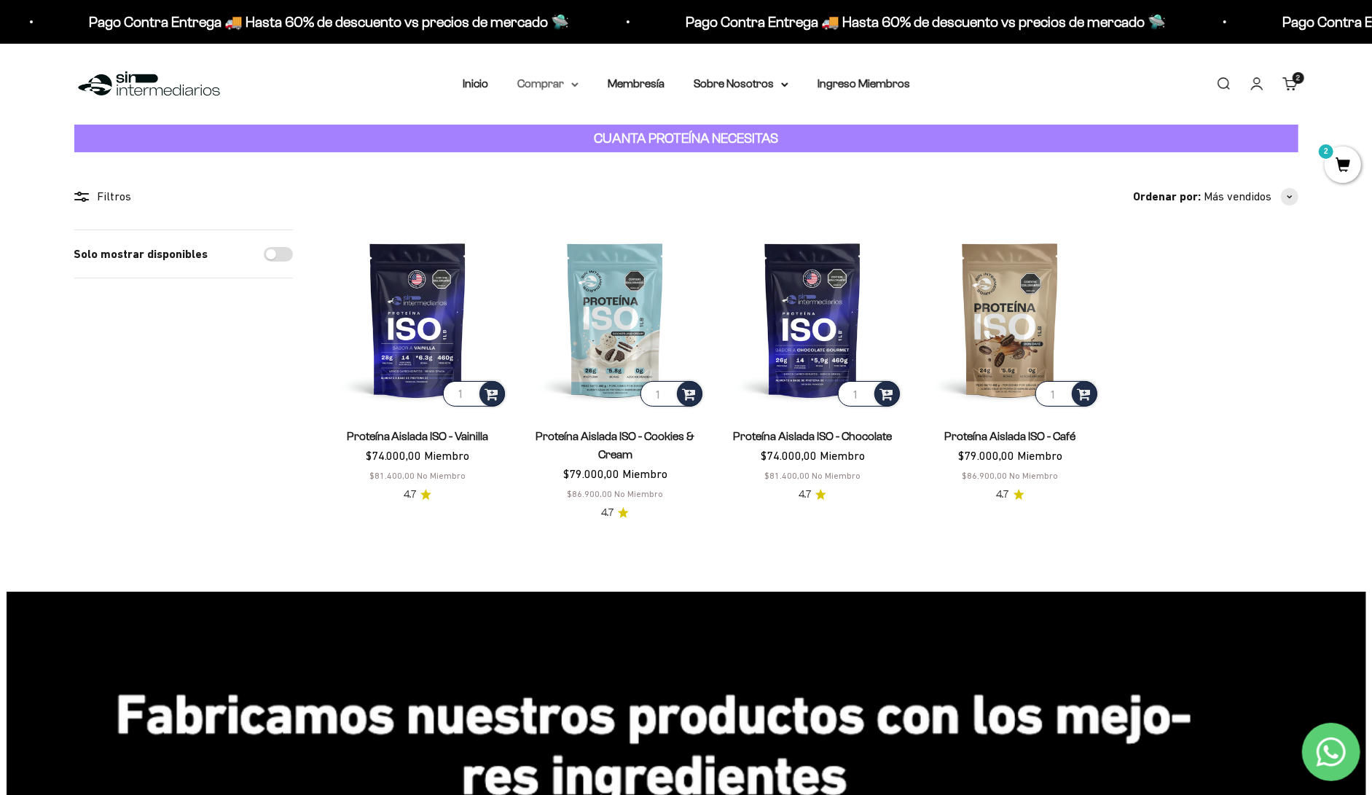
click at [579, 74] on summary "Comprar" at bounding box center [547, 83] width 61 height 19
click at [645, 128] on icon at bounding box center [643, 131] width 3 height 6
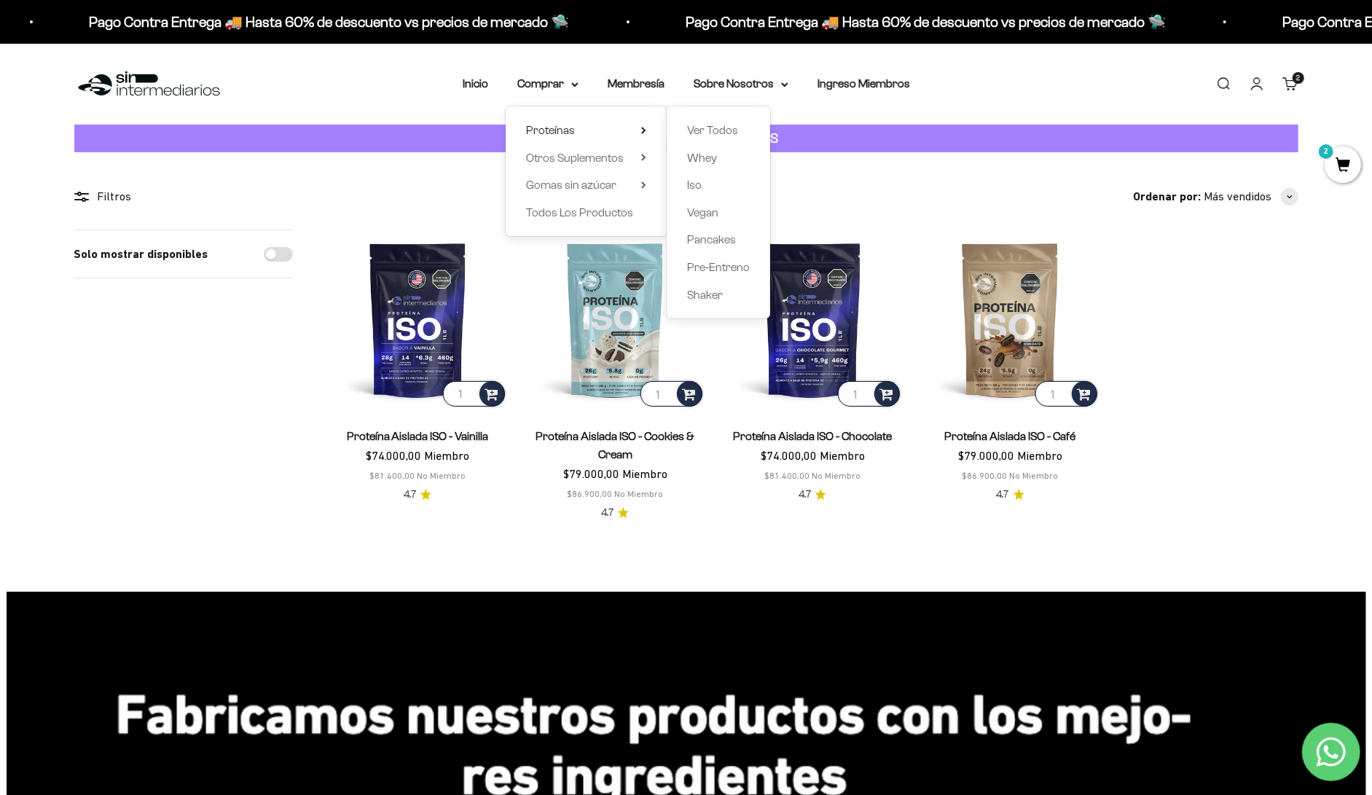
click at [959, 187] on div "Ordenar por: Más vendidos Características Más vendidos Alfabéticamente, A-Z Alf…" at bounding box center [813, 196] width 971 height 19
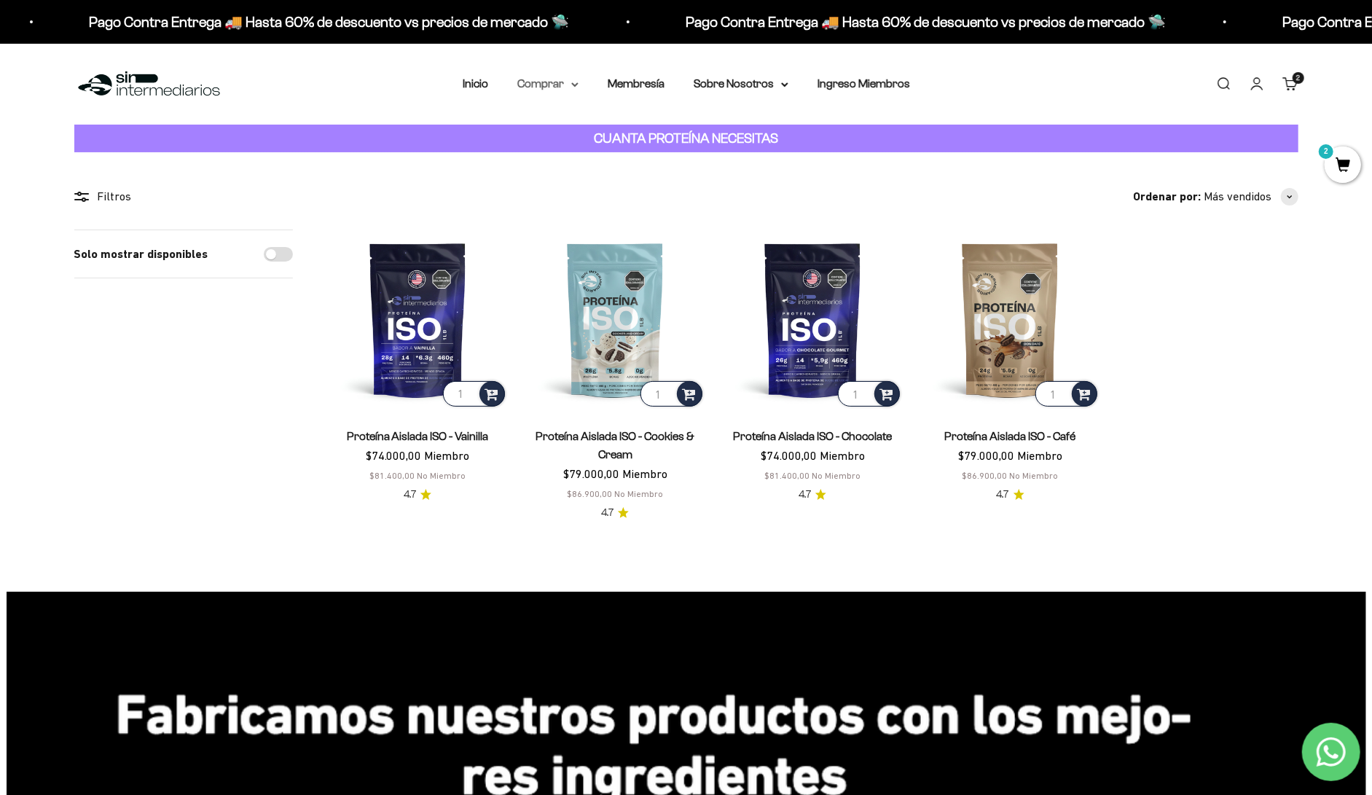
click at [579, 74] on summary "Comprar" at bounding box center [547, 83] width 61 height 19
click at [602, 121] on summary "Proteínas" at bounding box center [586, 130] width 120 height 19
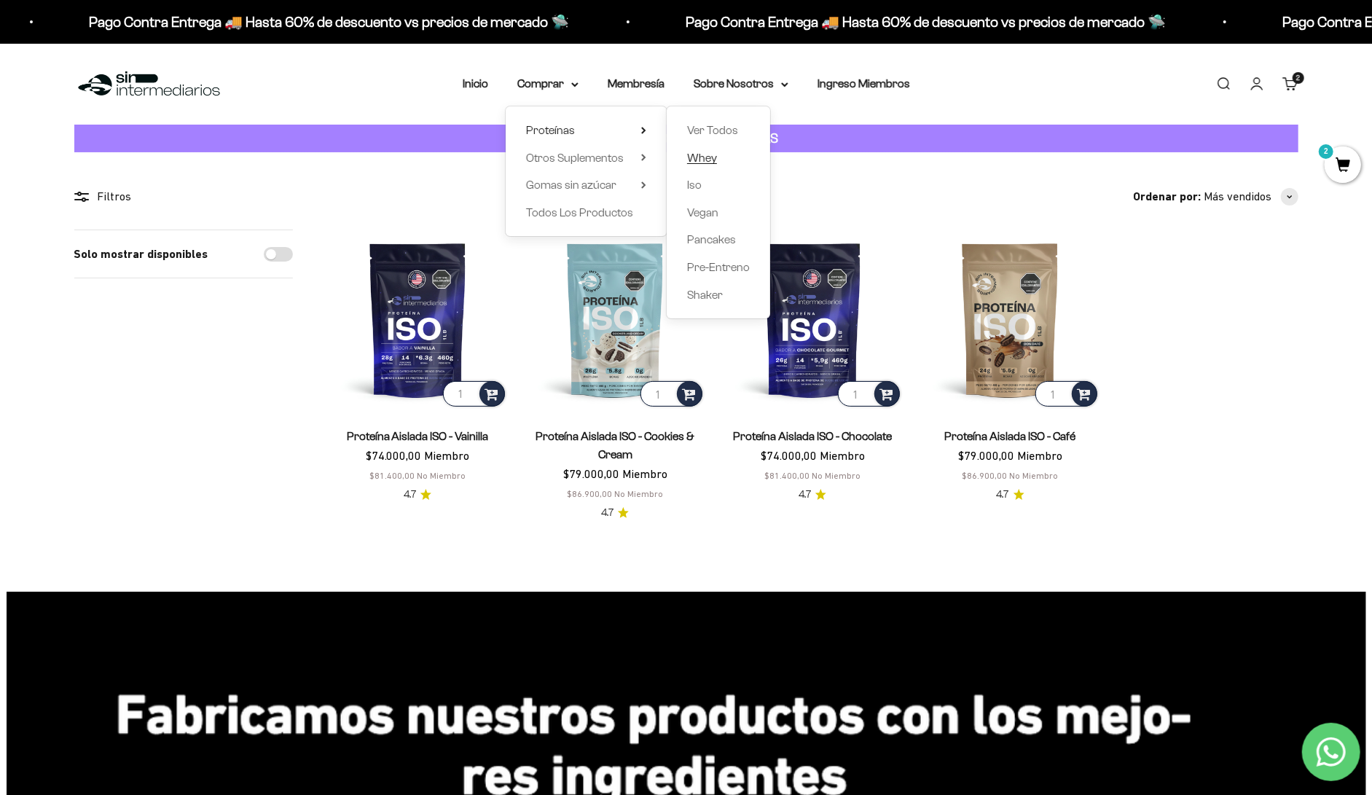
click at [700, 152] on span "Whey" at bounding box center [702, 158] width 30 height 12
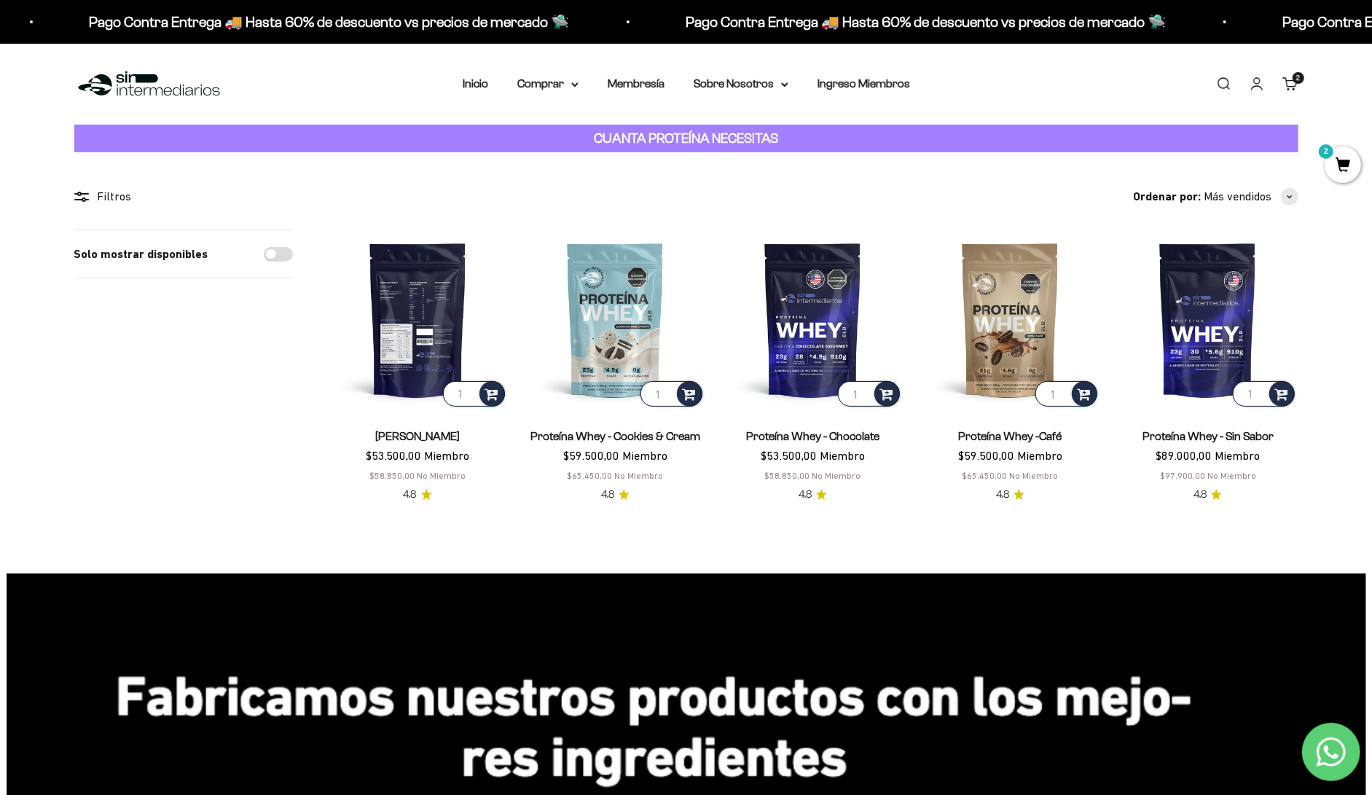
click at [421, 312] on img at bounding box center [418, 320] width 180 height 180
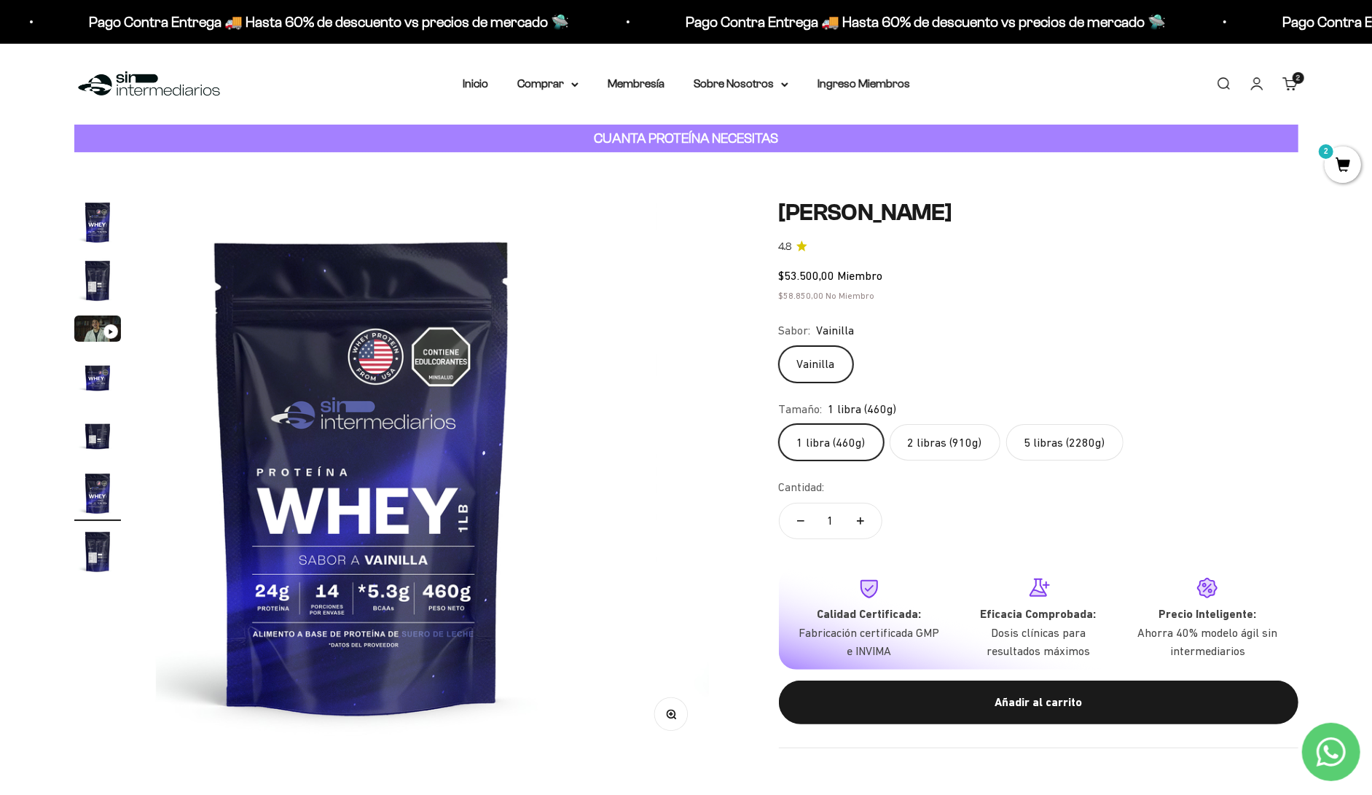
click at [1006, 424] on label "5 libras (2280g)" at bounding box center [1064, 442] width 117 height 36
click at [779, 423] on input "5 libras (2280g)" at bounding box center [778, 423] width 1 height 1
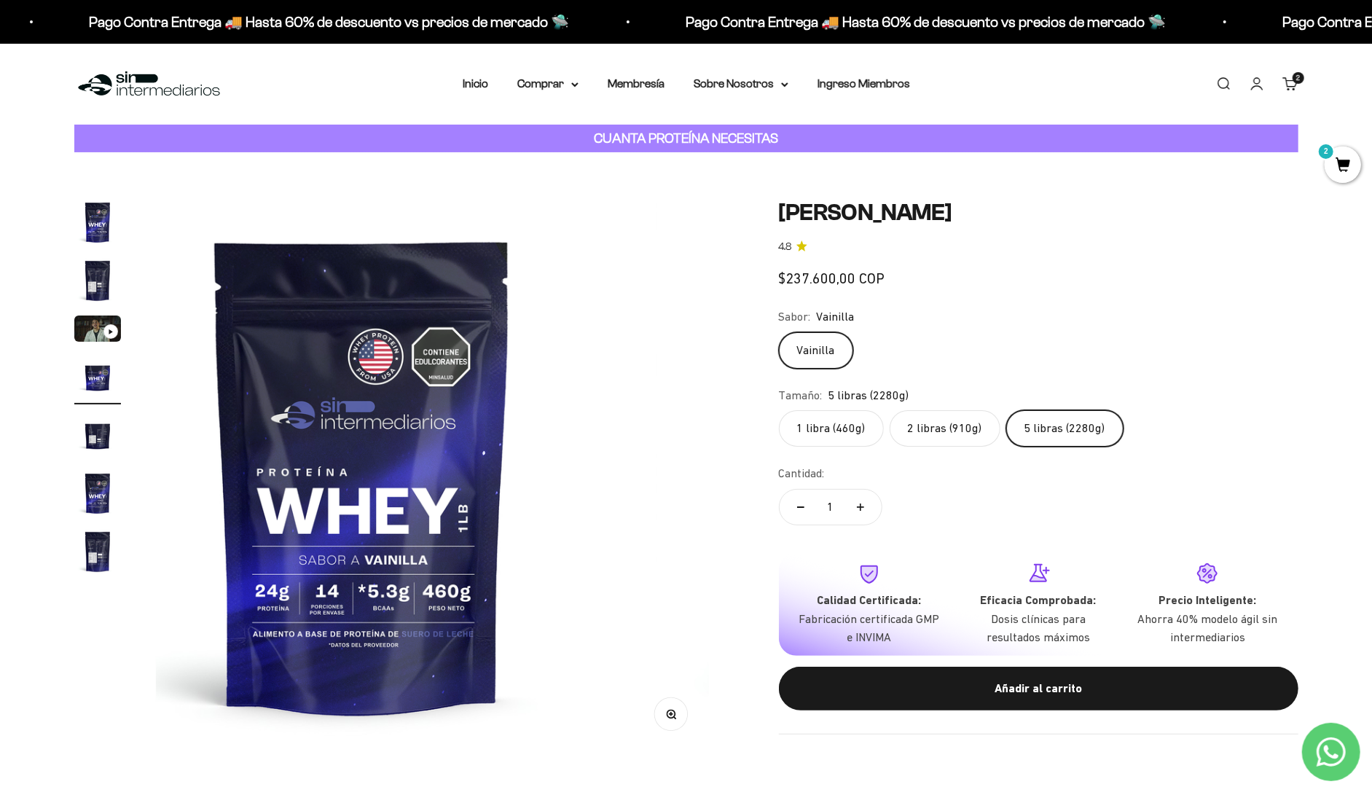
scroll to position [0, 1754]
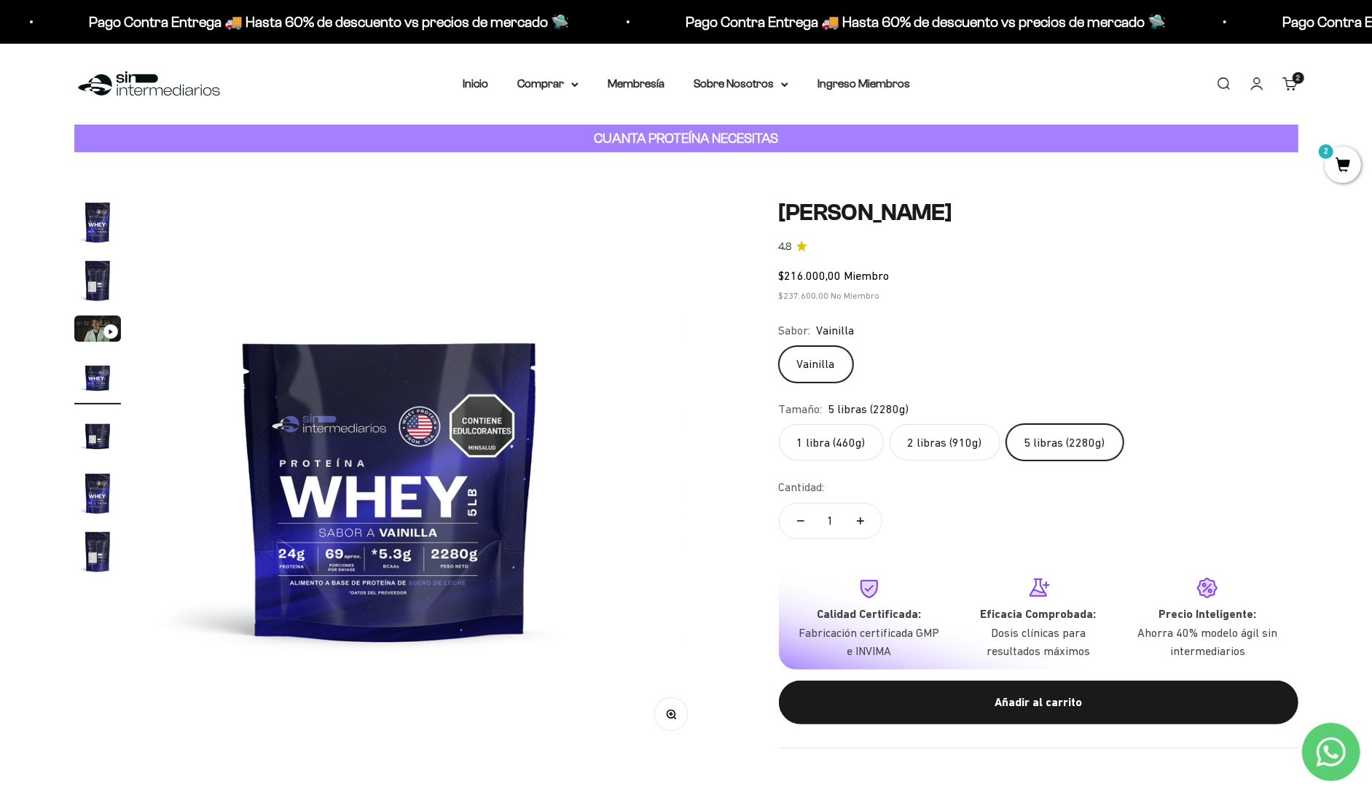
click at [904, 424] on label "2 libras (910g)" at bounding box center [945, 442] width 111 height 36
click at [779, 423] on input "2 libras (910g)" at bounding box center [778, 423] width 1 height 1
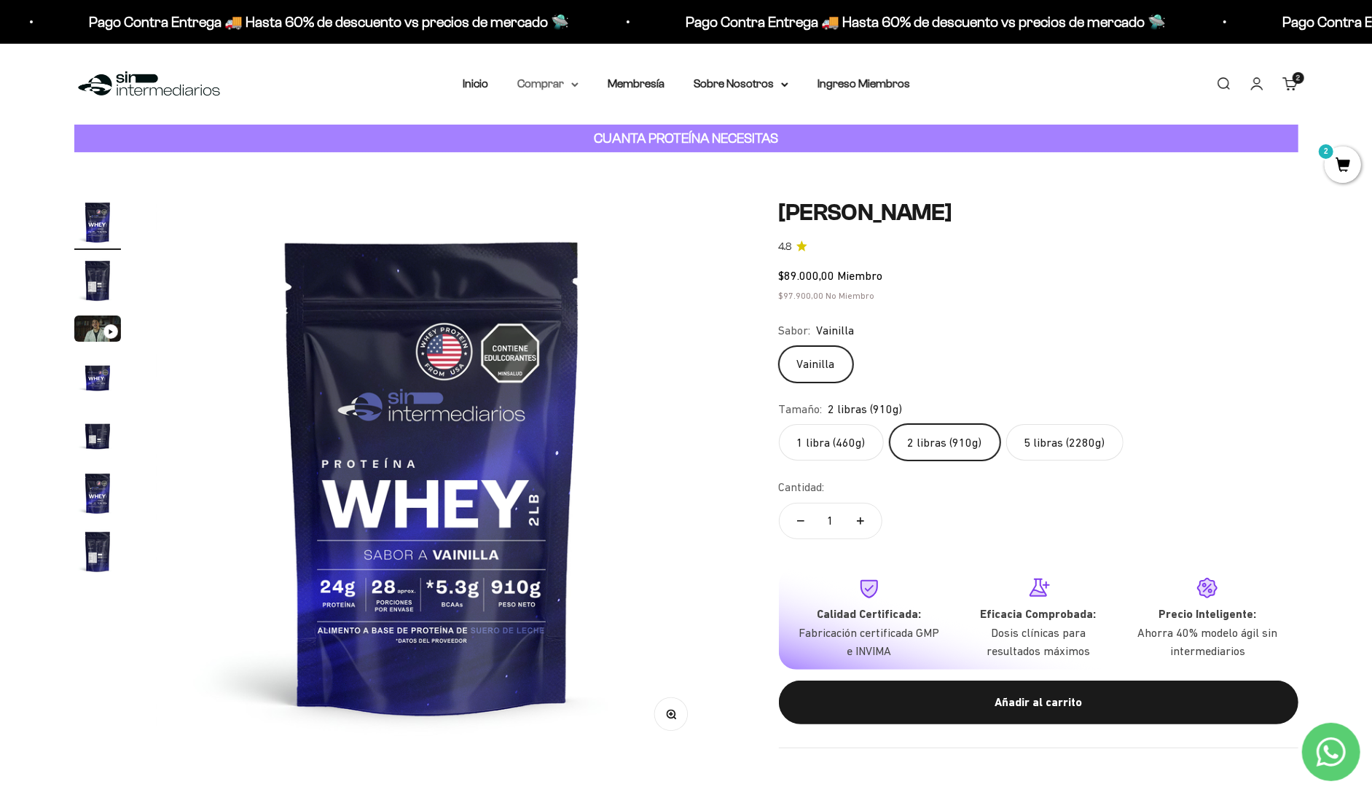
click at [572, 74] on summary "Comprar" at bounding box center [547, 83] width 61 height 19
click at [575, 124] on span "Proteínas" at bounding box center [550, 130] width 49 height 12
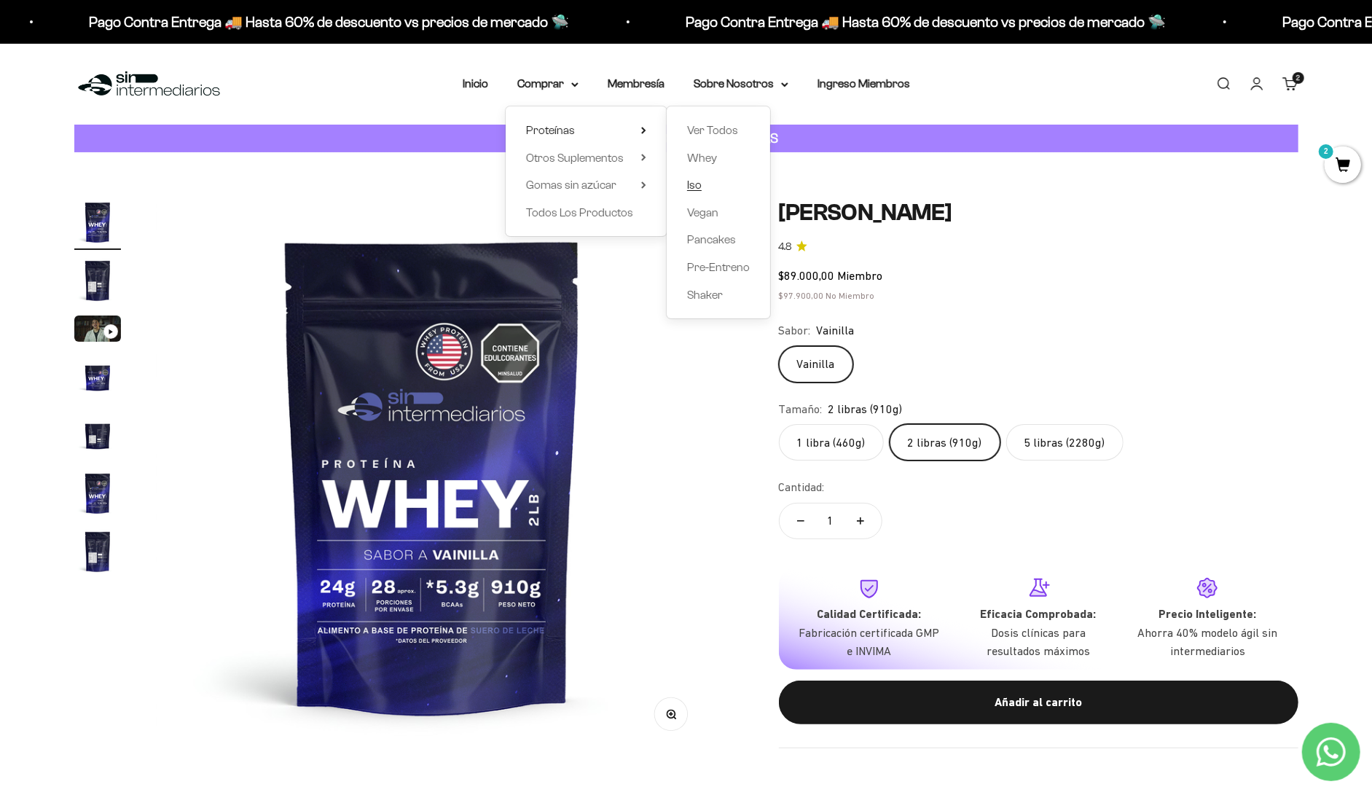
click at [705, 176] on link "Iso" at bounding box center [718, 185] width 63 height 19
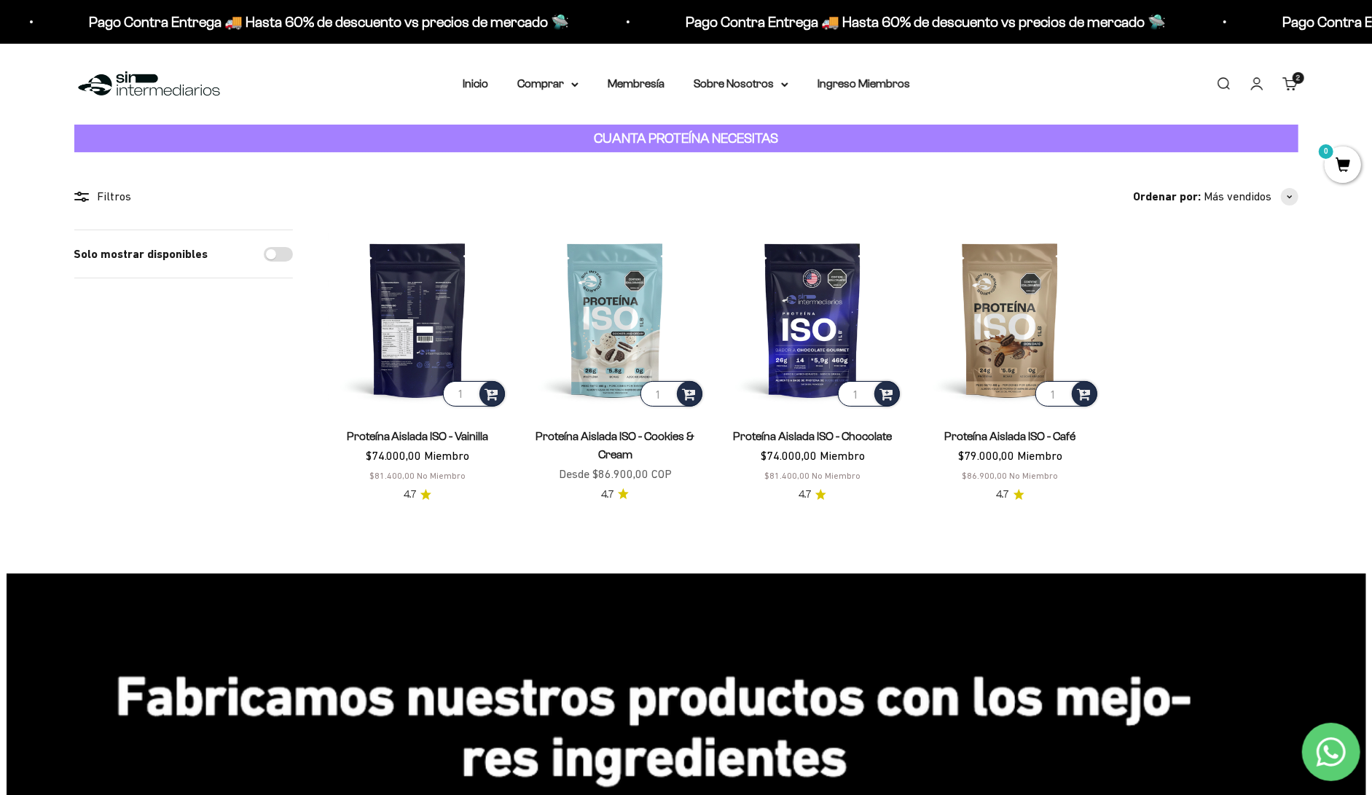
click at [410, 265] on img at bounding box center [418, 320] width 180 height 180
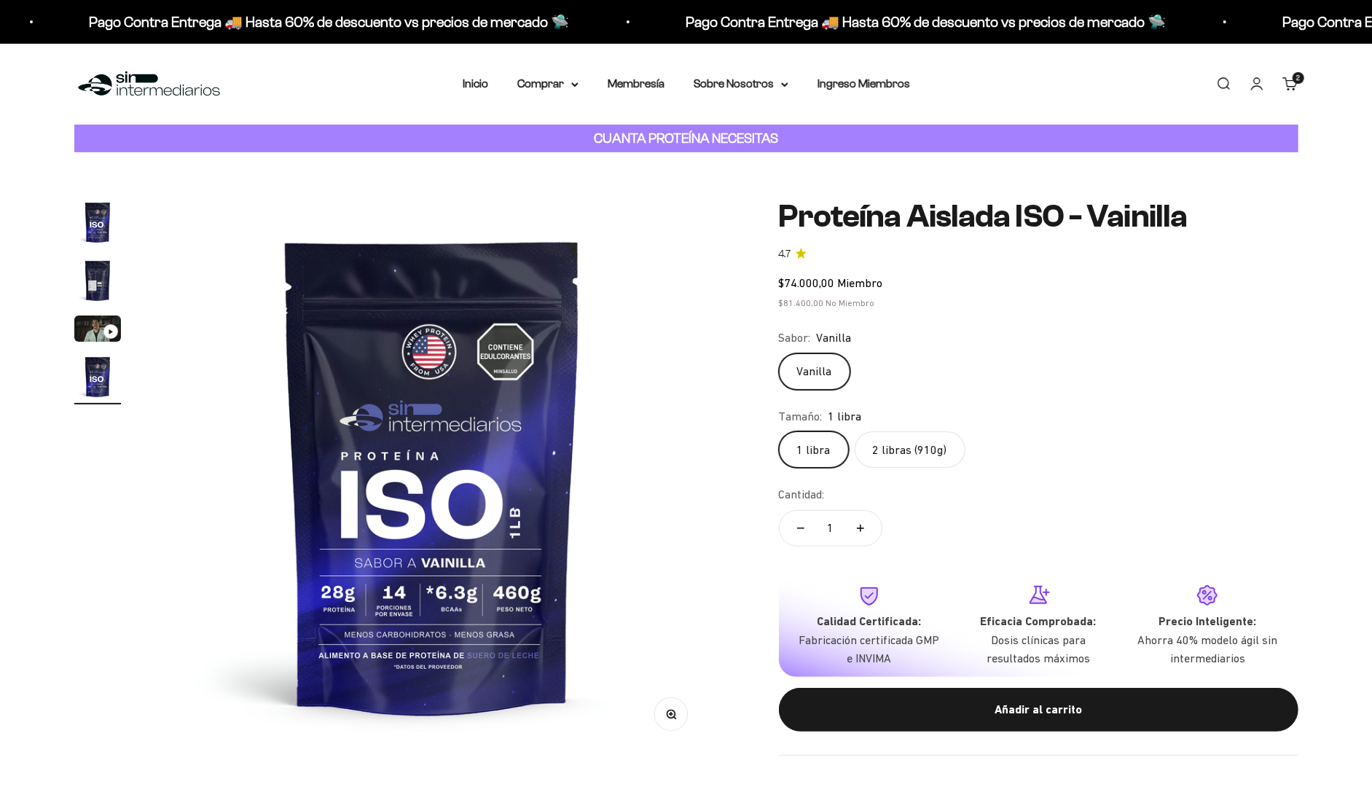
scroll to position [0, 1754]
click at [858, 431] on label "2 libras (910g)" at bounding box center [910, 449] width 111 height 36
click at [779, 431] on input "2 libras (910g)" at bounding box center [778, 431] width 1 height 1
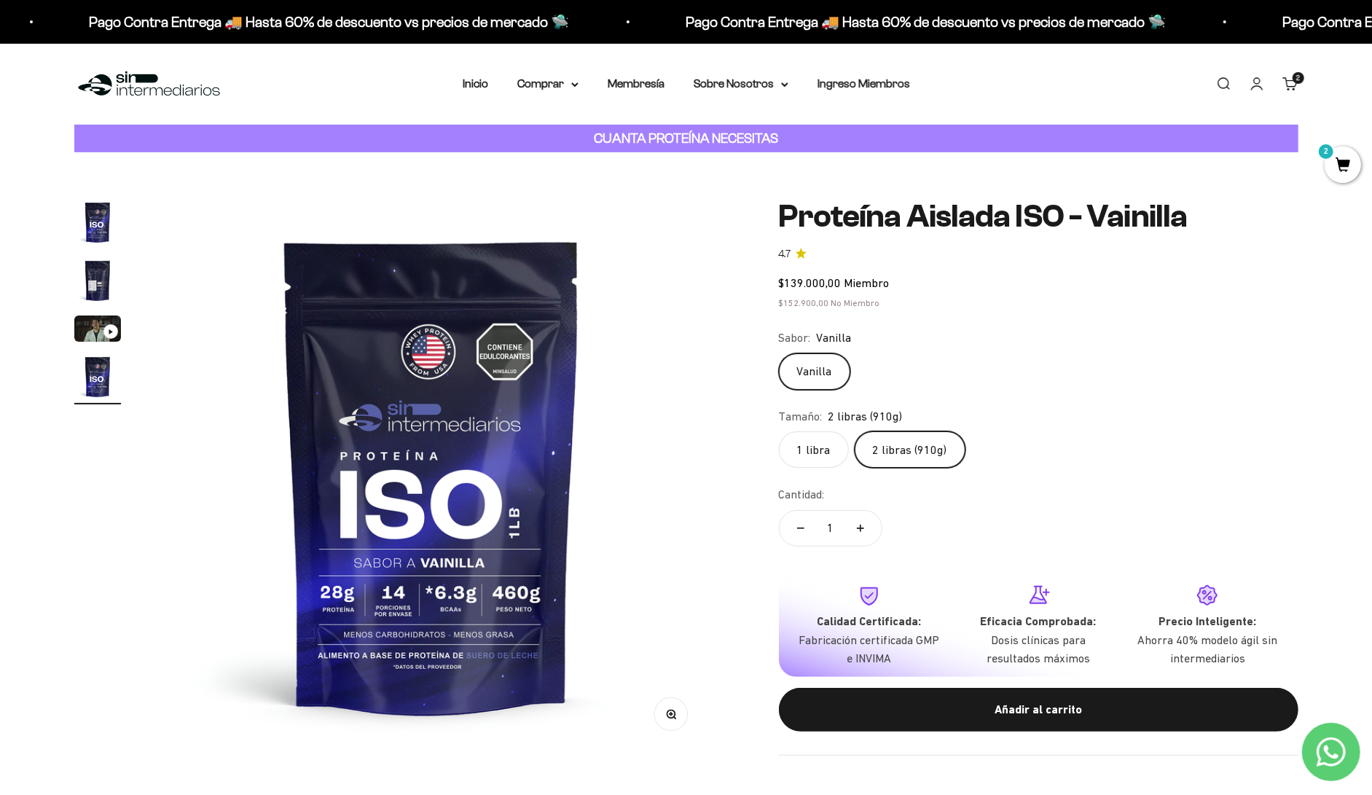
click at [960, 700] on div "Añadir al carrito" at bounding box center [1038, 709] width 461 height 19
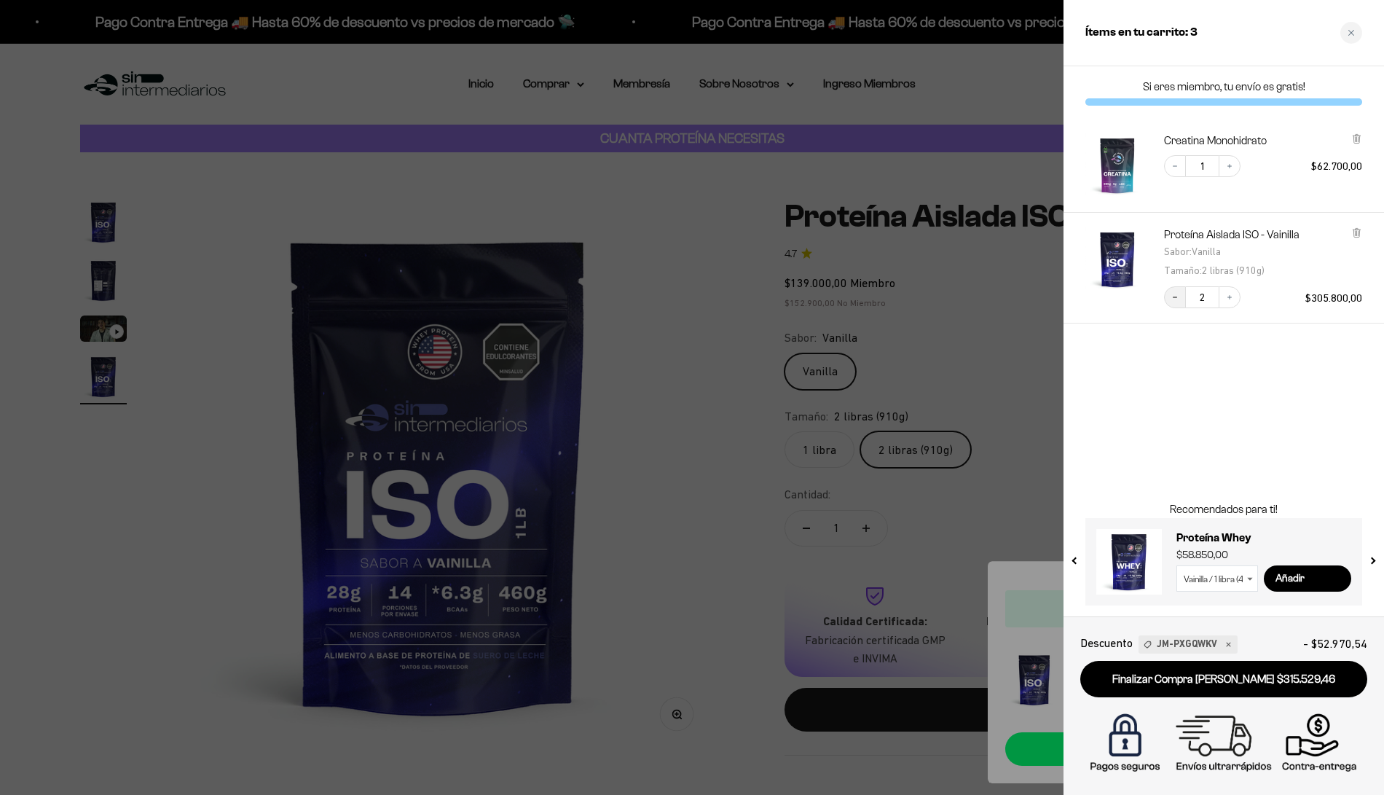
click at [1175, 293] on icon "Decrease quantity" at bounding box center [1175, 297] width 9 height 9
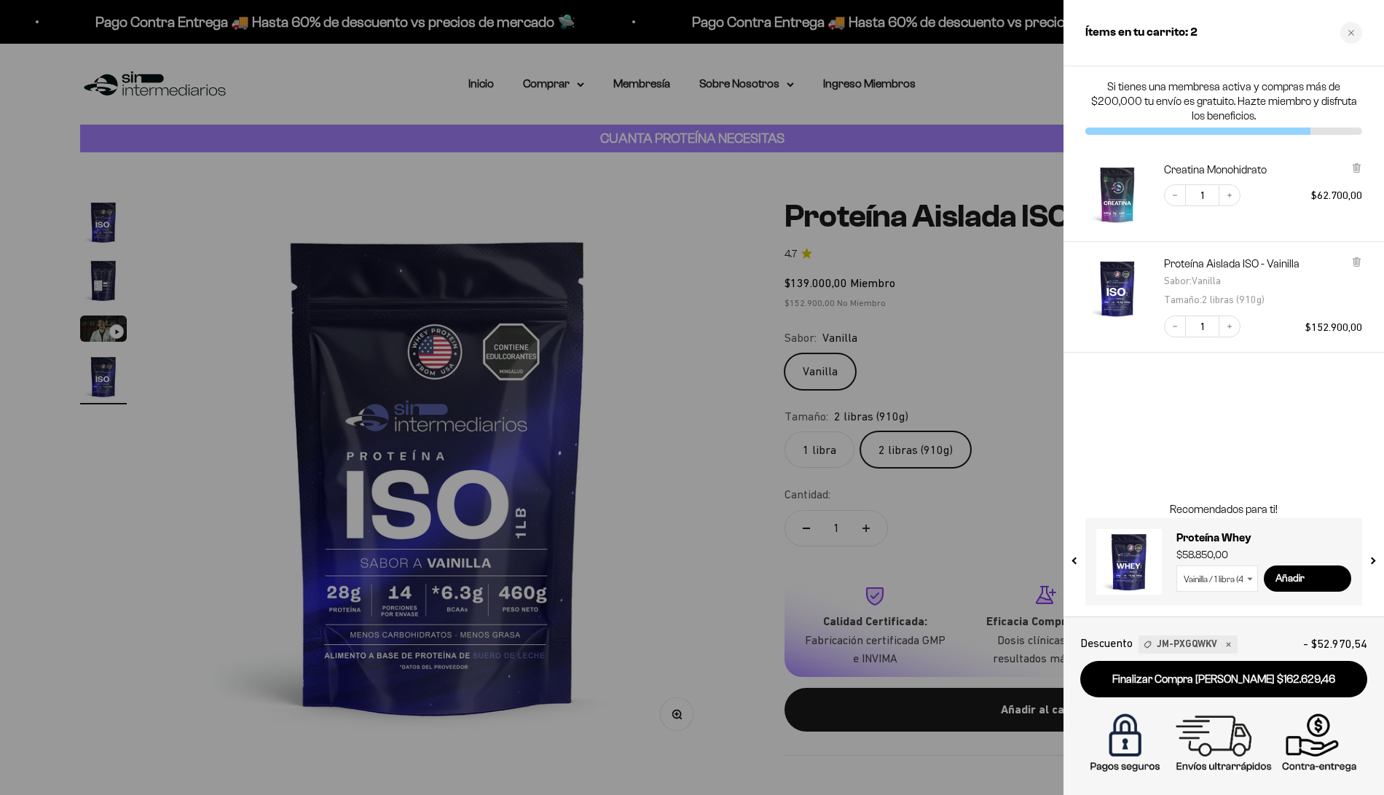
click at [759, 462] on div at bounding box center [692, 397] width 1384 height 795
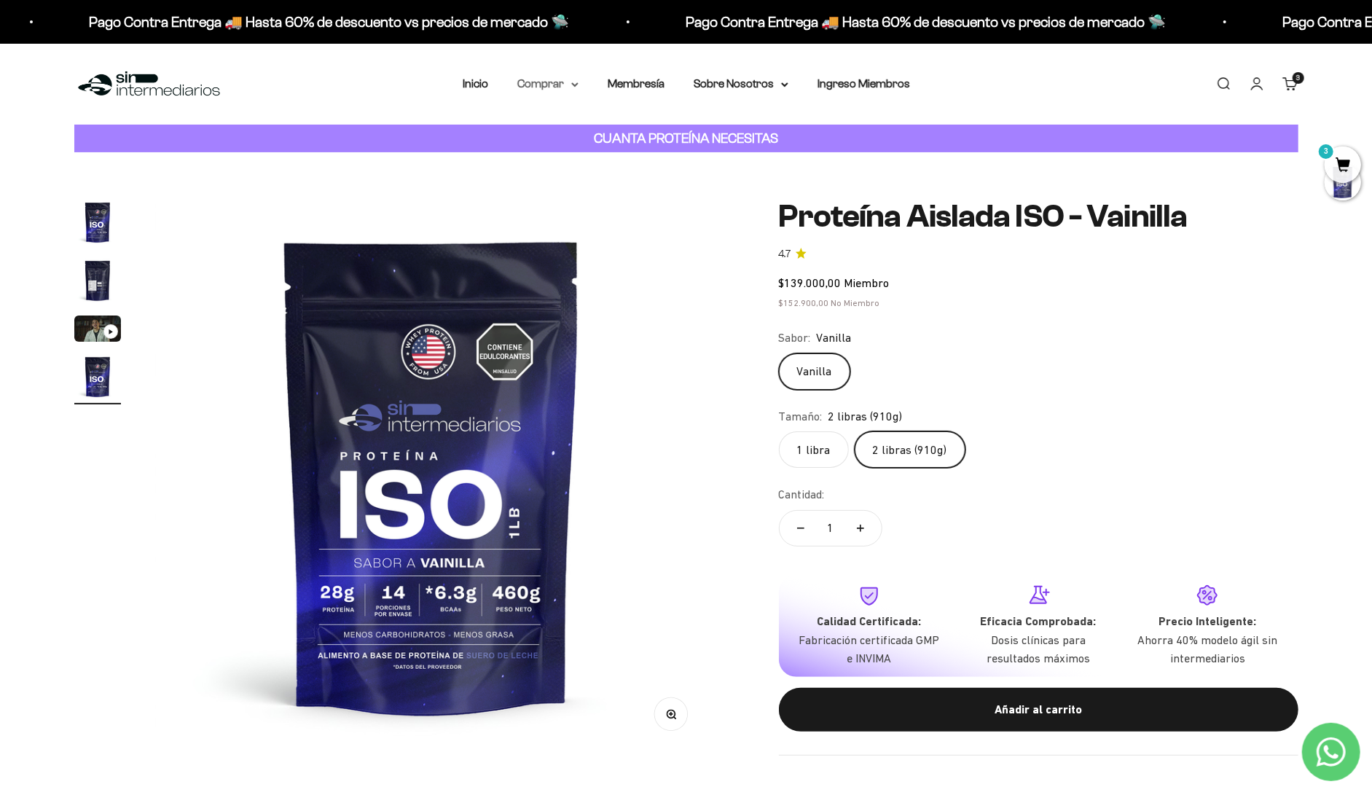
click at [579, 74] on summary "Comprar" at bounding box center [547, 83] width 61 height 19
click at [629, 206] on span "Todos Los Productos" at bounding box center [579, 212] width 107 height 12
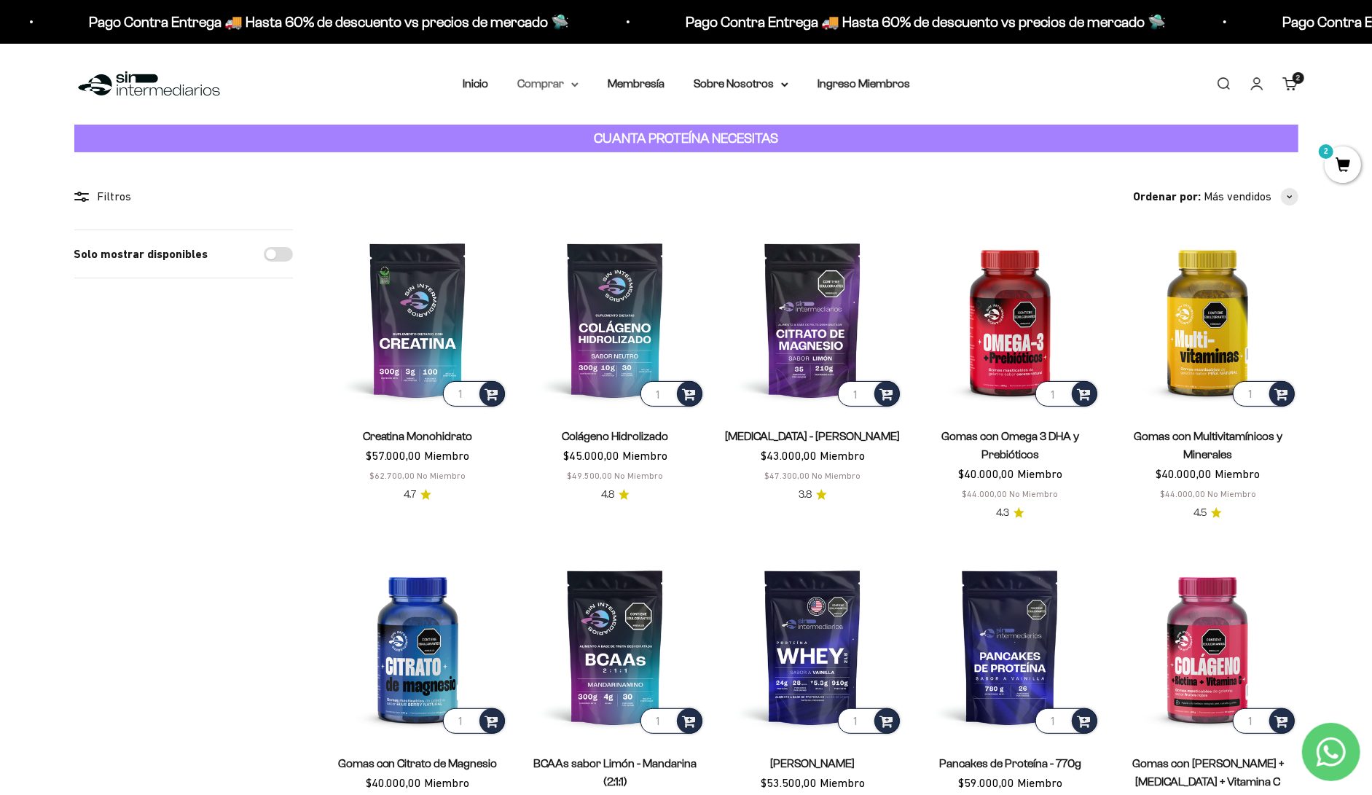
click at [576, 74] on summary "Comprar" at bounding box center [547, 83] width 61 height 19
click at [834, 187] on div "Ordenar por: Más vendidos Características Más vendidos Alfabéticamente, A-Z Alf…" at bounding box center [813, 196] width 971 height 19
click at [488, 77] on link "Inicio" at bounding box center [476, 83] width 26 height 12
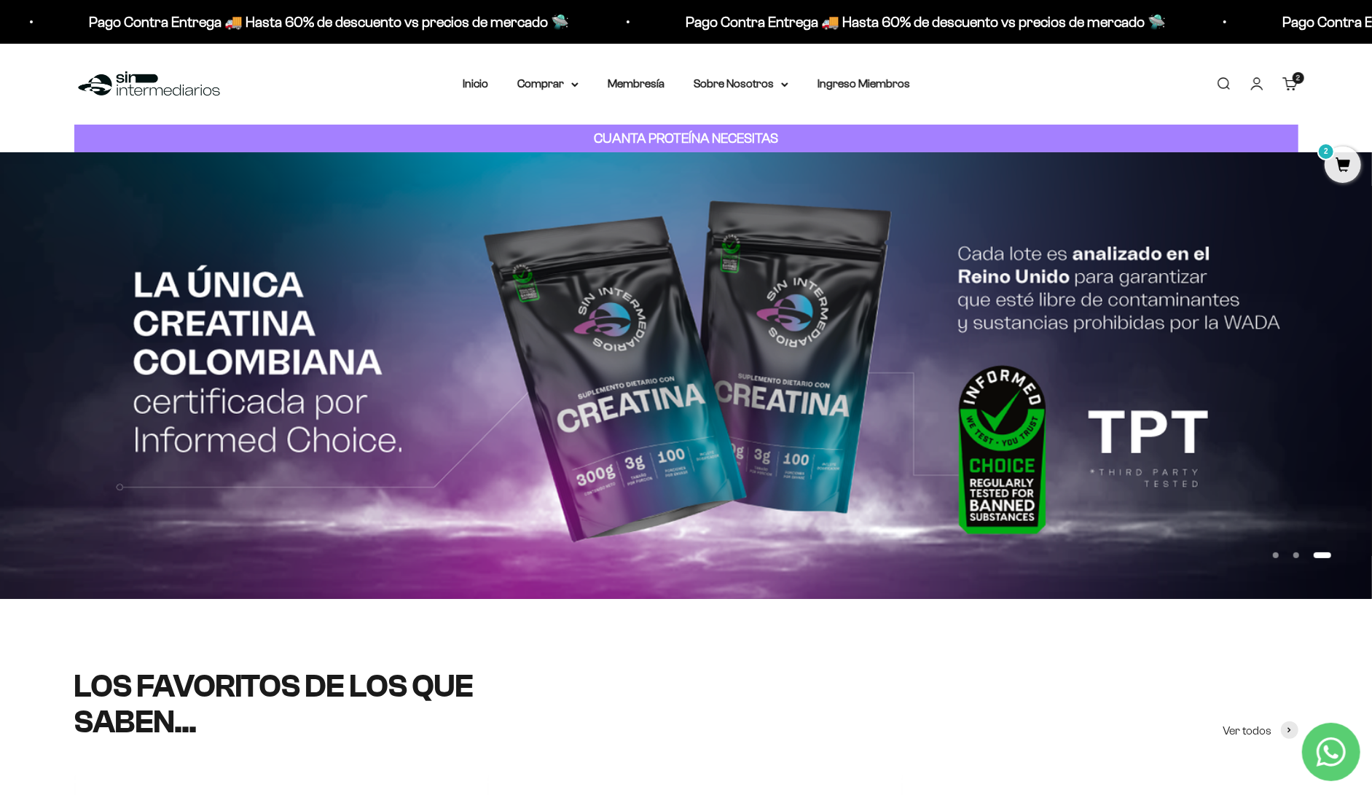
click at [1337, 171] on span "2" at bounding box center [1343, 164] width 36 height 36
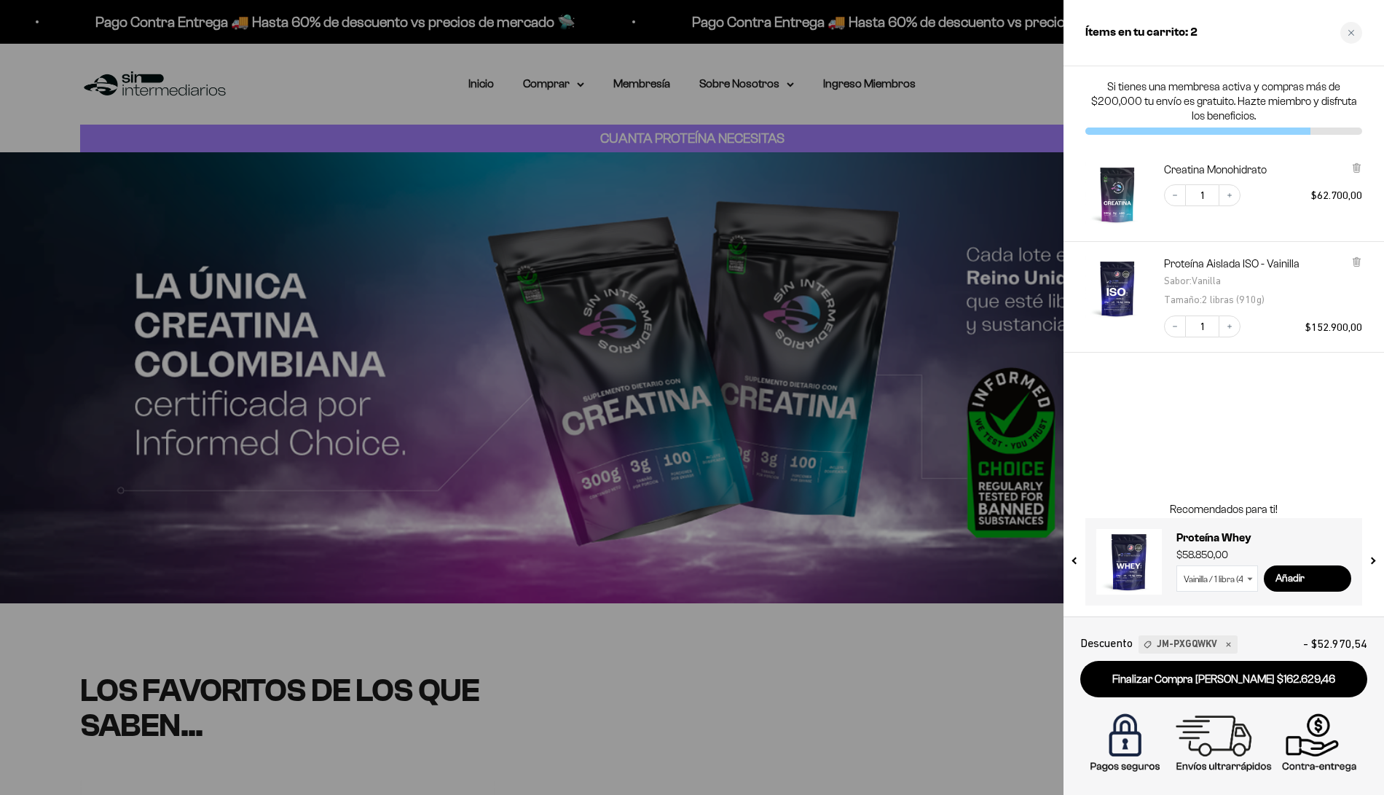
click at [1164, 686] on link "Finalizar Compra [PERSON_NAME] $162.629,46" at bounding box center [1224, 679] width 287 height 37
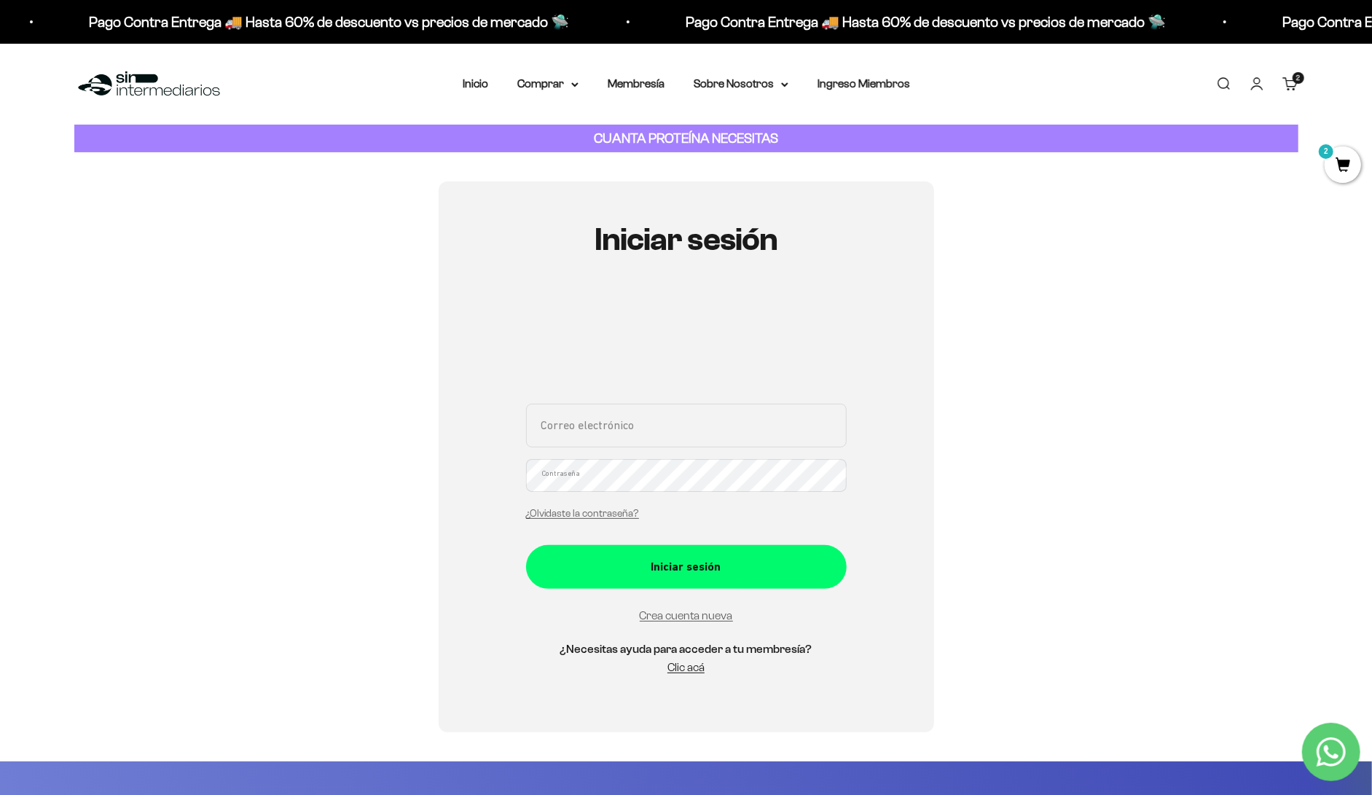
click at [659, 404] on input "Correo electrónico" at bounding box center [686, 426] width 321 height 44
type input "[EMAIL_ADDRESS][DOMAIN_NAME]"
click at [526, 545] on button "Iniciar sesión" at bounding box center [686, 567] width 321 height 44
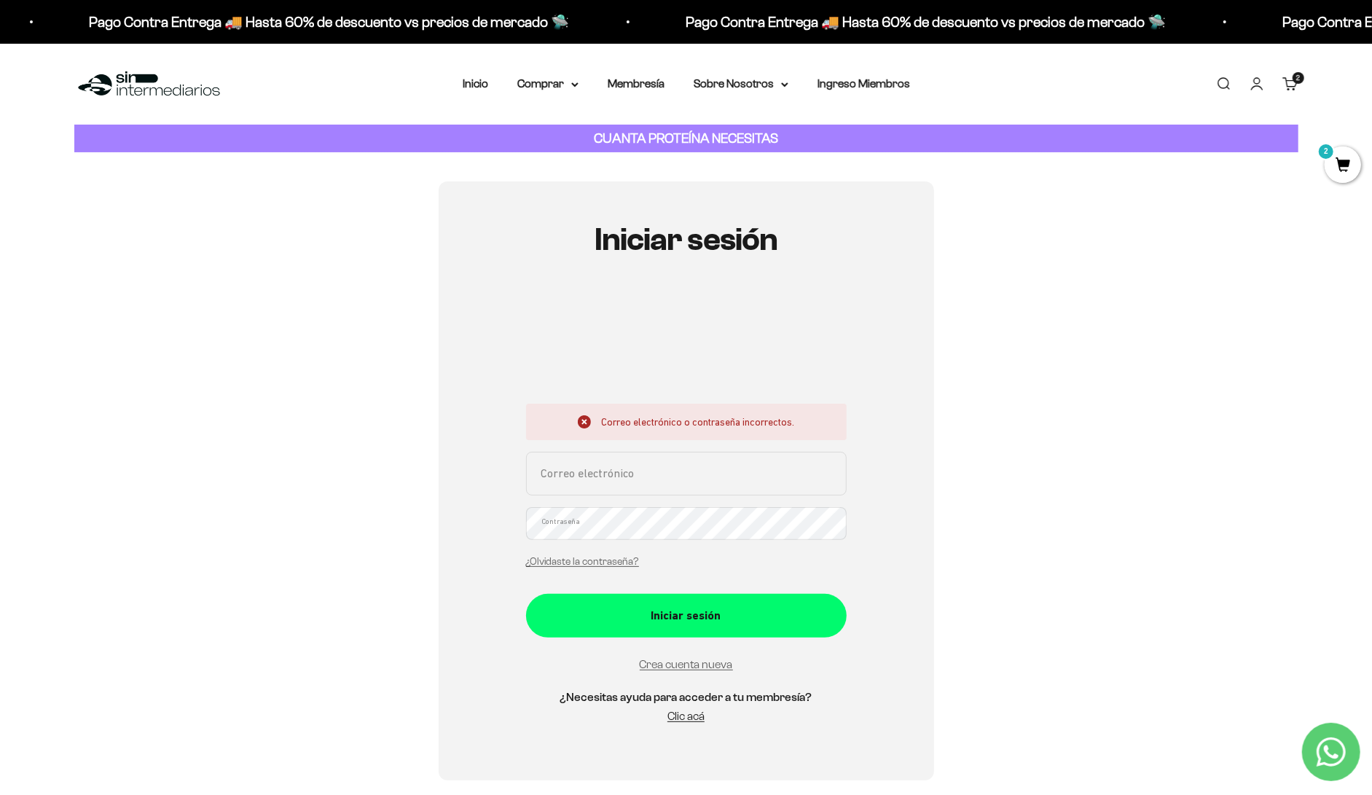
click at [654, 412] on div "Correo electrónico o contraseña incorrectos. Correo electrónico Contraseña ¿Olv…" at bounding box center [686, 490] width 321 height 173
click at [689, 658] on link "Crea cuenta nueva" at bounding box center [686, 664] width 93 height 12
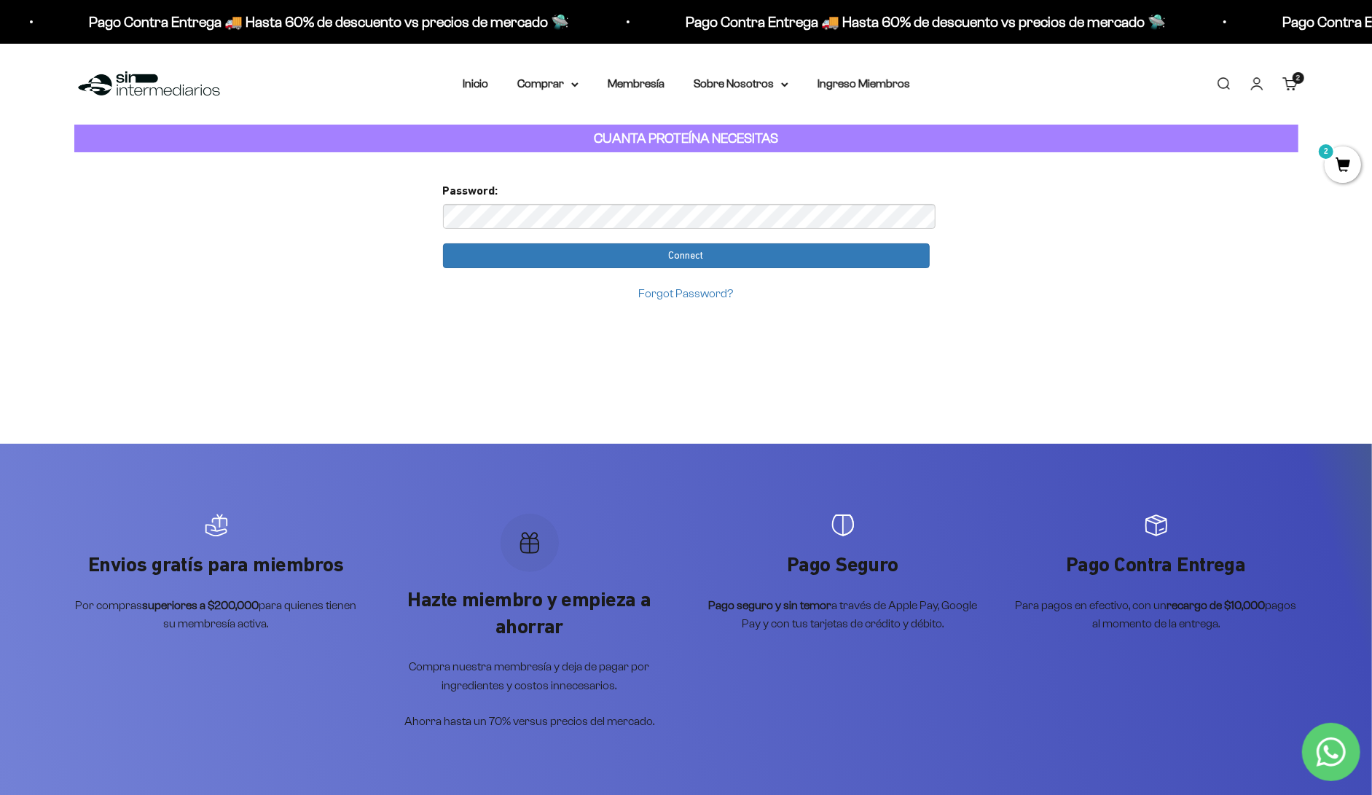
click at [777, 194] on form "Password: Connect Forgot Password?" at bounding box center [686, 241] width 487 height 121
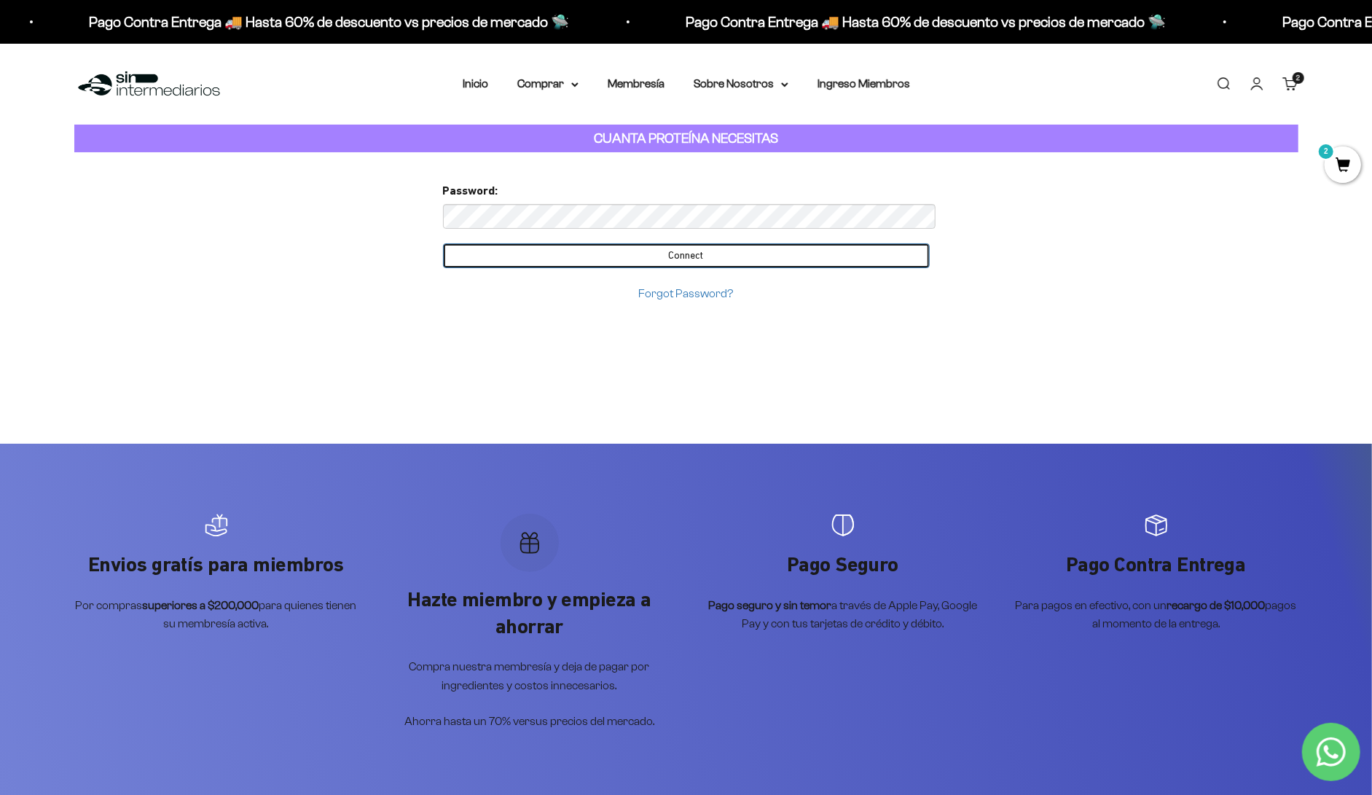
click at [700, 243] on input "Connect" at bounding box center [686, 255] width 487 height 25
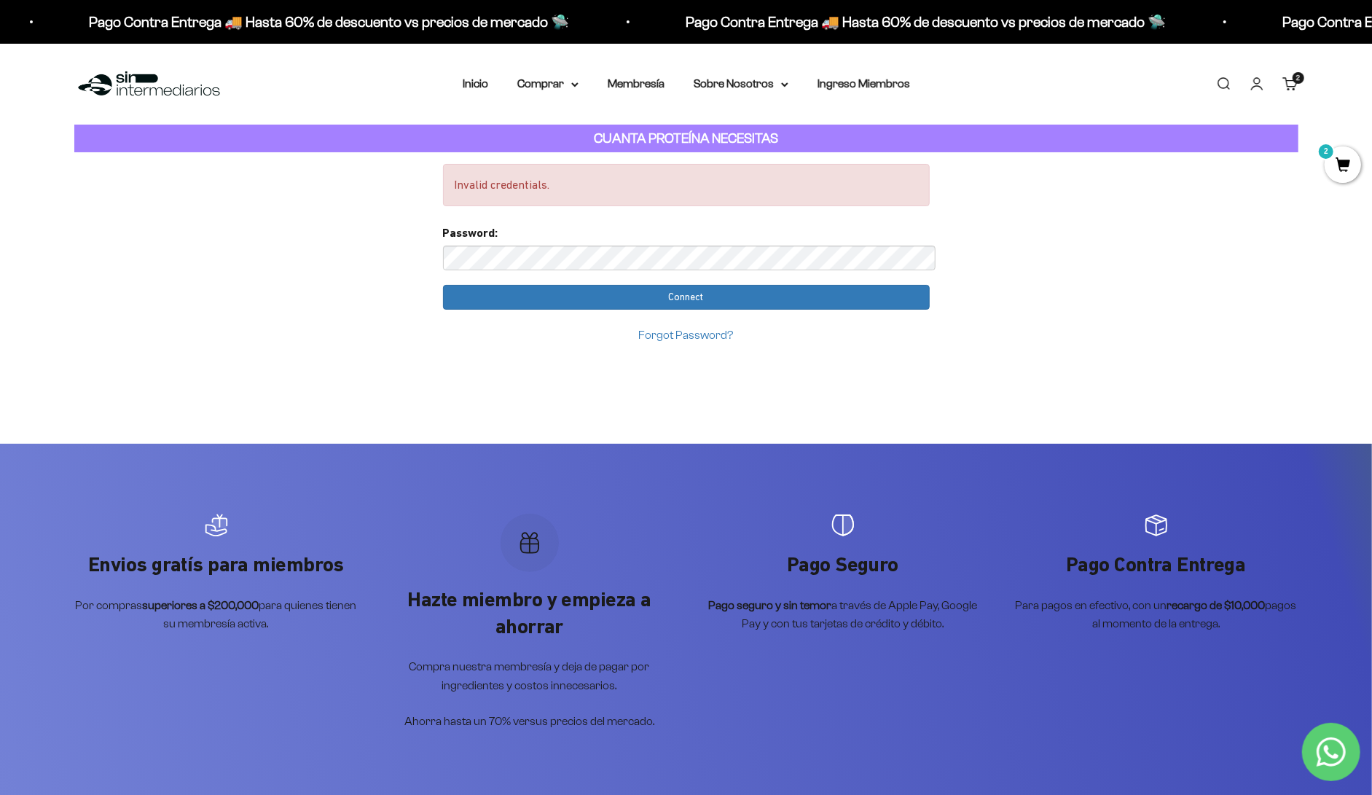
click at [1265, 76] on link "Iniciar sesión" at bounding box center [1257, 84] width 16 height 16
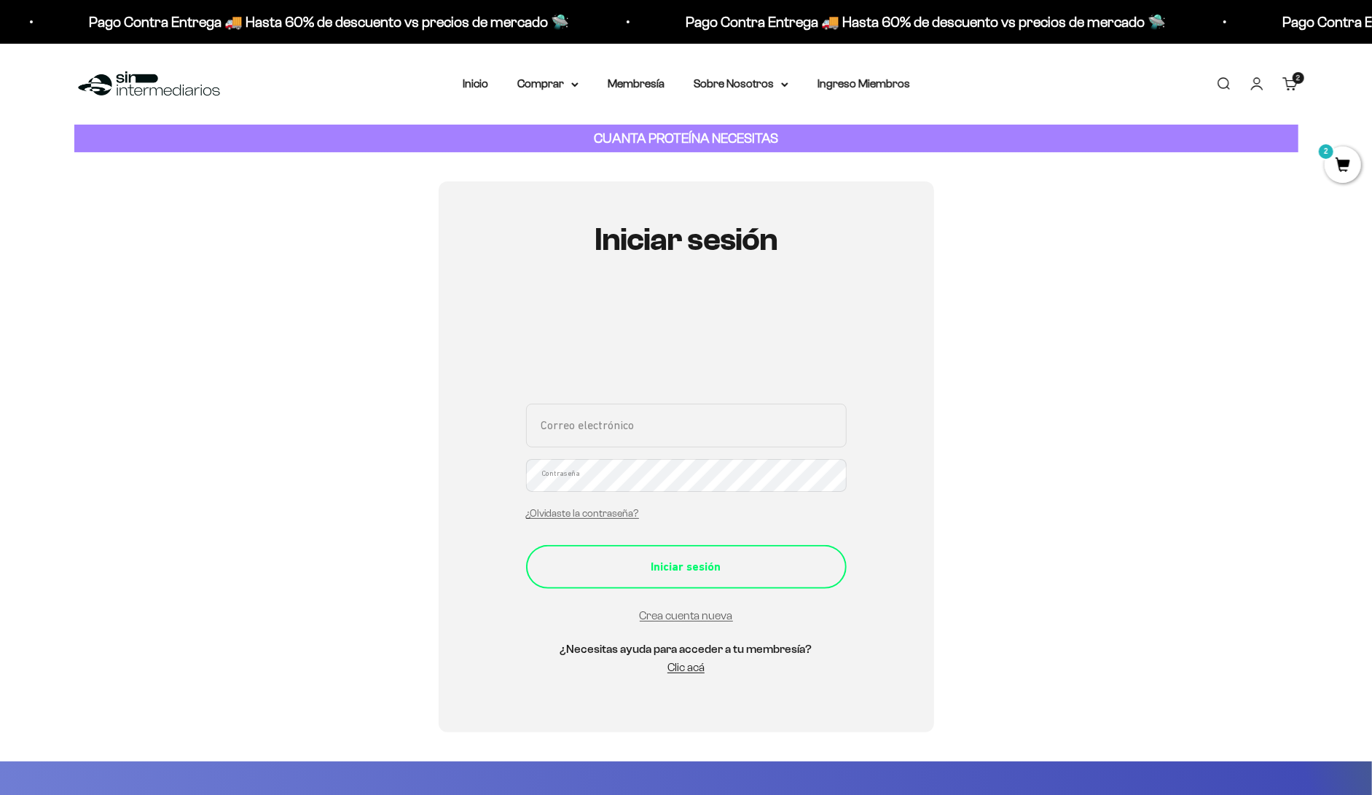
type input "[EMAIL_ADDRESS][DOMAIN_NAME]"
click at [662, 557] on div "Iniciar sesión" at bounding box center [686, 566] width 262 height 19
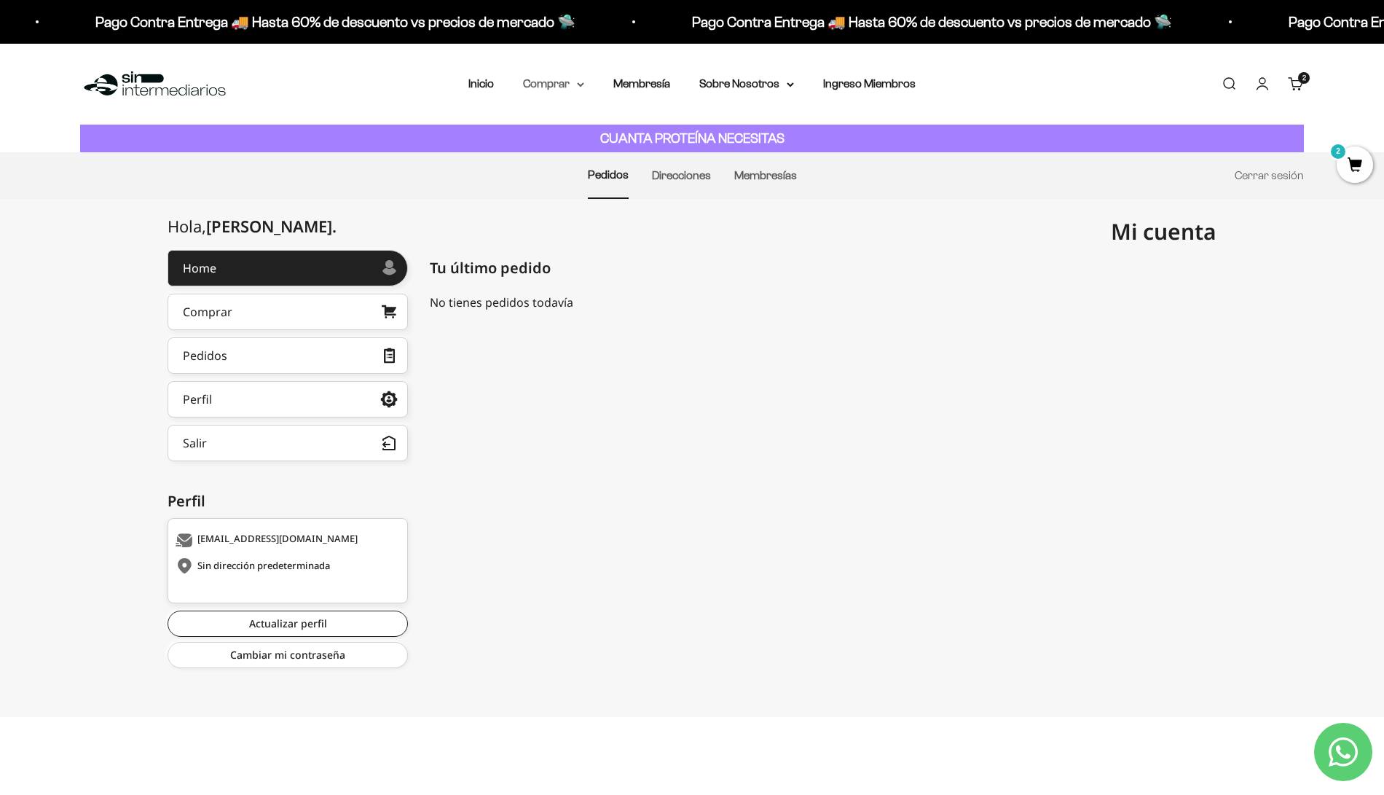
click at [584, 74] on summary "Comprar" at bounding box center [553, 83] width 61 height 19
click at [1359, 171] on span "2" at bounding box center [1355, 164] width 36 height 36
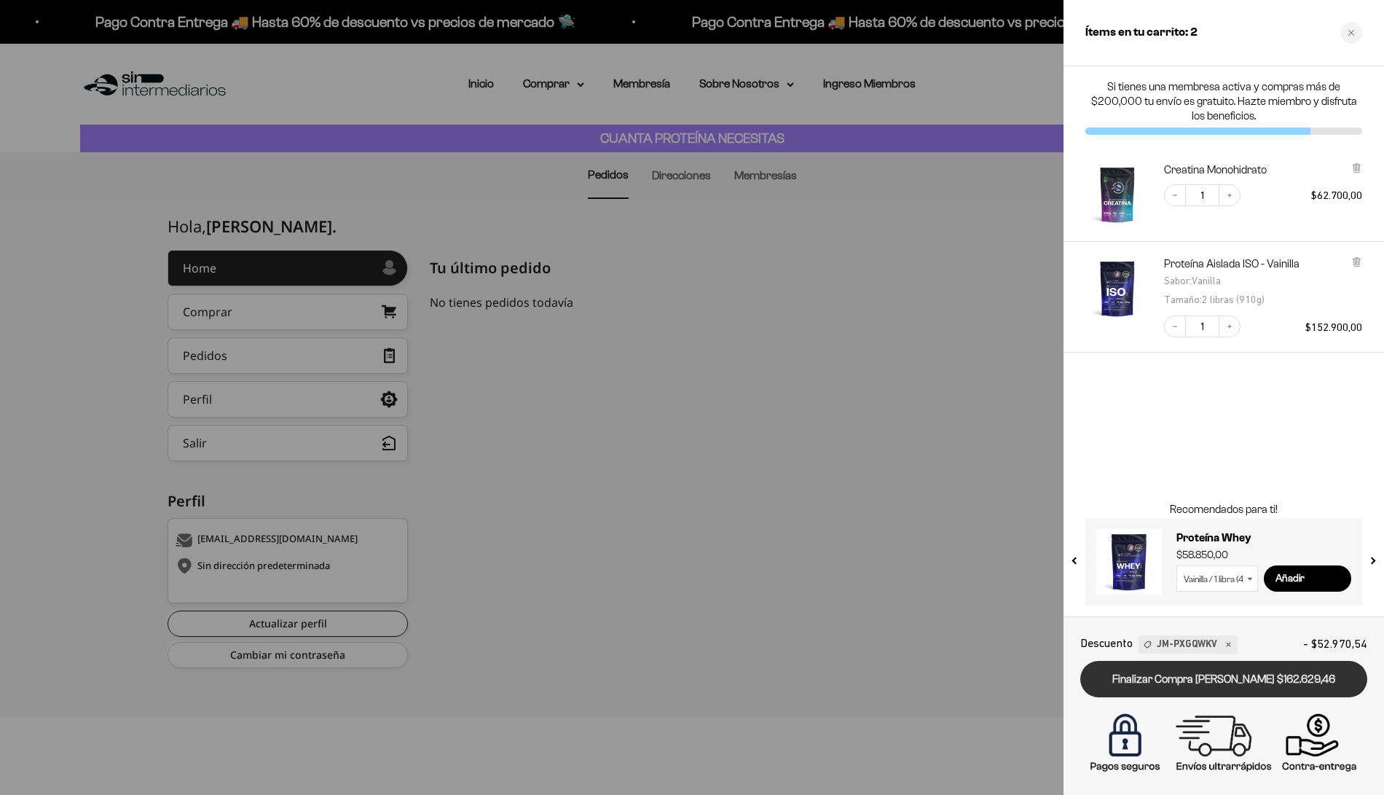
click at [1199, 684] on link "Finalizar Compra [PERSON_NAME] $162.629,46" at bounding box center [1224, 679] width 287 height 37
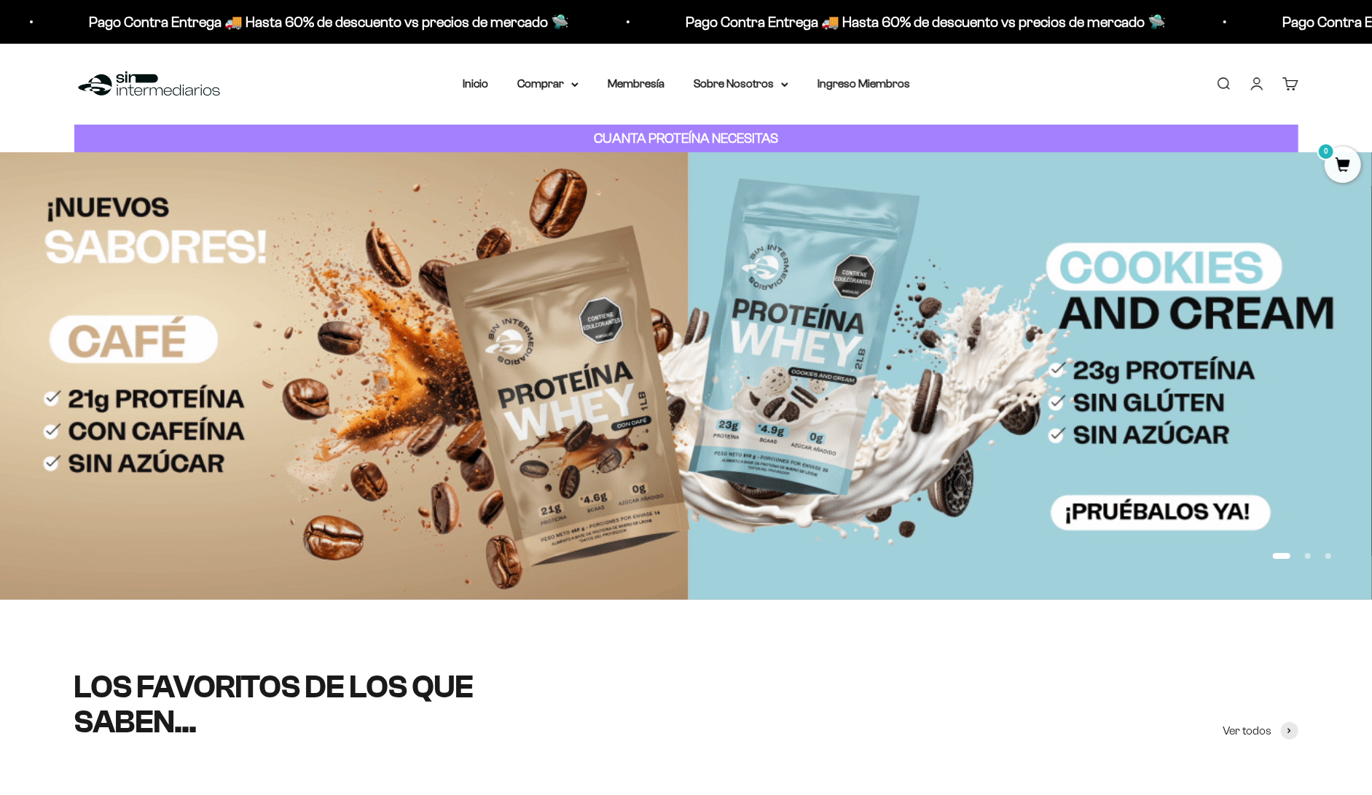
click at [594, 76] on div "Menú Buscar Inicio Comprar Proteínas Ver Todos Whey Iso Vegan Pancakes Pre-Entr…" at bounding box center [686, 84] width 1372 height 81
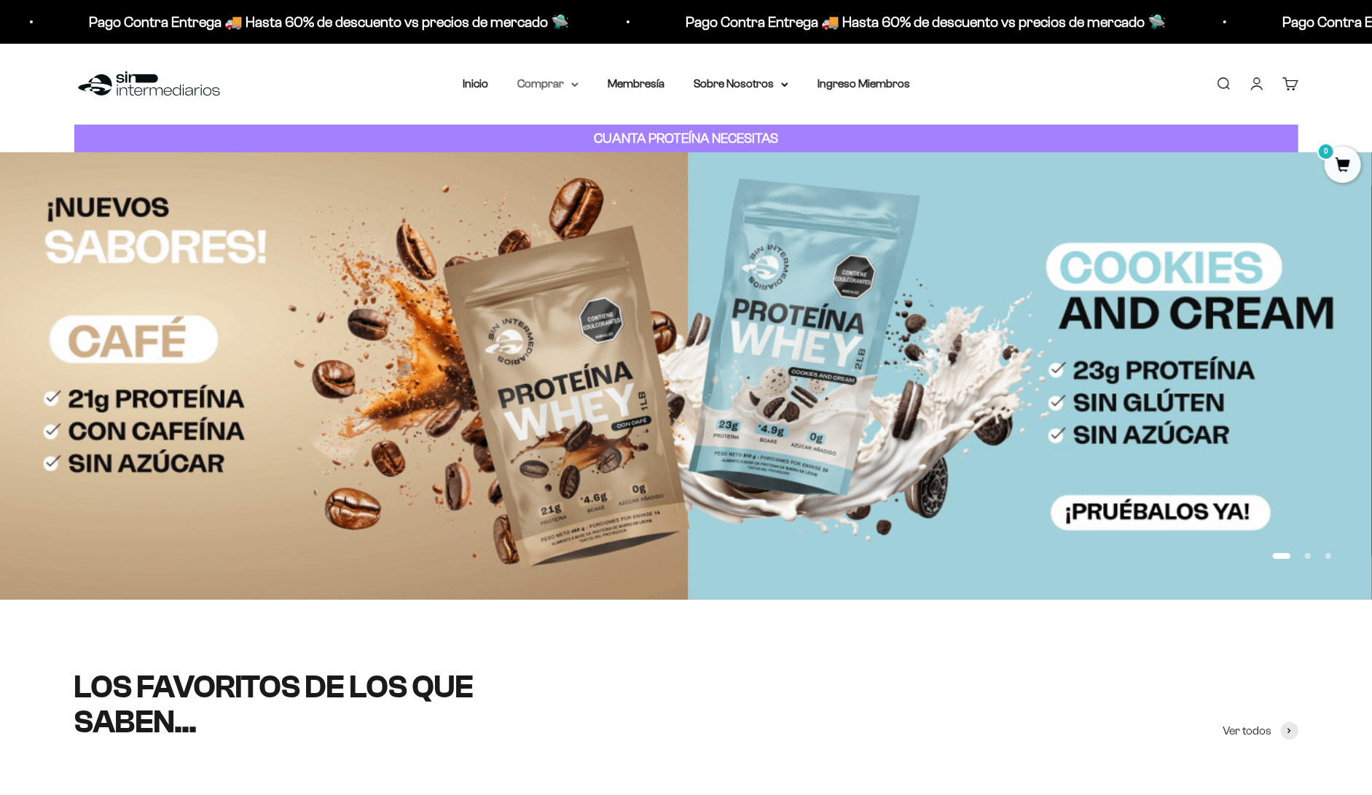
click at [579, 74] on summary "Comprar" at bounding box center [547, 83] width 61 height 19
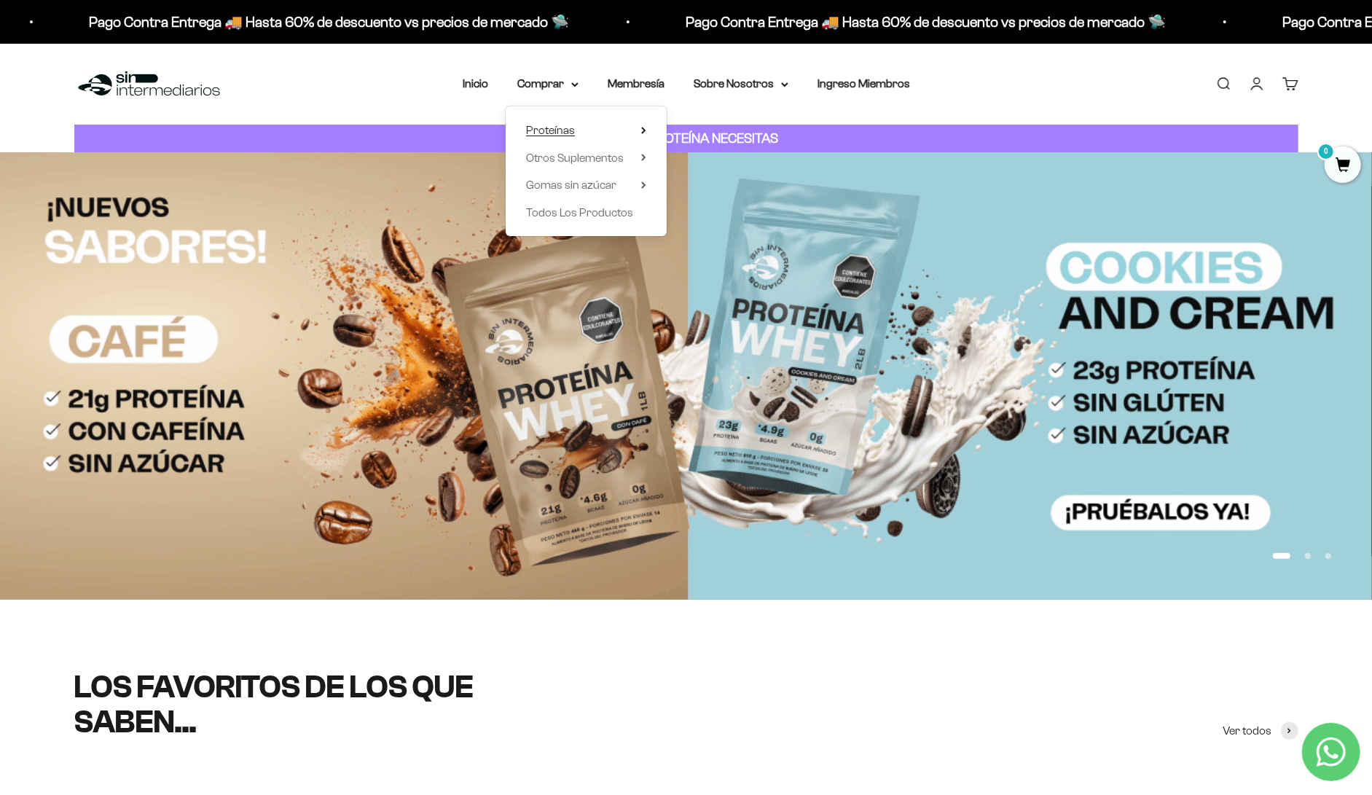
click at [575, 124] on span "Proteínas" at bounding box center [550, 130] width 49 height 12
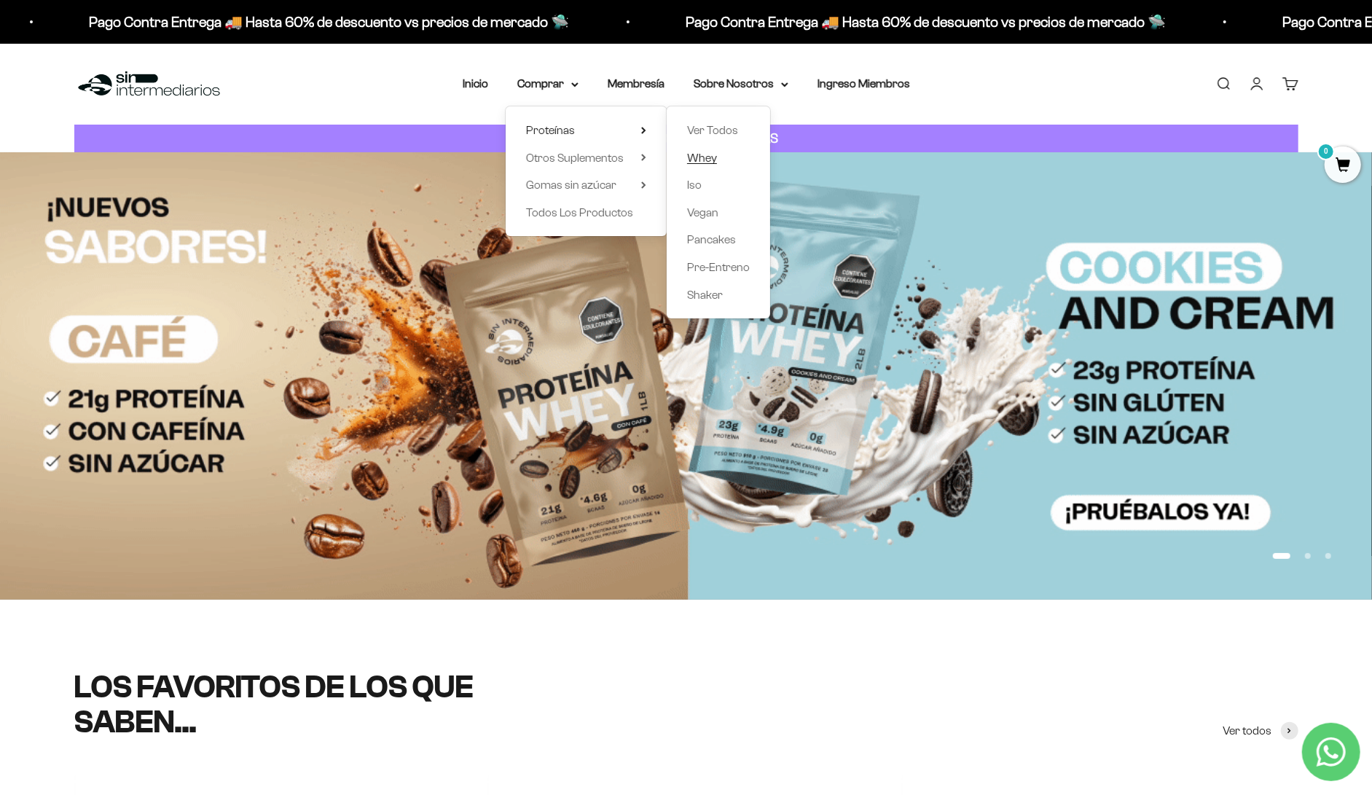
click at [699, 152] on span "Whey" at bounding box center [702, 158] width 30 height 12
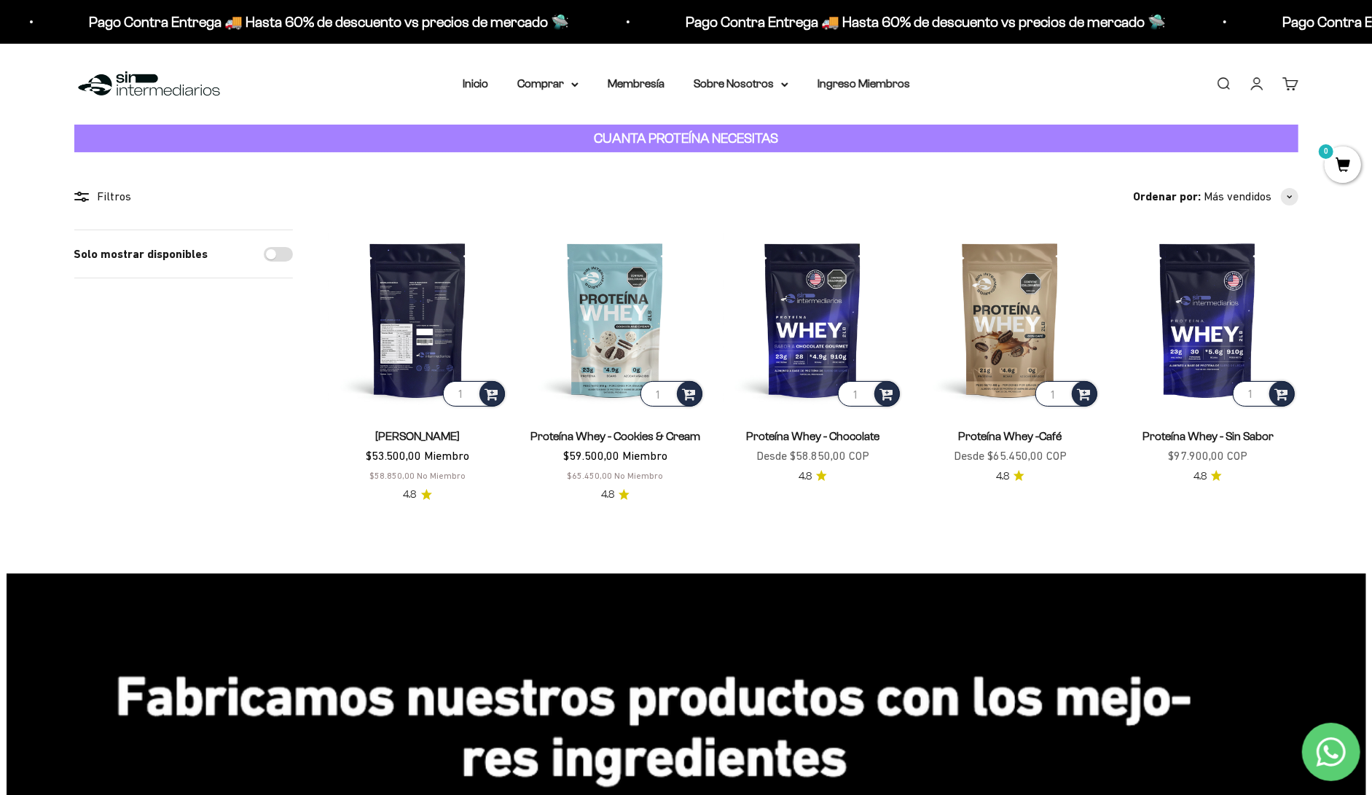
click at [402, 320] on img at bounding box center [418, 320] width 180 height 180
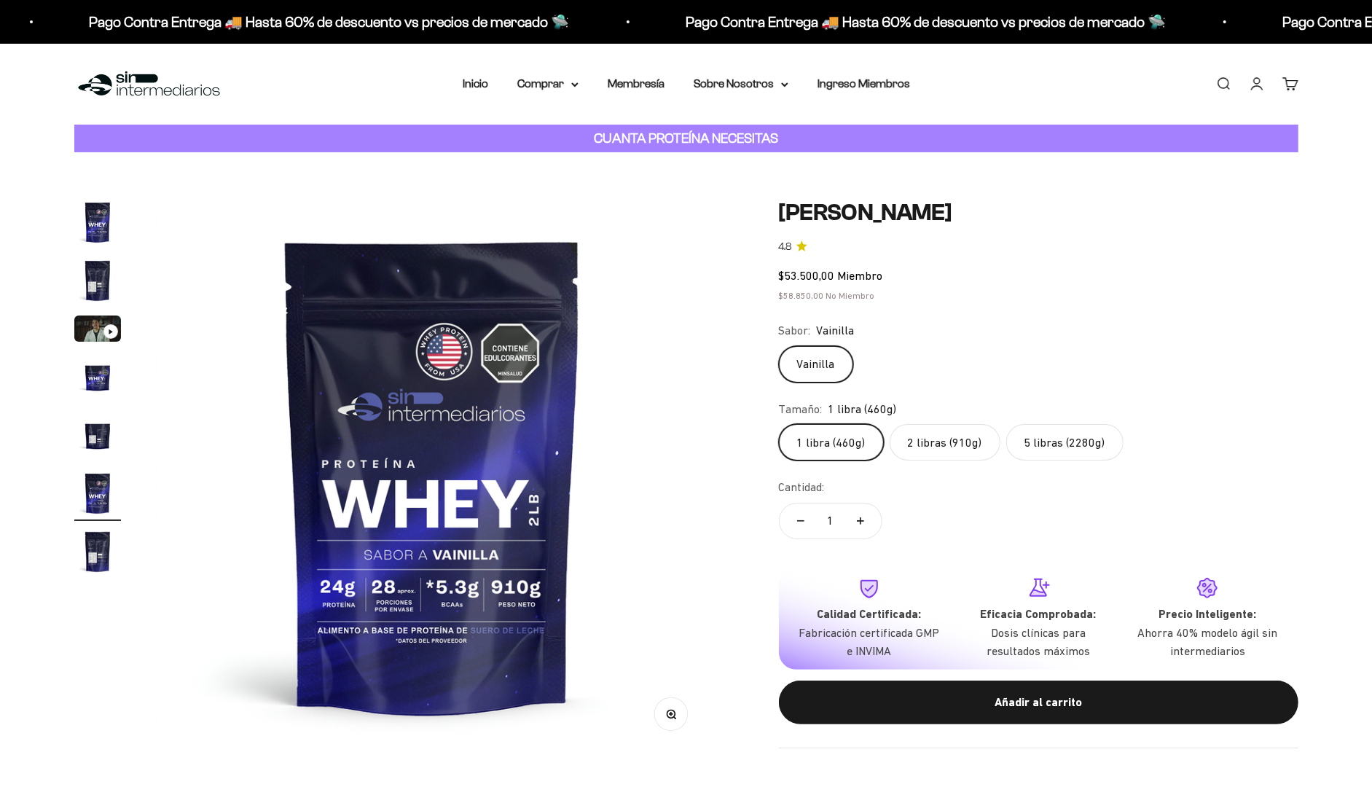
scroll to position [0, 2923]
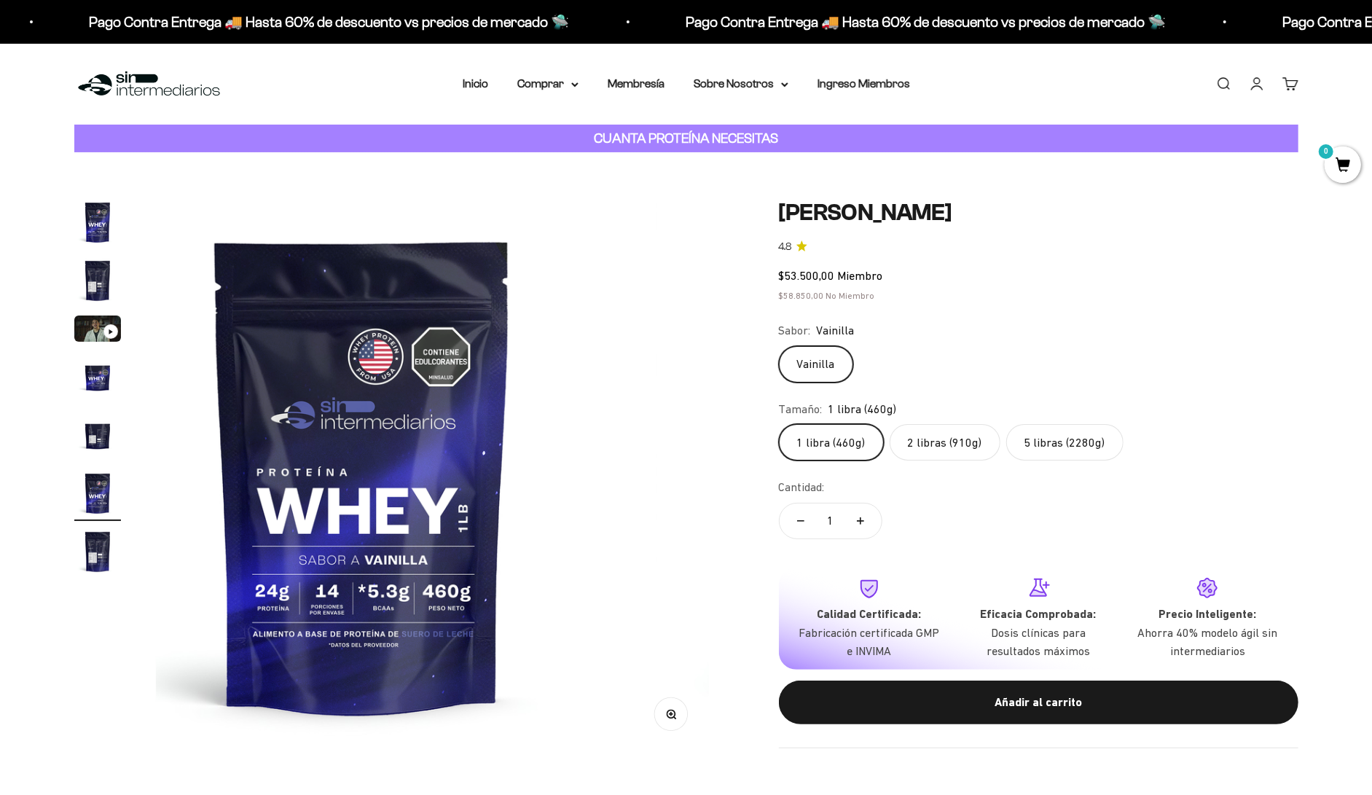
click at [907, 424] on label "2 libras (910g)" at bounding box center [945, 442] width 111 height 36
click at [779, 423] on input "2 libras (910g)" at bounding box center [778, 423] width 1 height 1
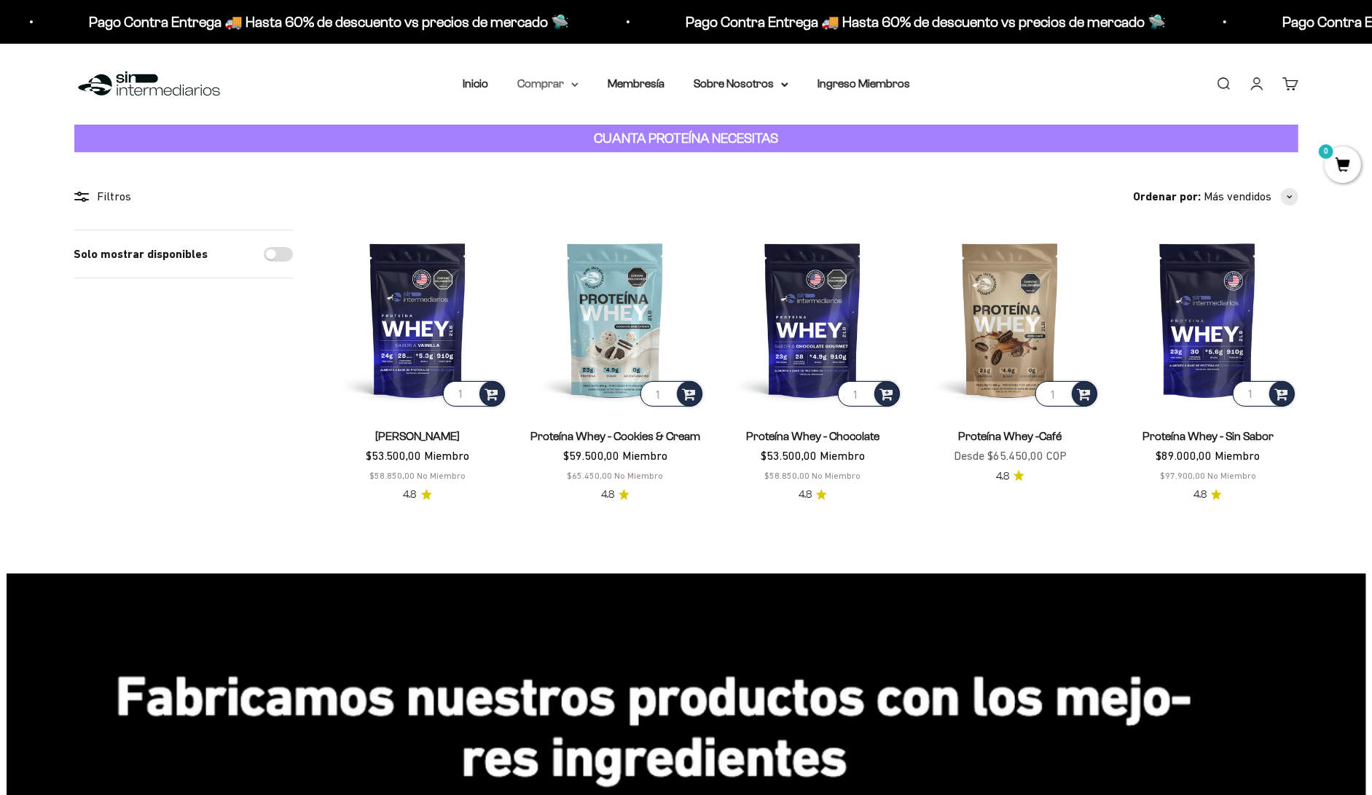
click at [579, 74] on summary "Comprar" at bounding box center [547, 83] width 61 height 19
click at [575, 124] on span "Proteínas" at bounding box center [550, 130] width 49 height 12
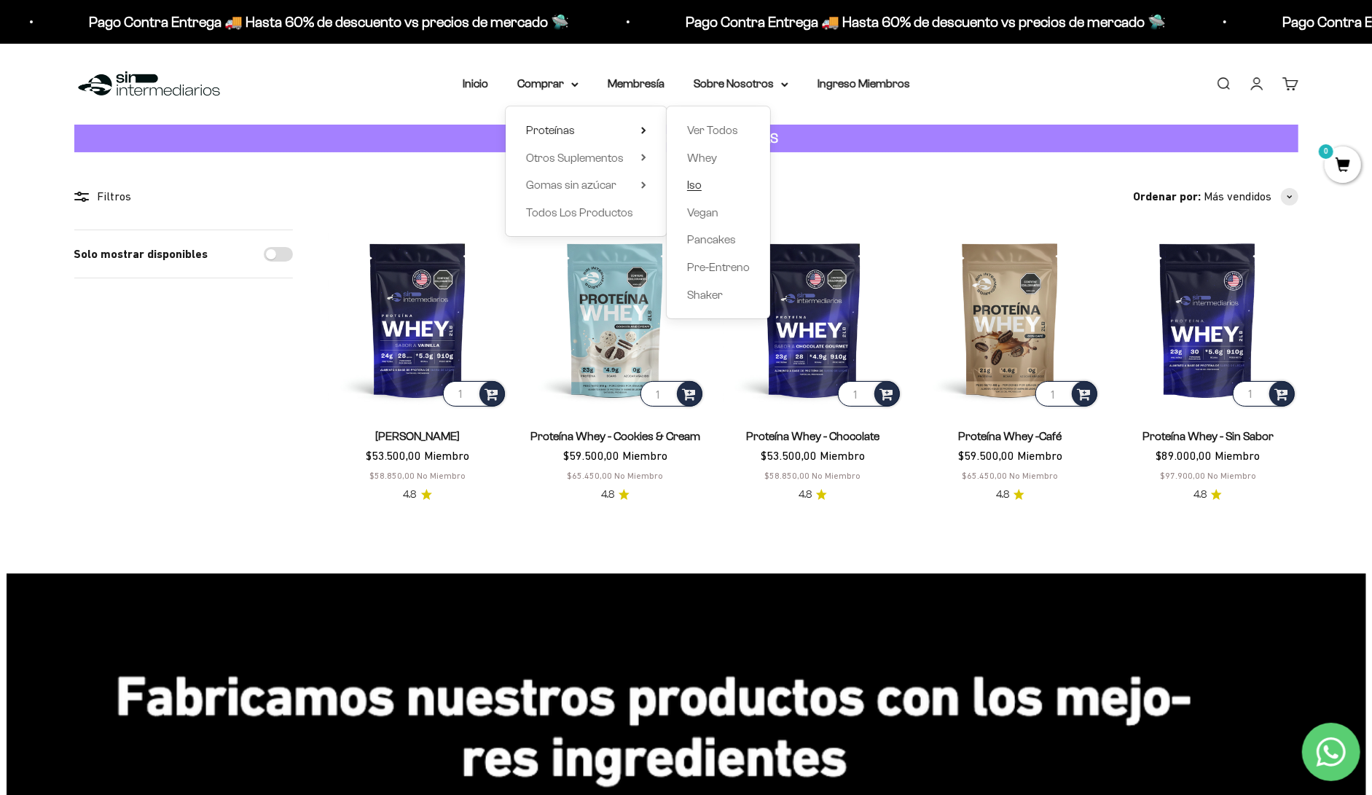
click at [689, 179] on span "Iso" at bounding box center [694, 185] width 15 height 12
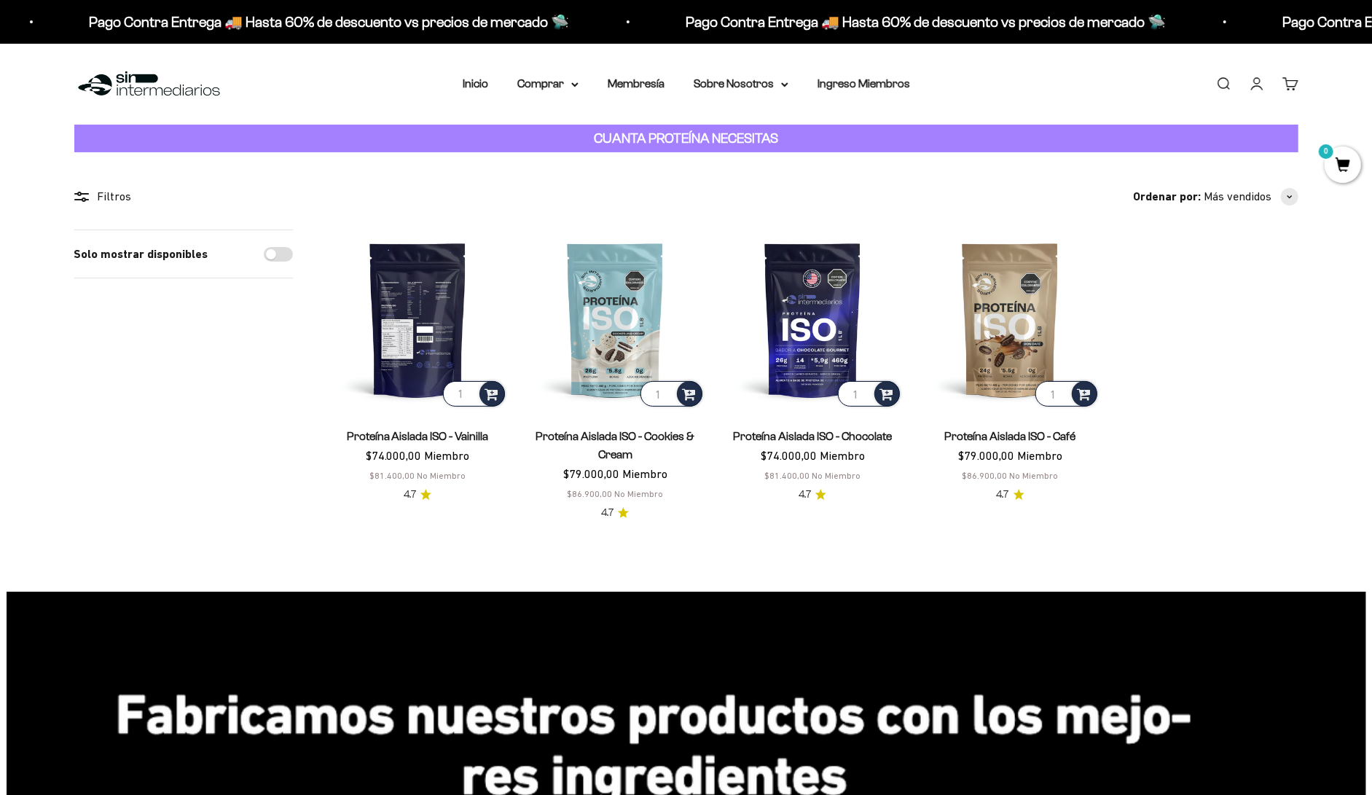
click at [396, 289] on img at bounding box center [418, 320] width 180 height 180
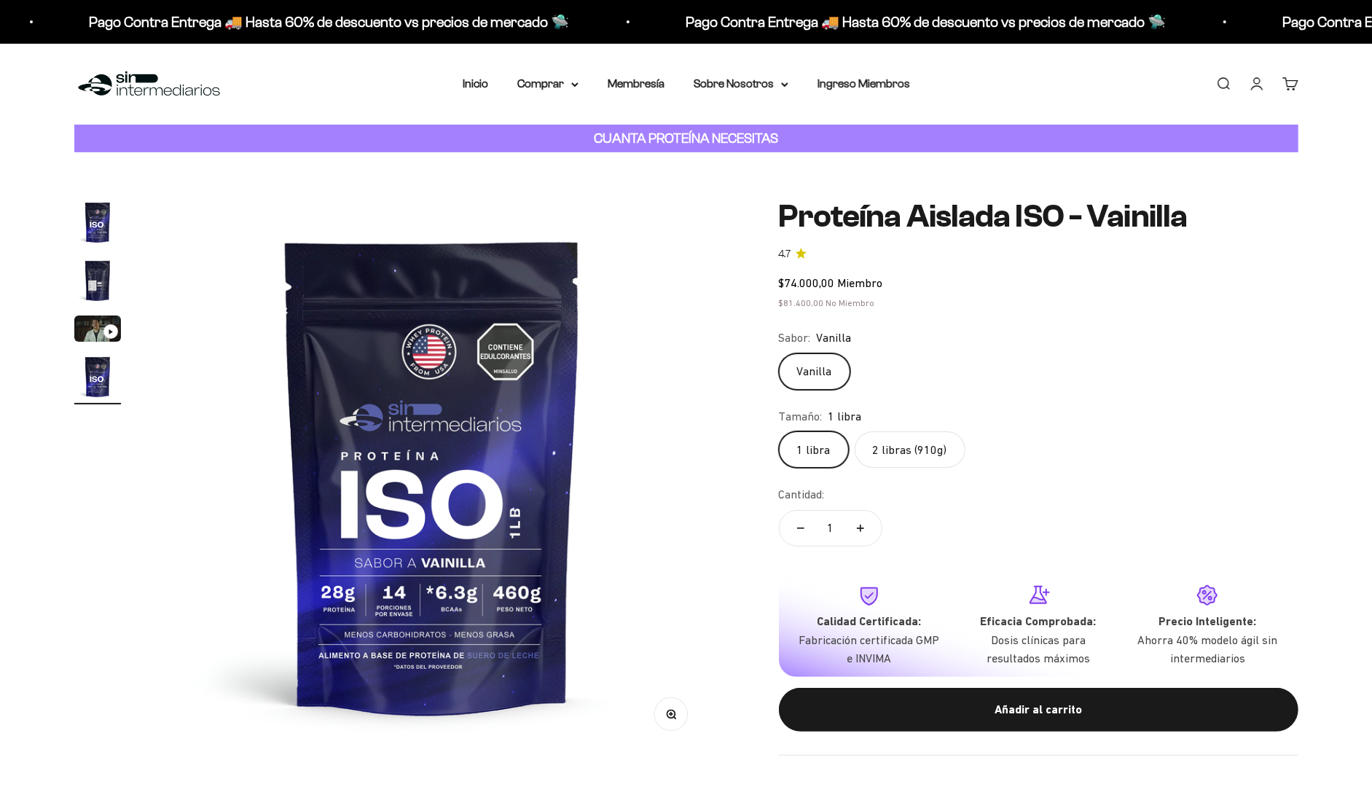
scroll to position [0, 1754]
click at [876, 431] on label "2 libras (910g)" at bounding box center [910, 449] width 111 height 36
click at [779, 431] on input "2 libras (910g)" at bounding box center [778, 431] width 1 height 1
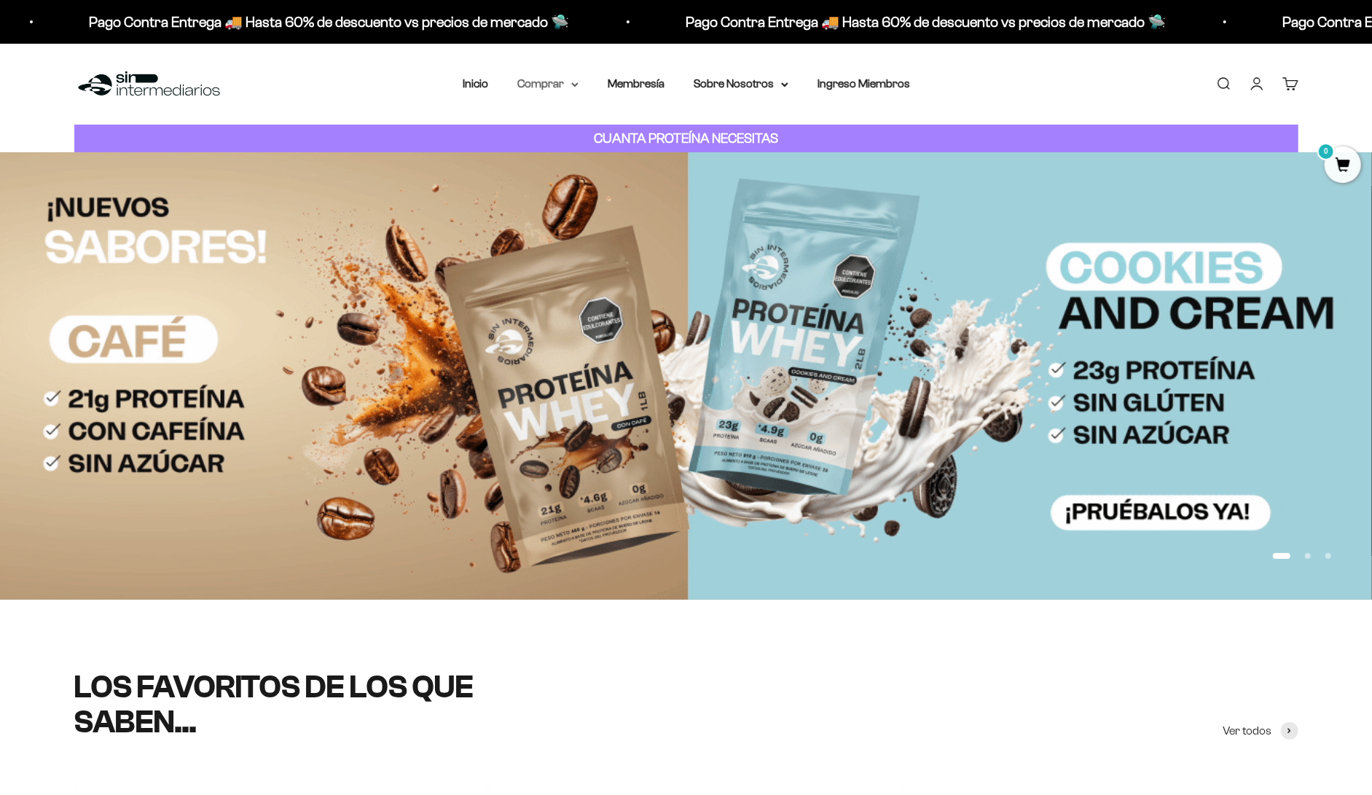
click at [579, 74] on summary "Comprar" at bounding box center [547, 83] width 61 height 19
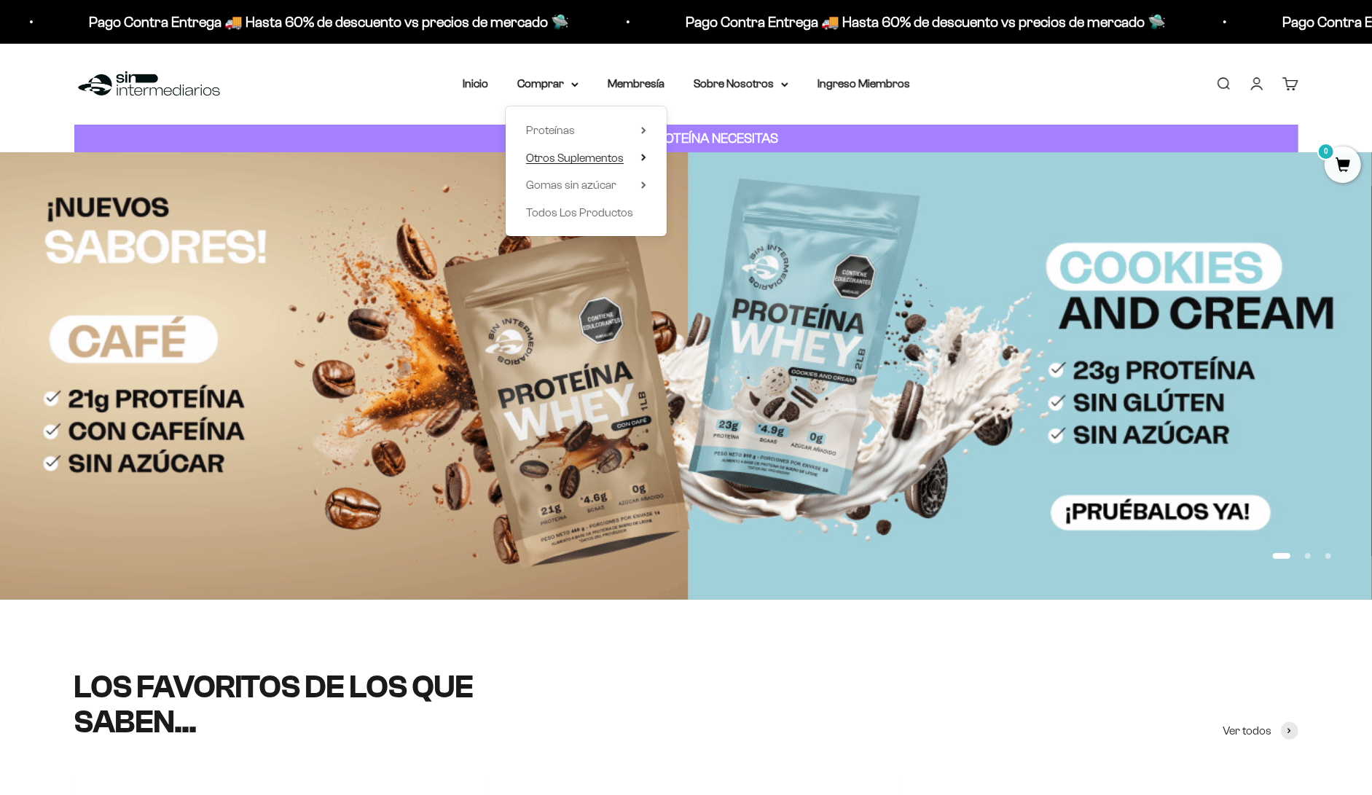
click at [594, 152] on span "Otros Suplementos" at bounding box center [575, 158] width 98 height 12
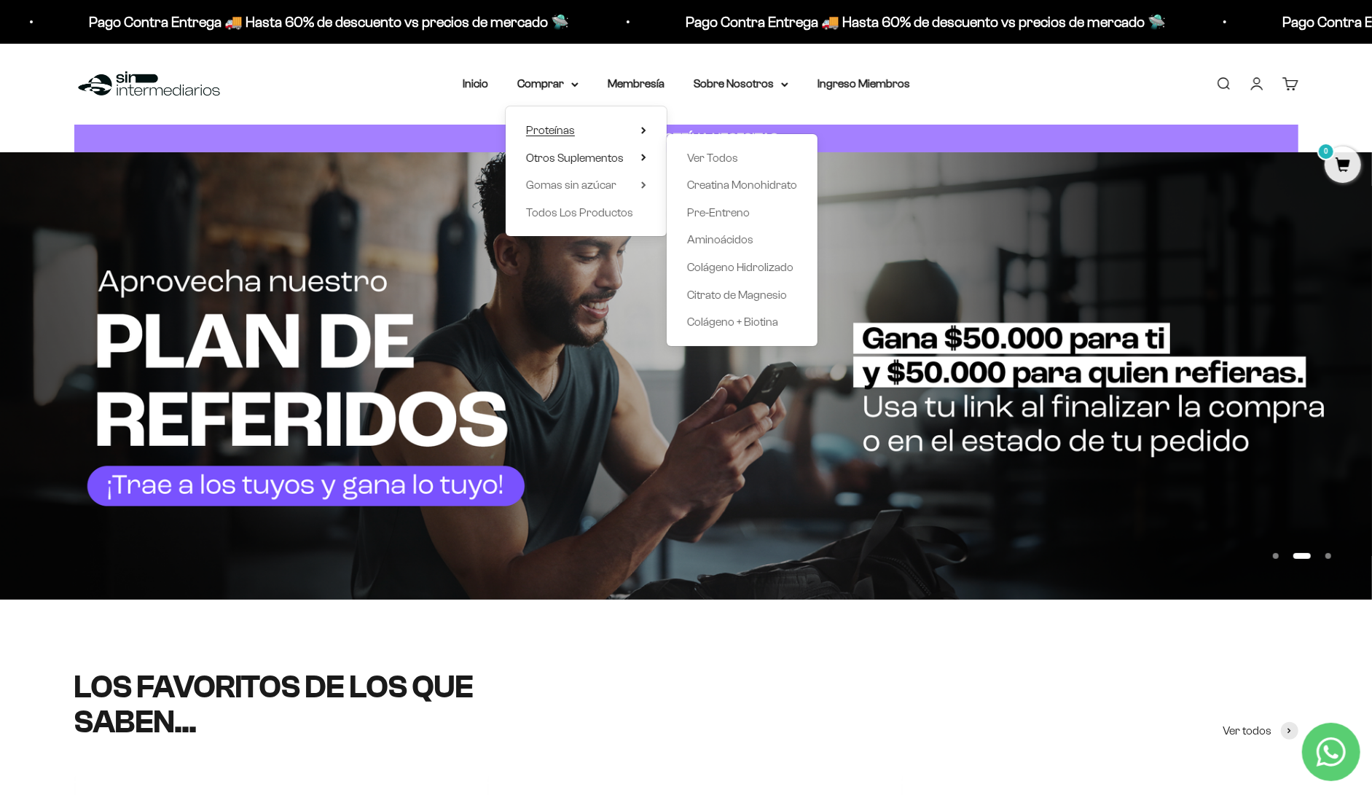
click at [624, 121] on summary "Proteínas" at bounding box center [586, 130] width 120 height 19
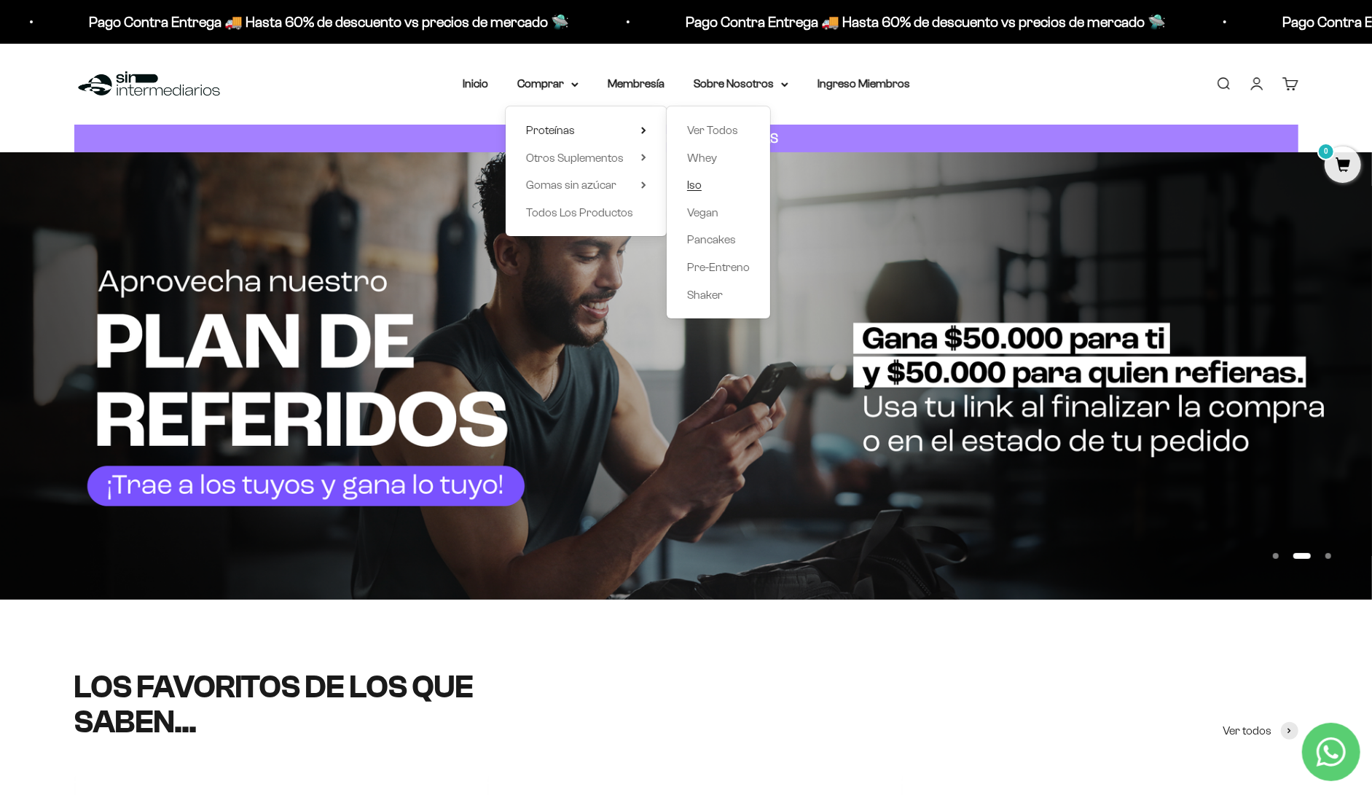
click at [691, 179] on span "Iso" at bounding box center [694, 185] width 15 height 12
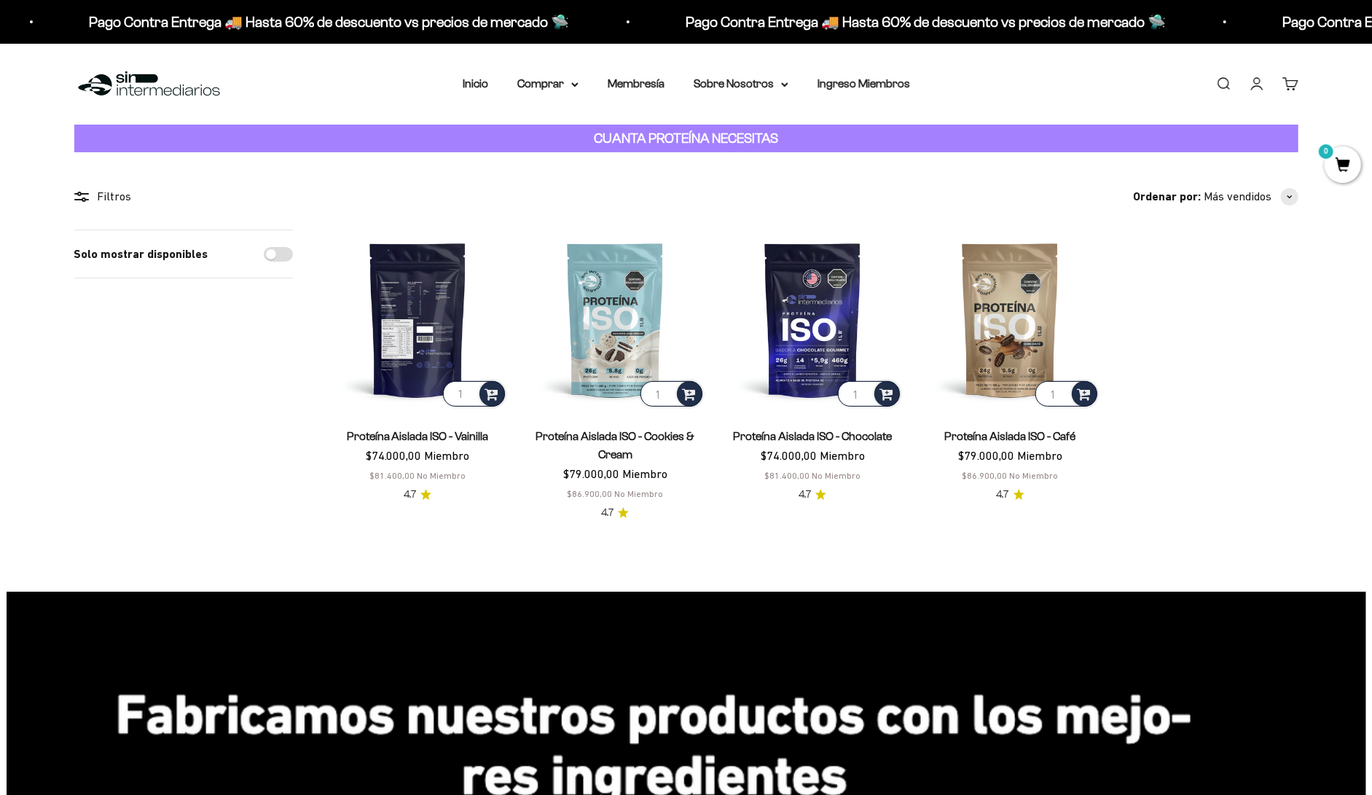
click at [423, 271] on img at bounding box center [418, 320] width 180 height 180
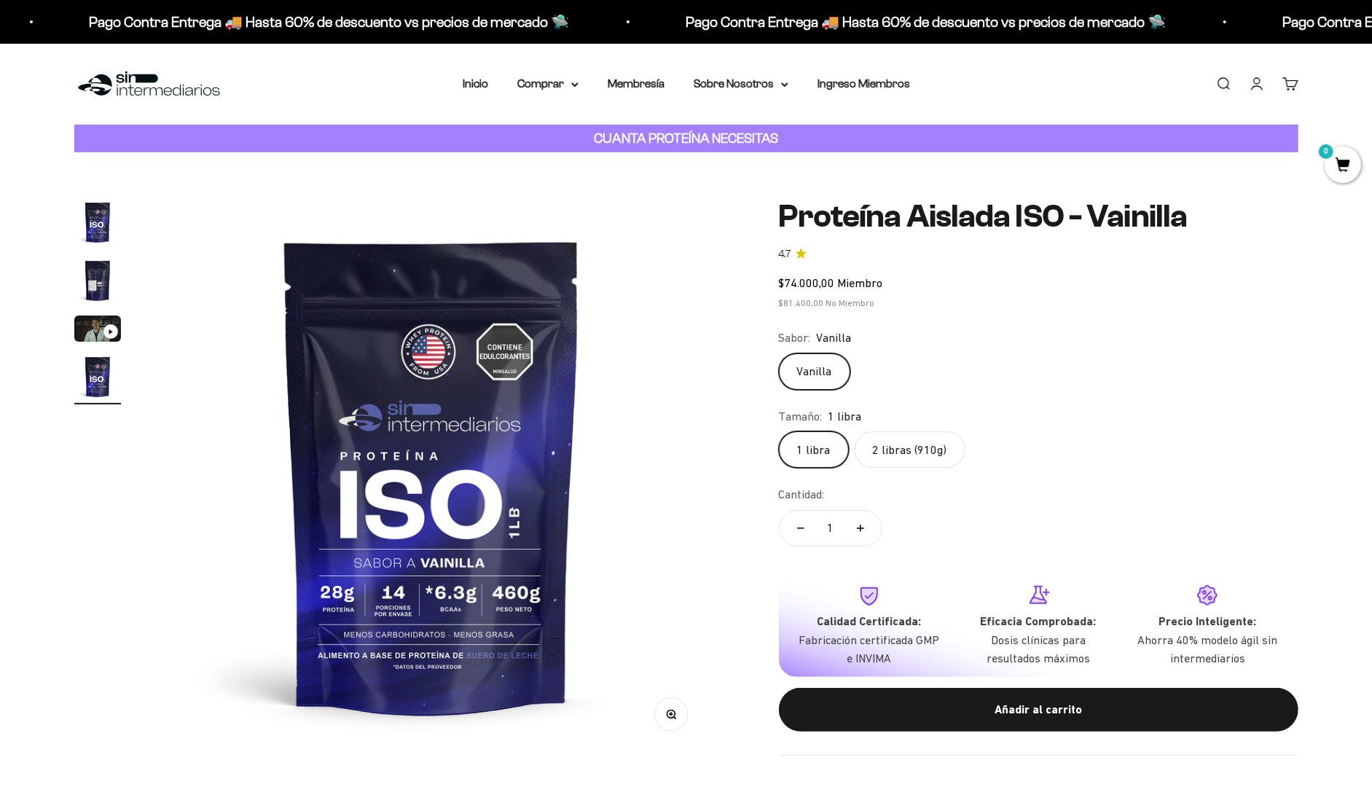
click at [79, 257] on img "Ir al artículo 2" at bounding box center [97, 280] width 47 height 47
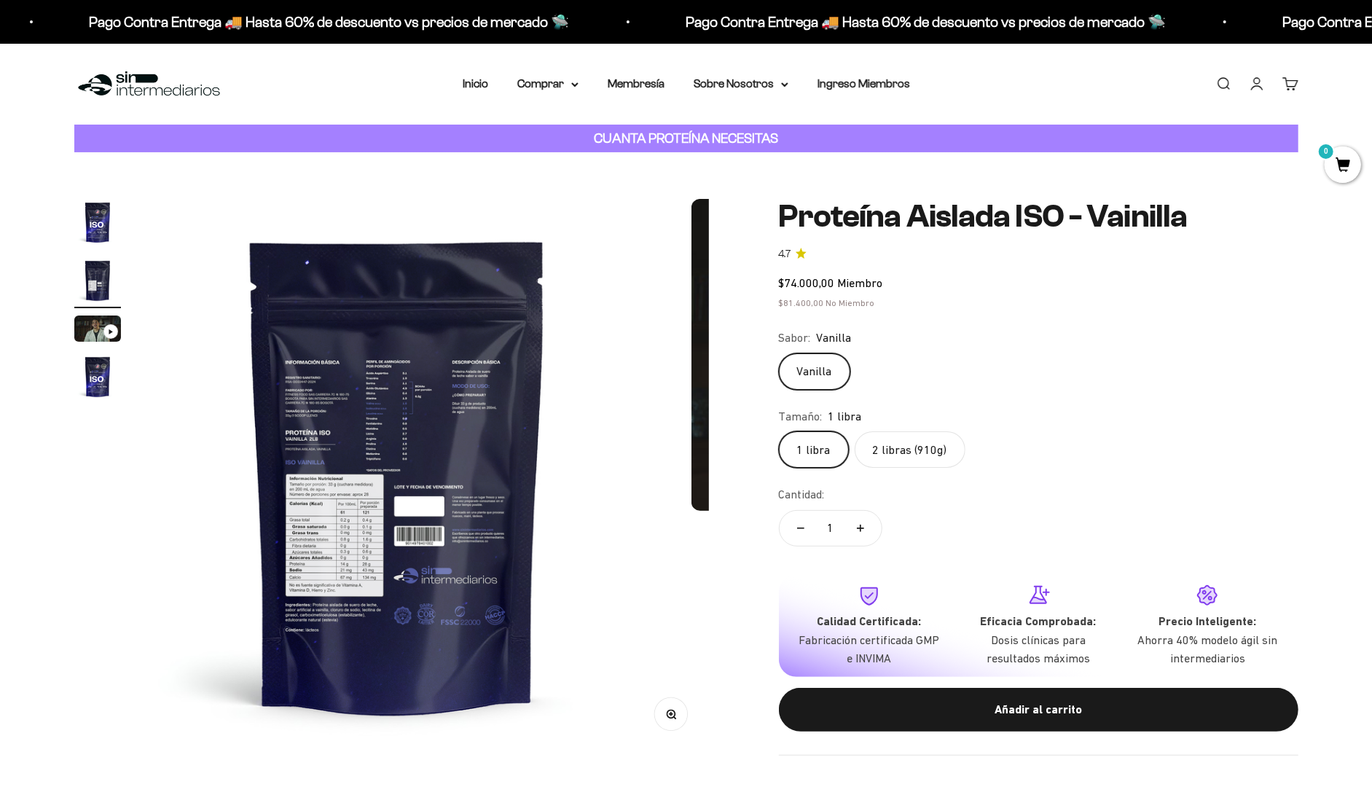
scroll to position [0, 584]
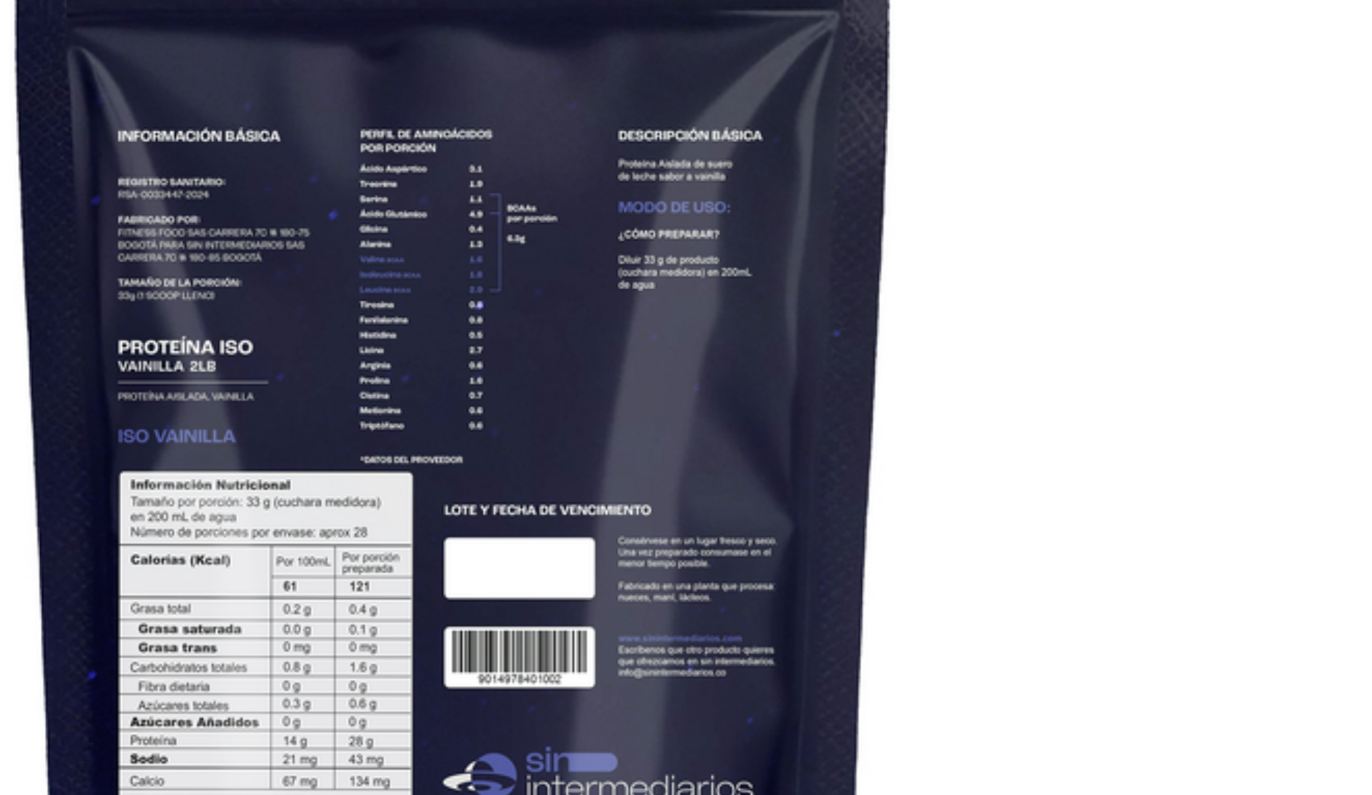
click at [623, 410] on img at bounding box center [418, 475] width 553 height 553
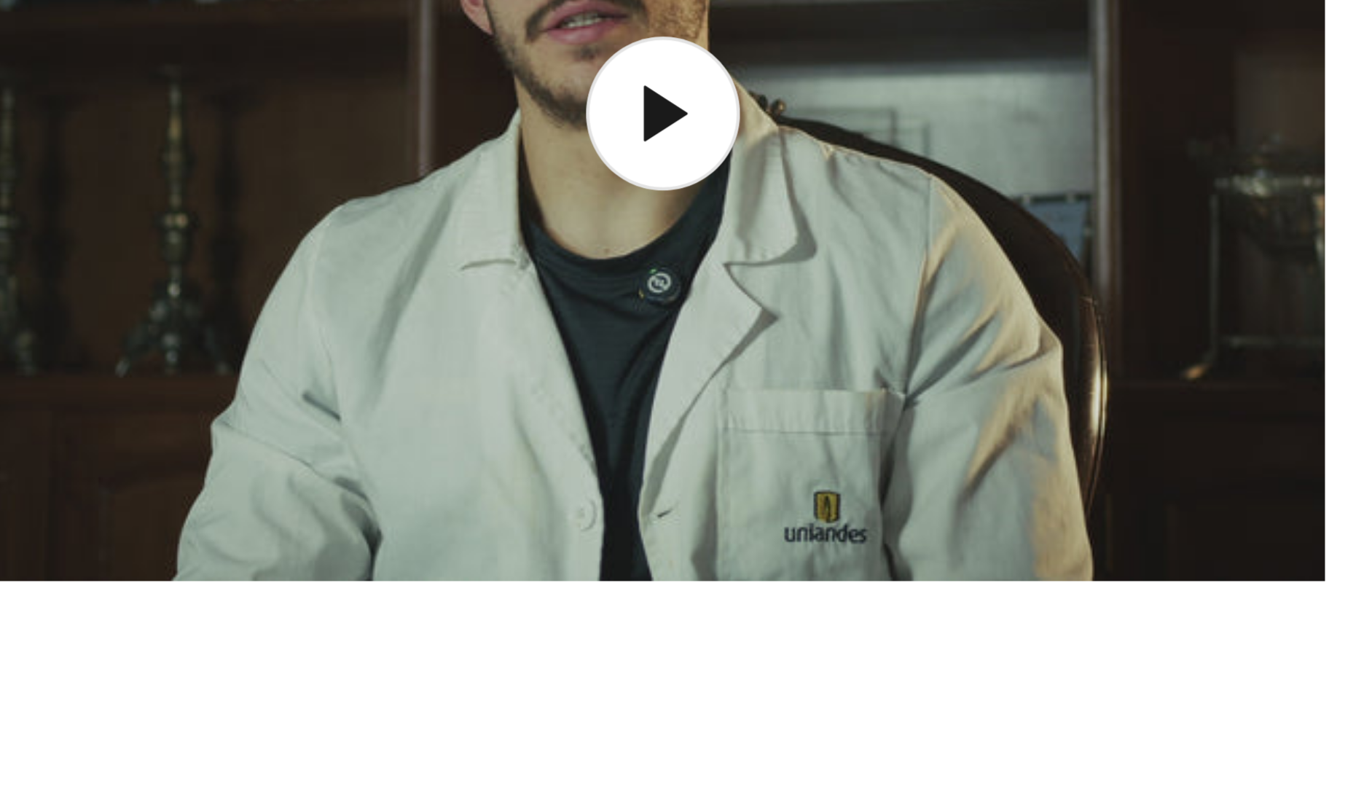
scroll to position [0, 1169]
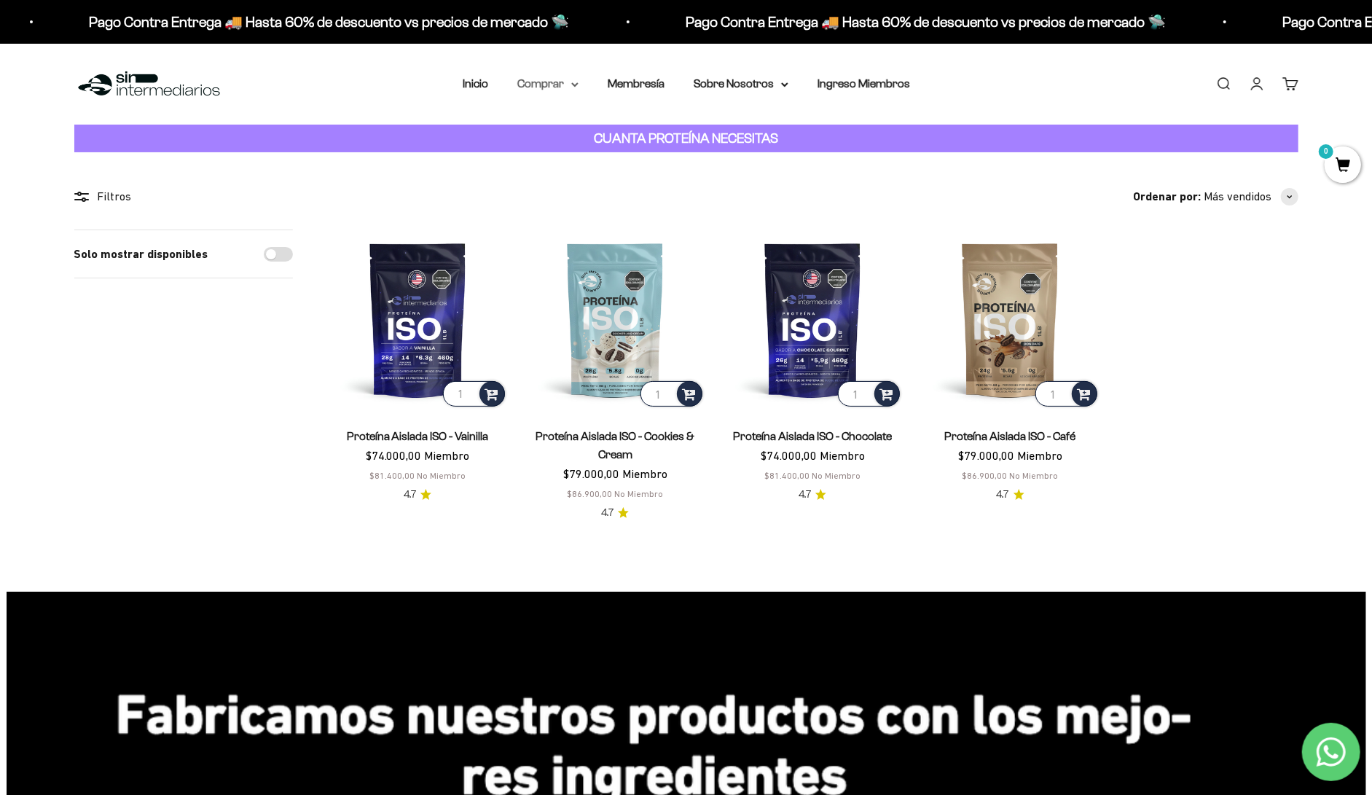
click at [579, 74] on summary "Comprar" at bounding box center [547, 83] width 61 height 19
click at [606, 152] on span "Otros Suplementos" at bounding box center [575, 158] width 98 height 12
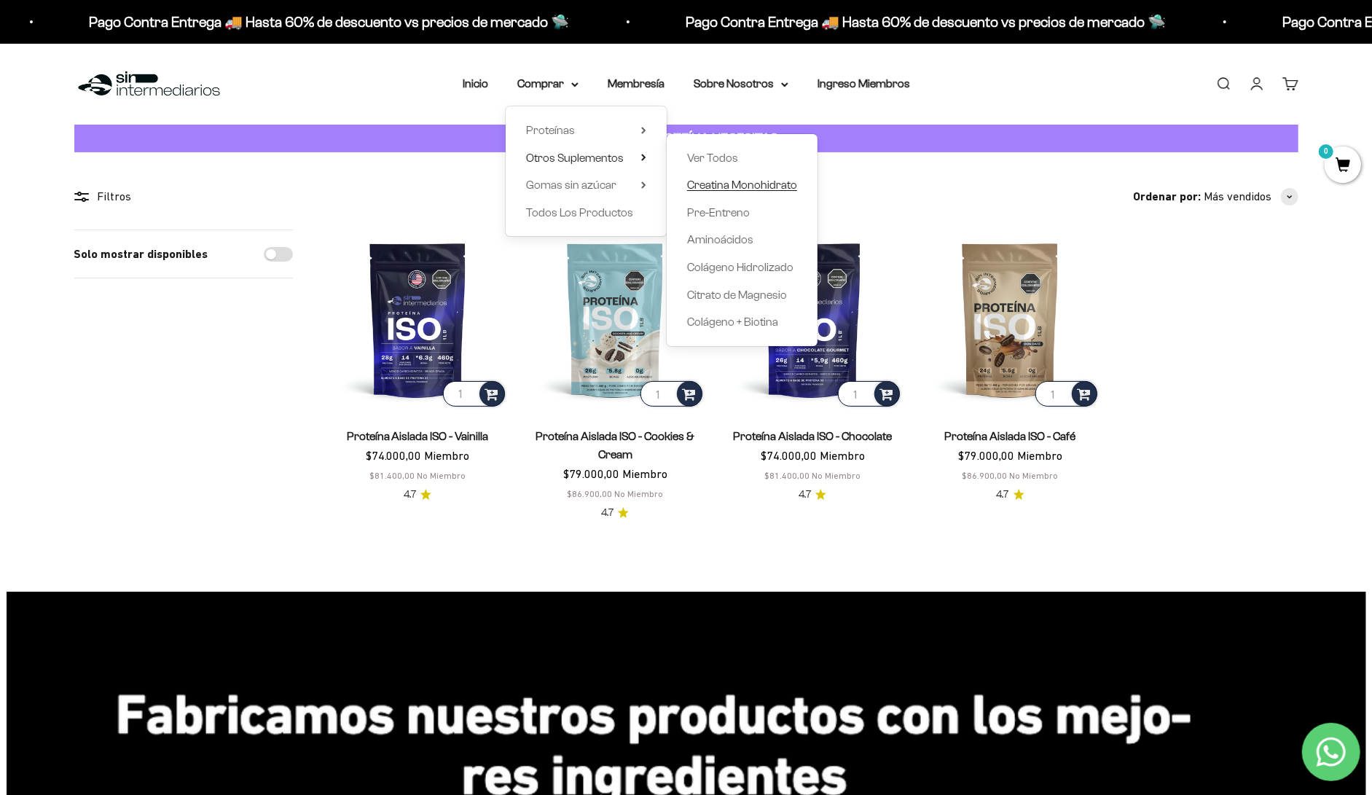
click at [708, 179] on span "Creatina Monohidrato" at bounding box center [742, 185] width 110 height 12
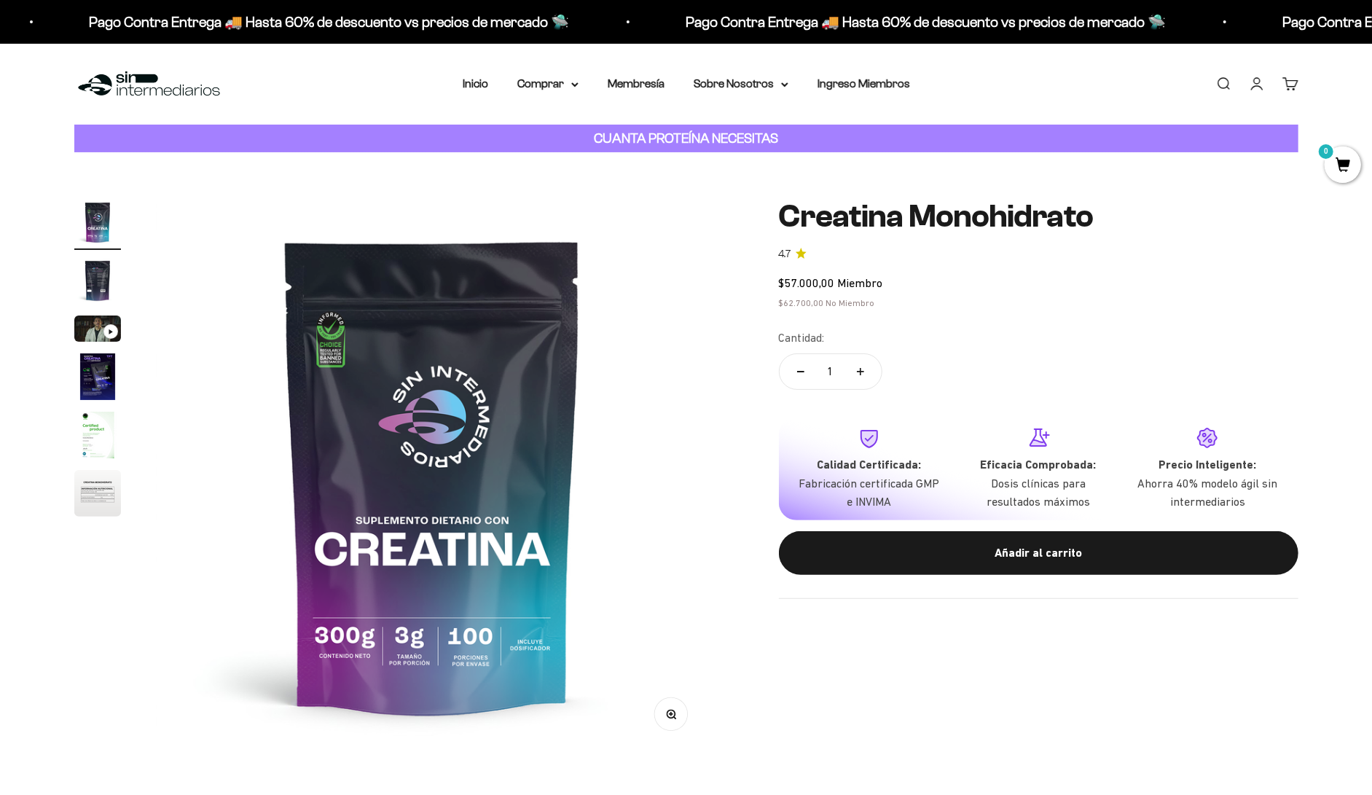
click at [100, 257] on img "Ir al artículo 2" at bounding box center [97, 280] width 47 height 47
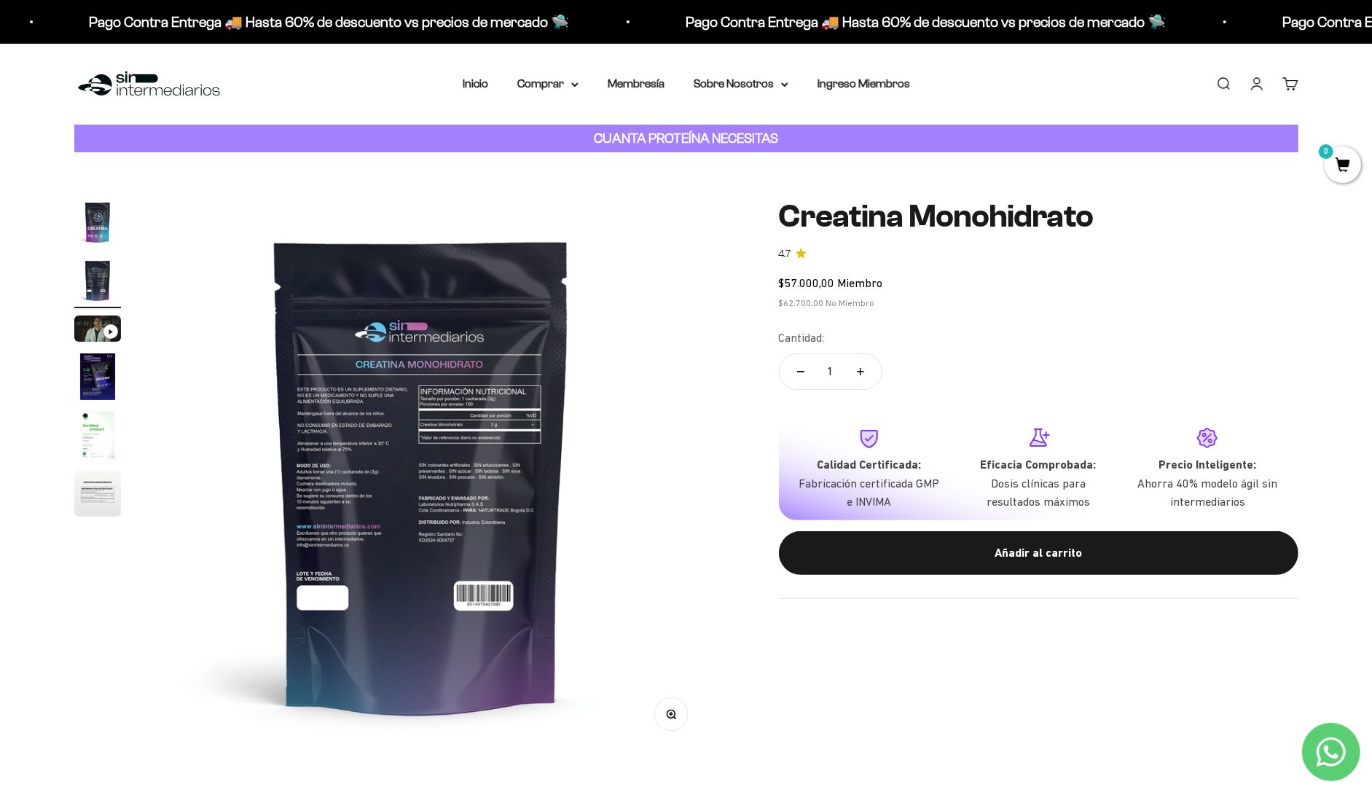
scroll to position [0, 584]
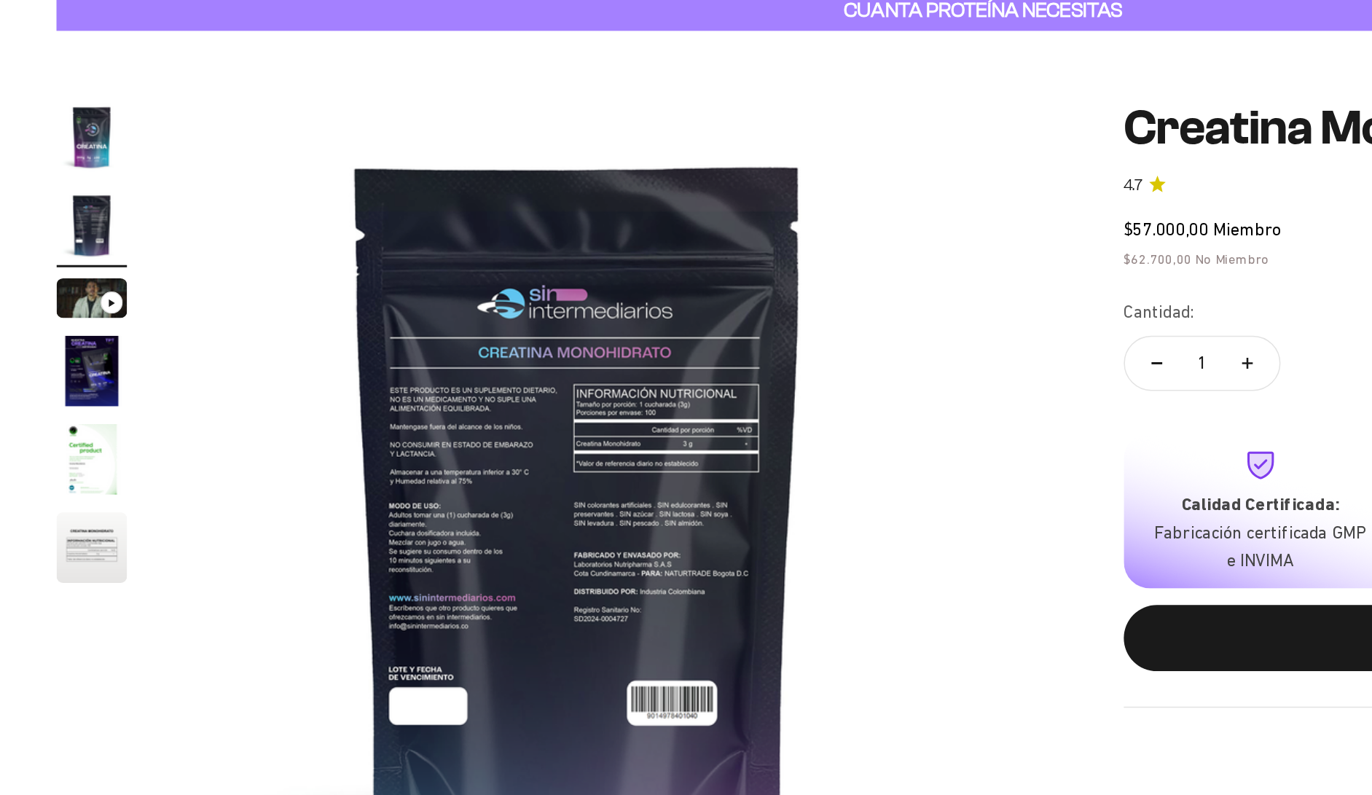
click at [85, 211] on img "Ir al artículo 1" at bounding box center [97, 222] width 47 height 47
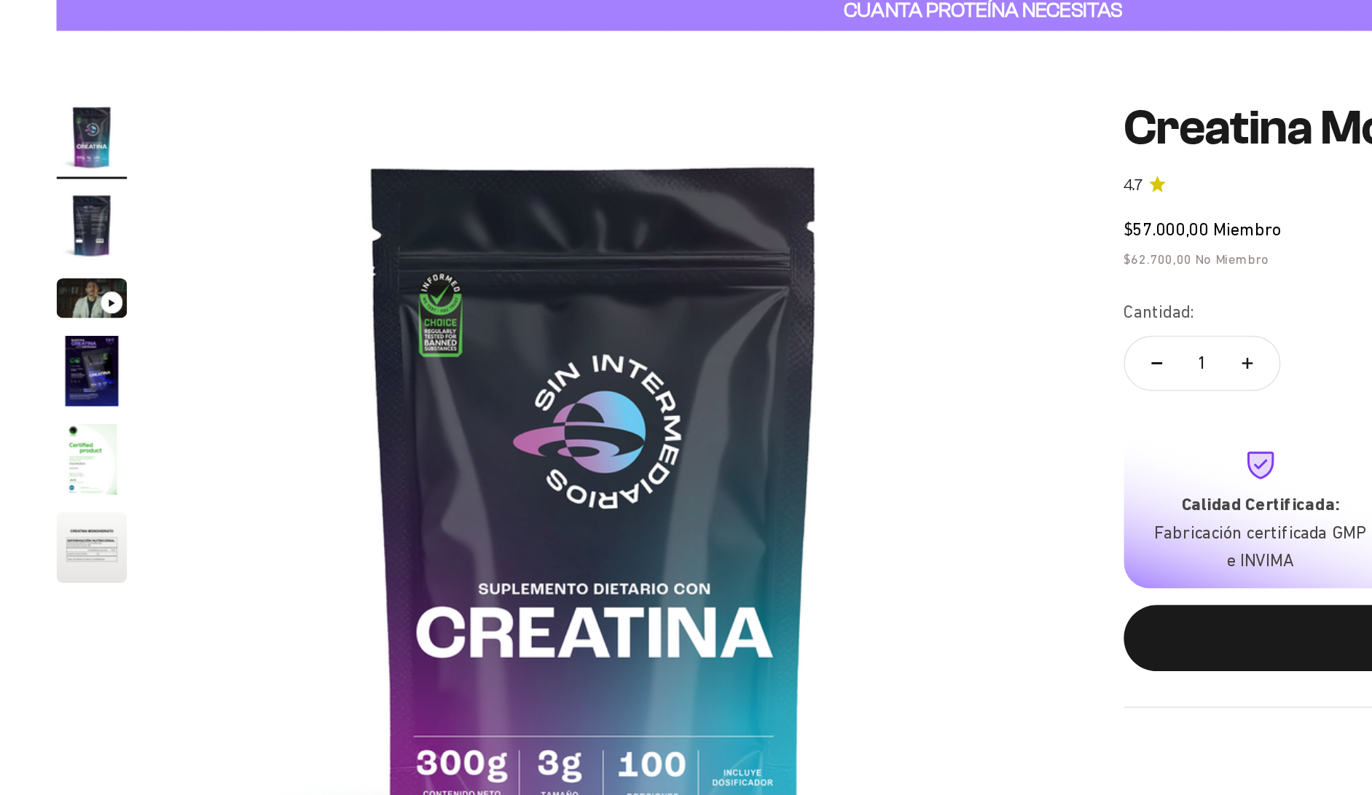
scroll to position [0, 0]
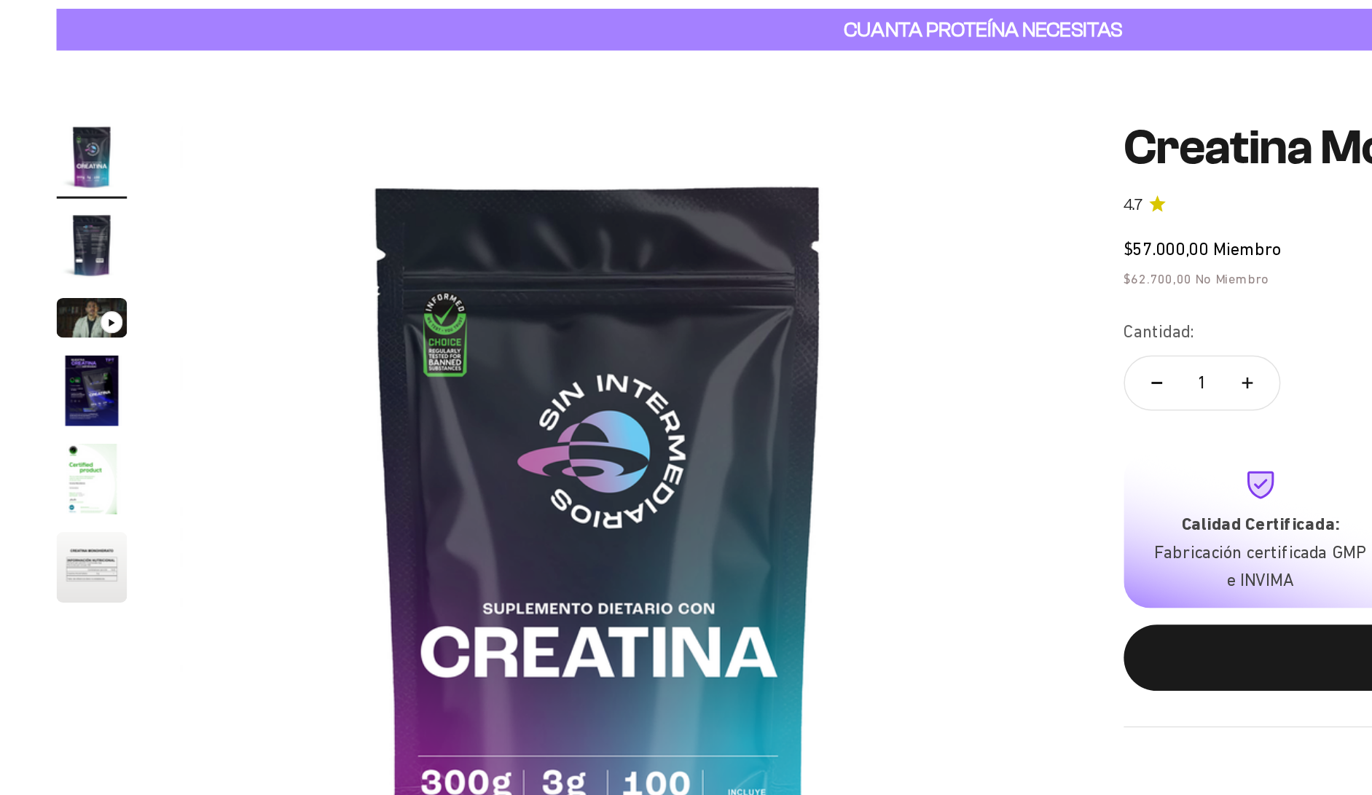
click at [89, 422] on img "Ir al artículo 5" at bounding box center [97, 435] width 47 height 47
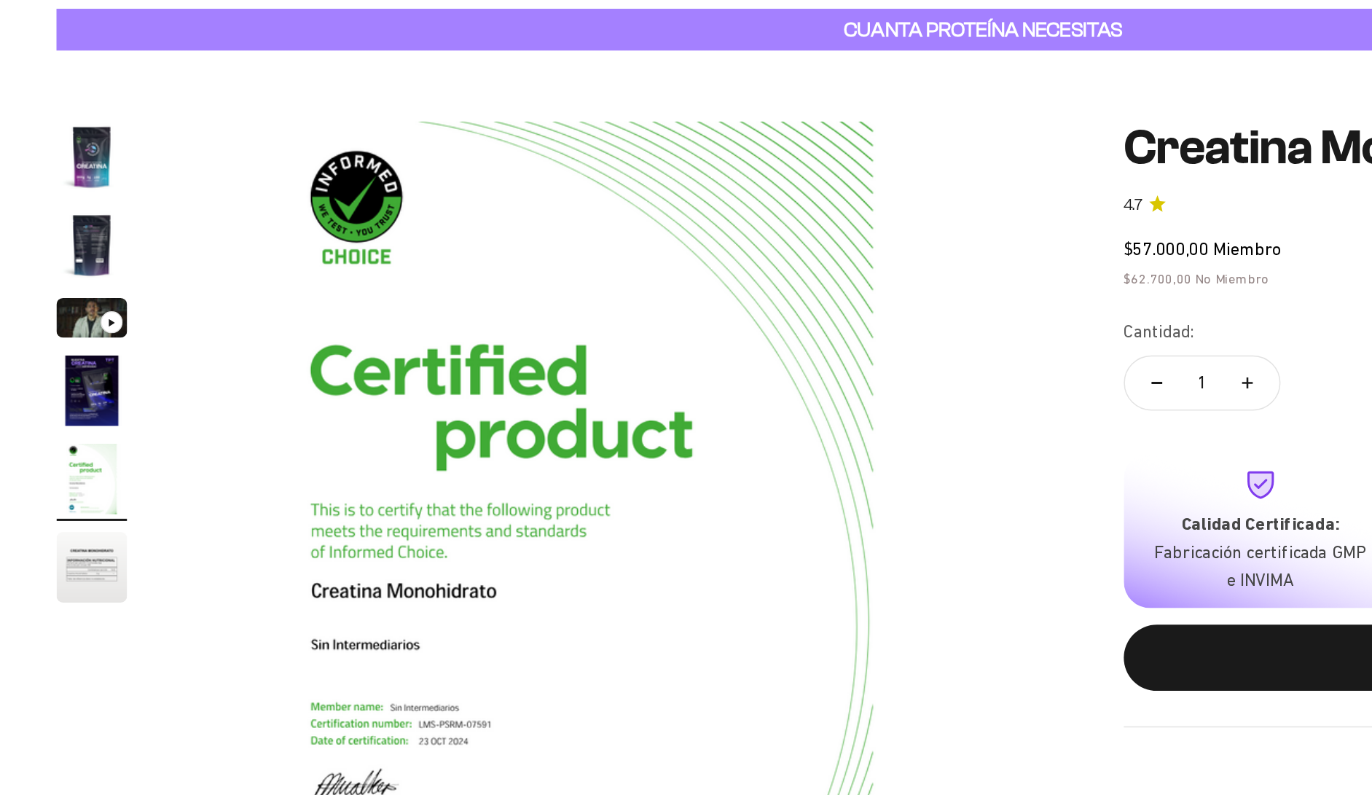
scroll to position [0, 2338]
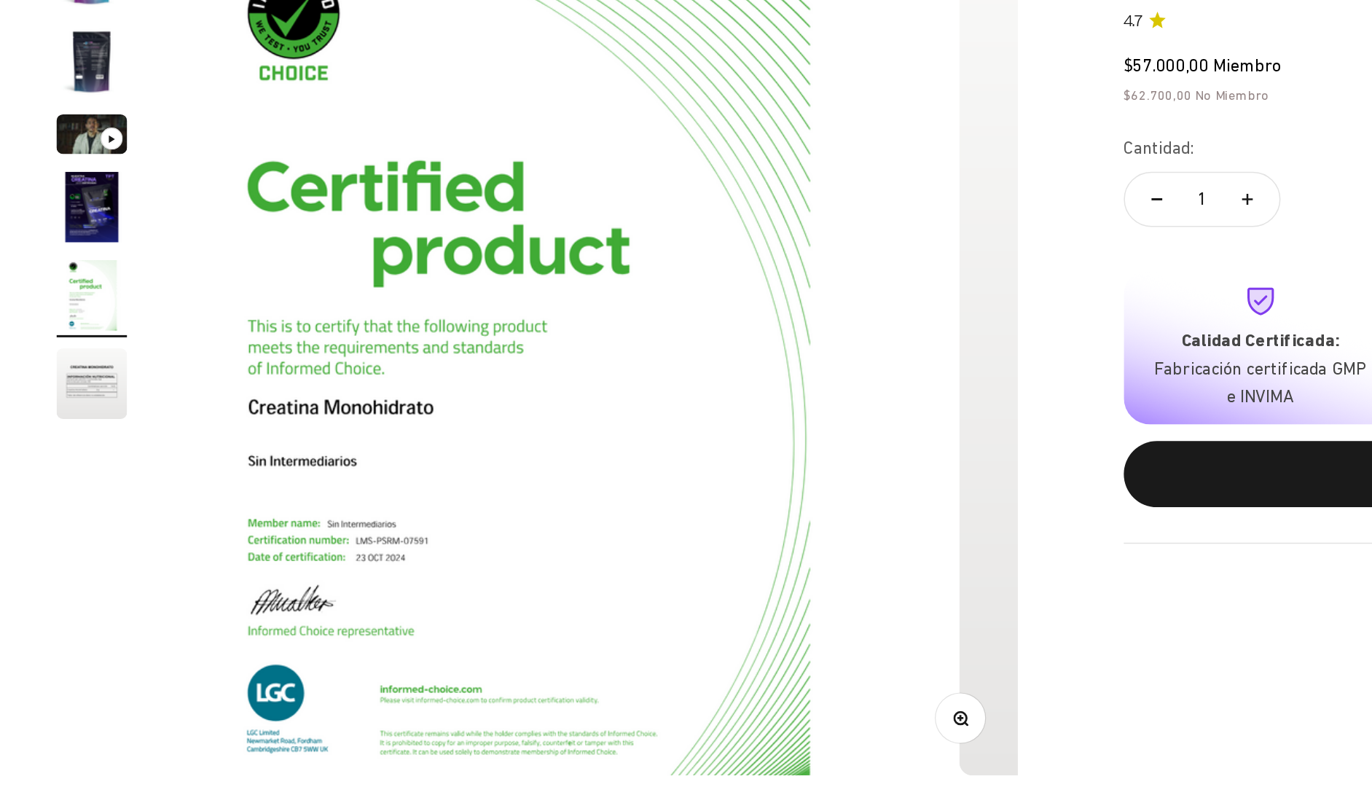
click at [101, 471] on img "Ir al artículo 6" at bounding box center [97, 493] width 47 height 47
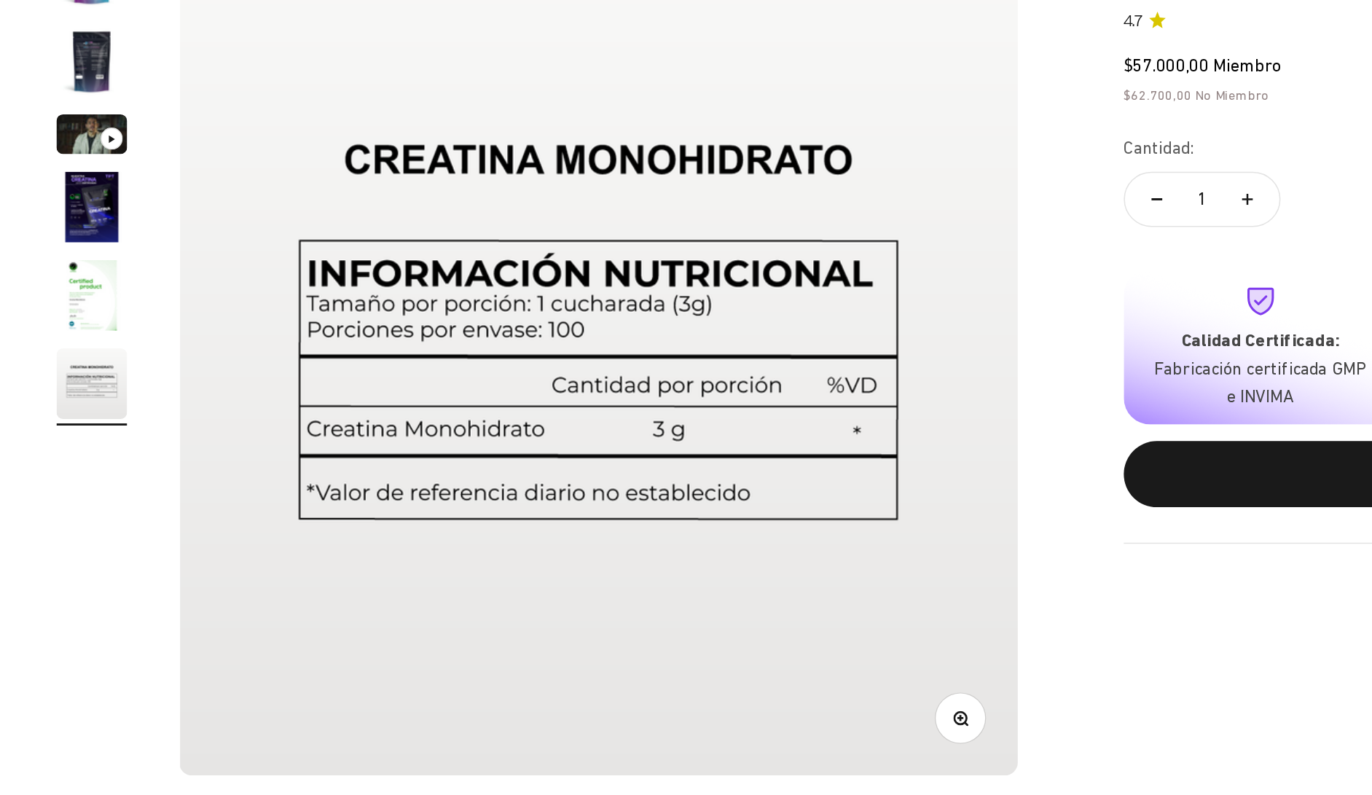
scroll to position [0, 2923]
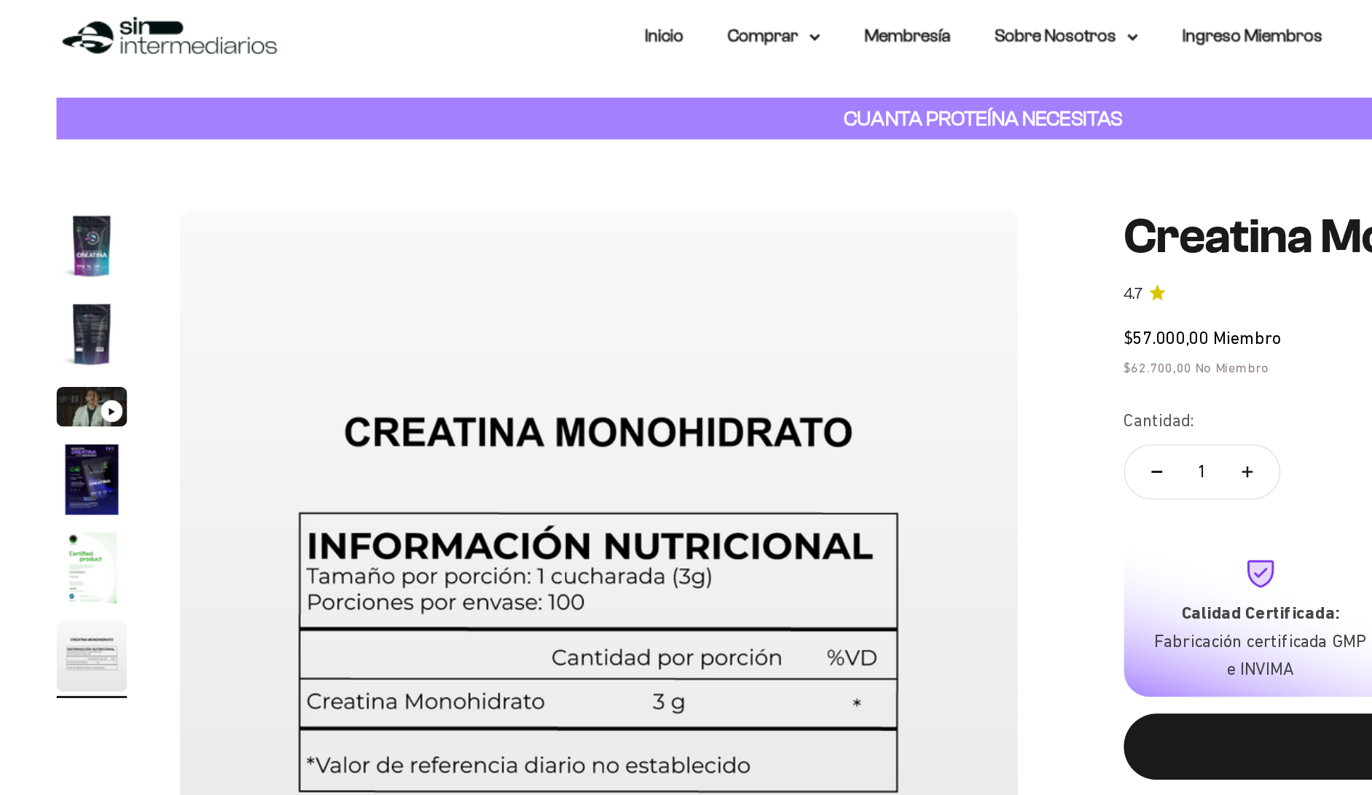
click at [99, 257] on img "Ir al artículo 2" at bounding box center [97, 280] width 47 height 47
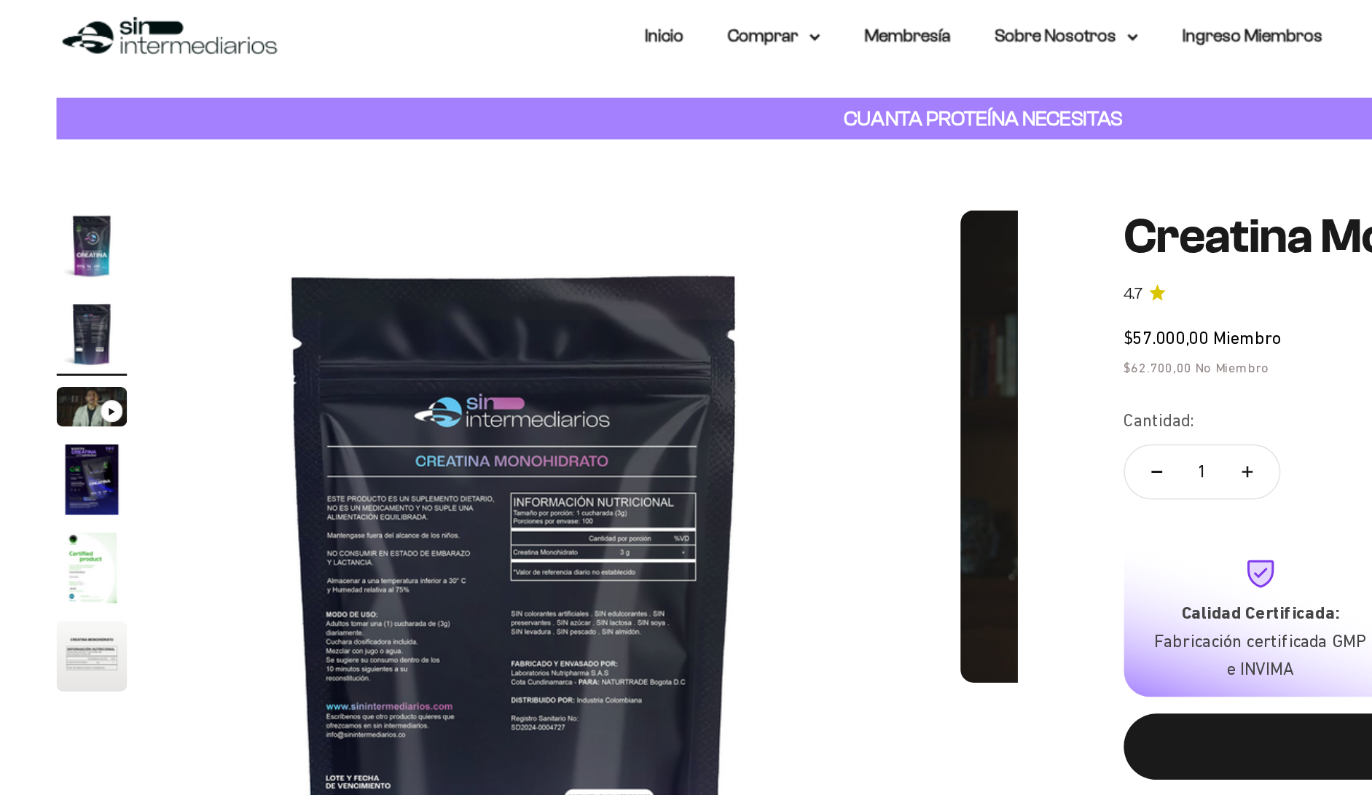
scroll to position [0, 584]
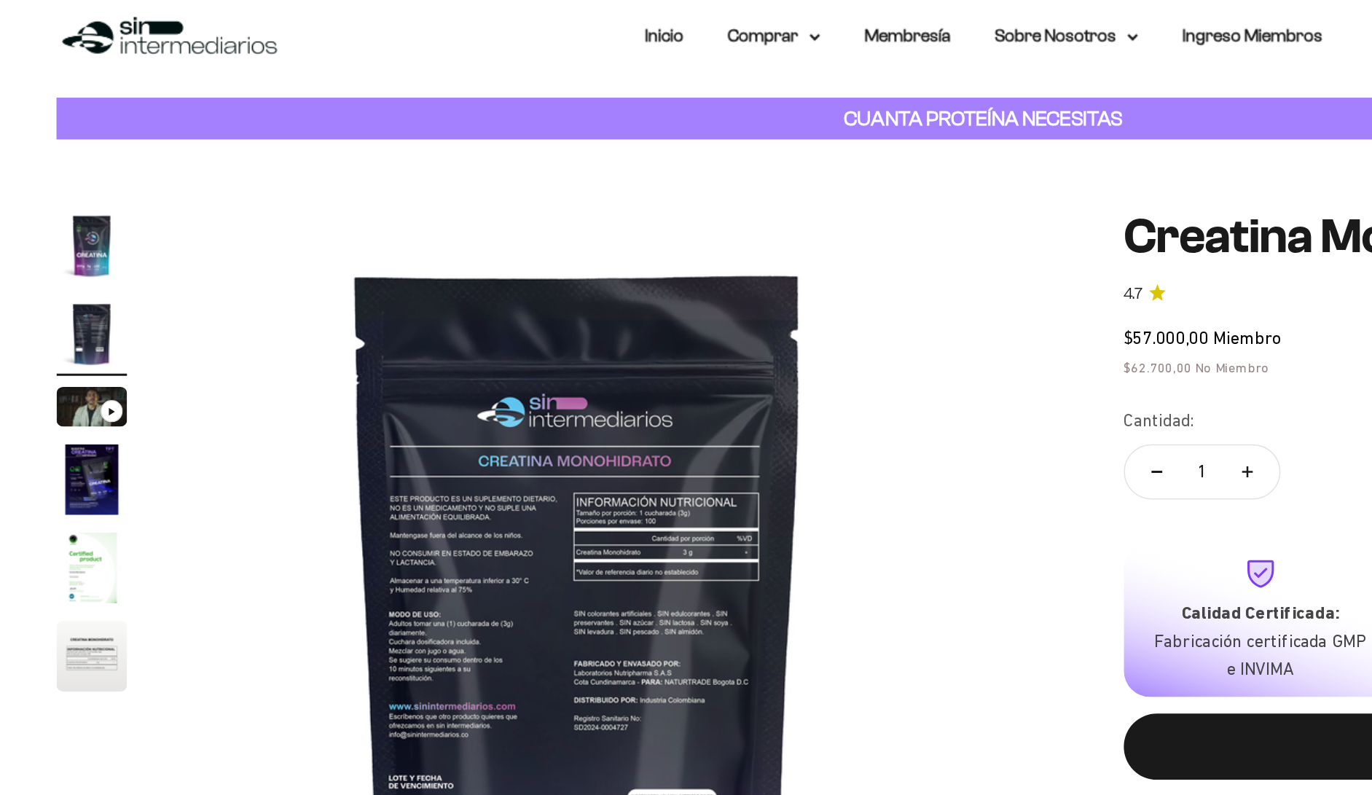
click at [98, 470] on img "Ir al artículo 6" at bounding box center [97, 493] width 47 height 47
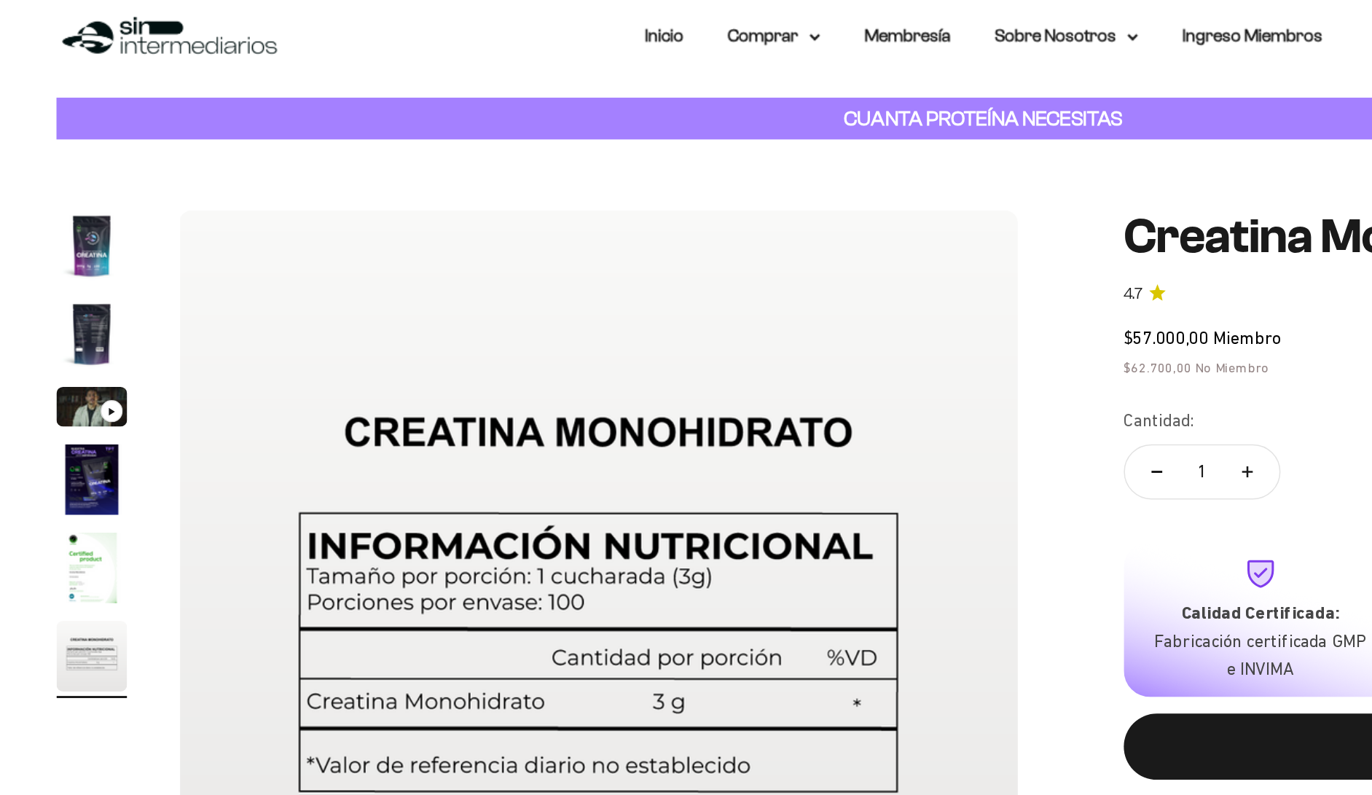
scroll to position [0, 2923]
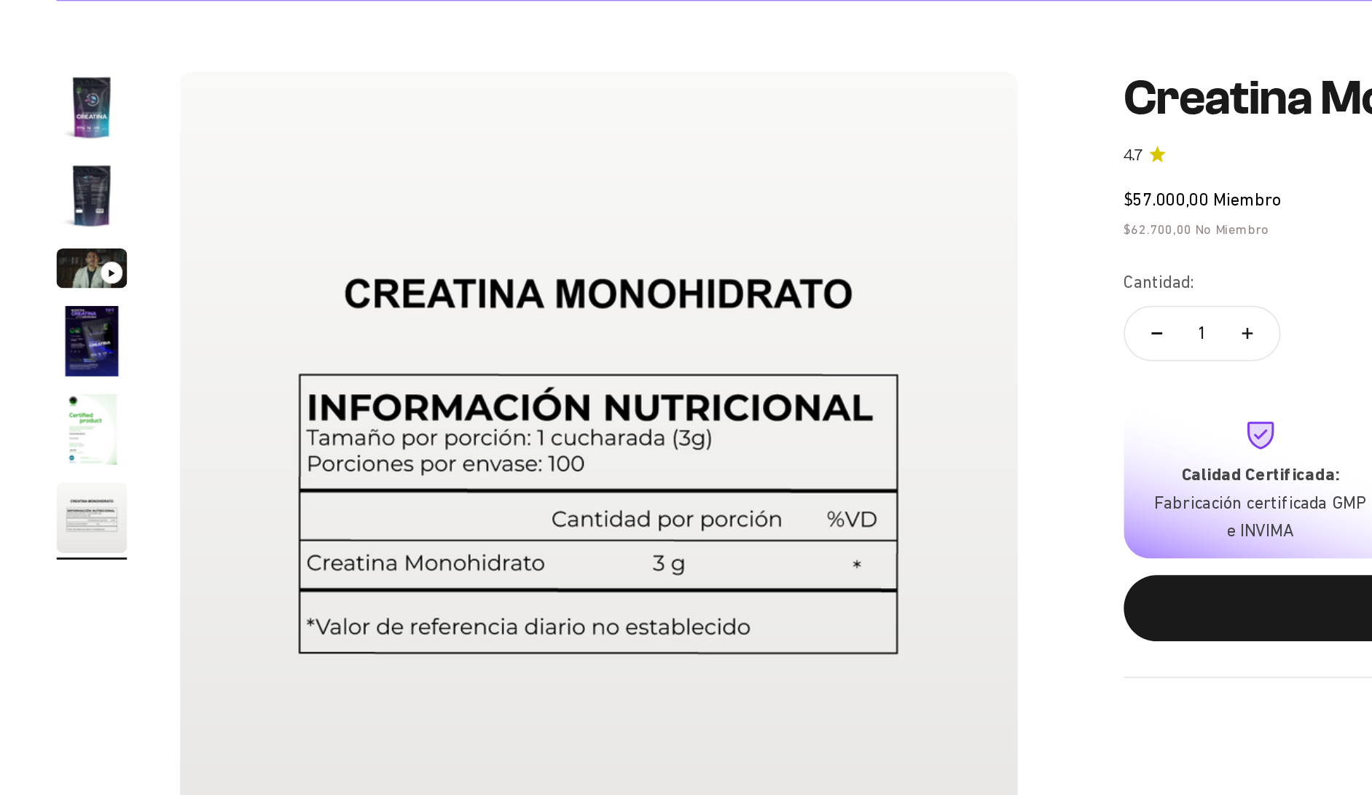
click at [94, 353] on img "Ir al artículo 4" at bounding box center [97, 376] width 47 height 47
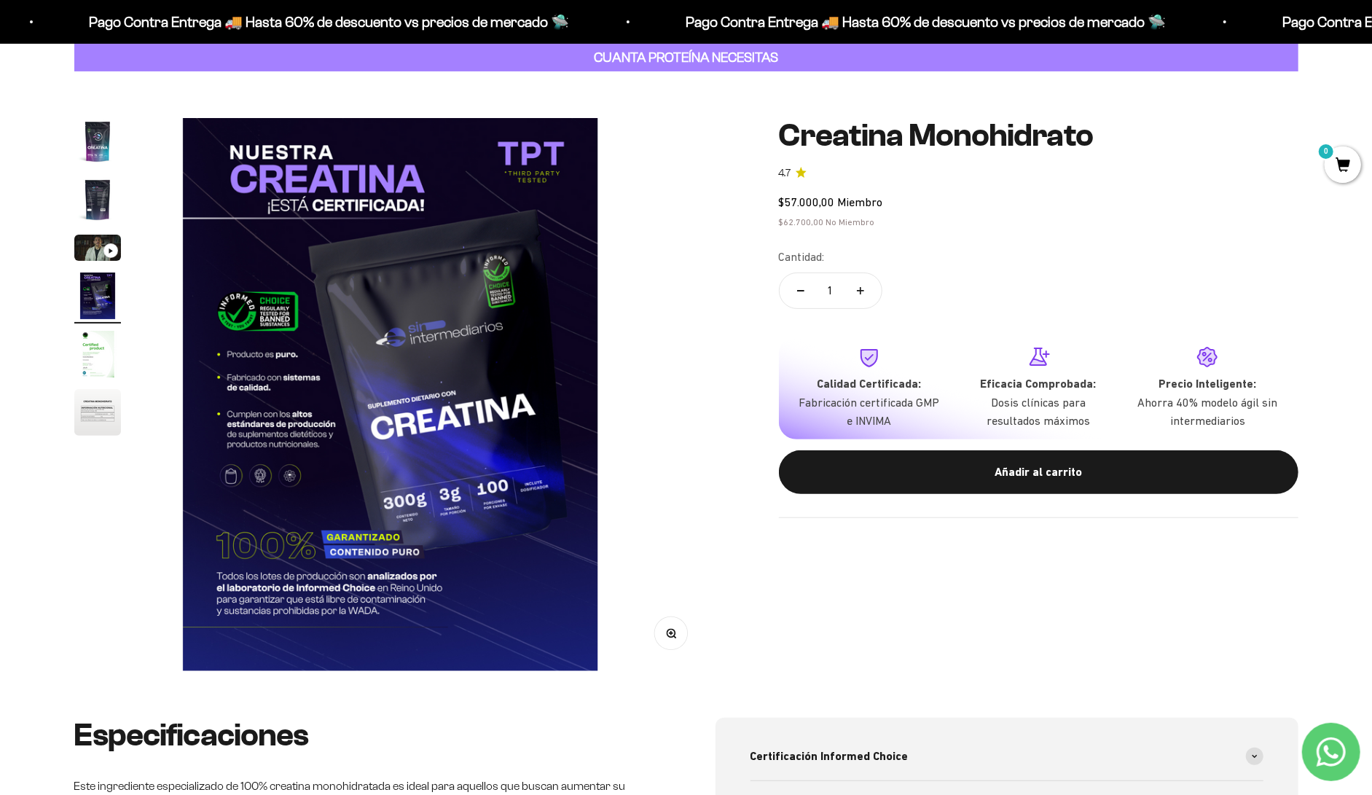
scroll to position [0, 0]
